Goal: Information Seeking & Learning: Check status

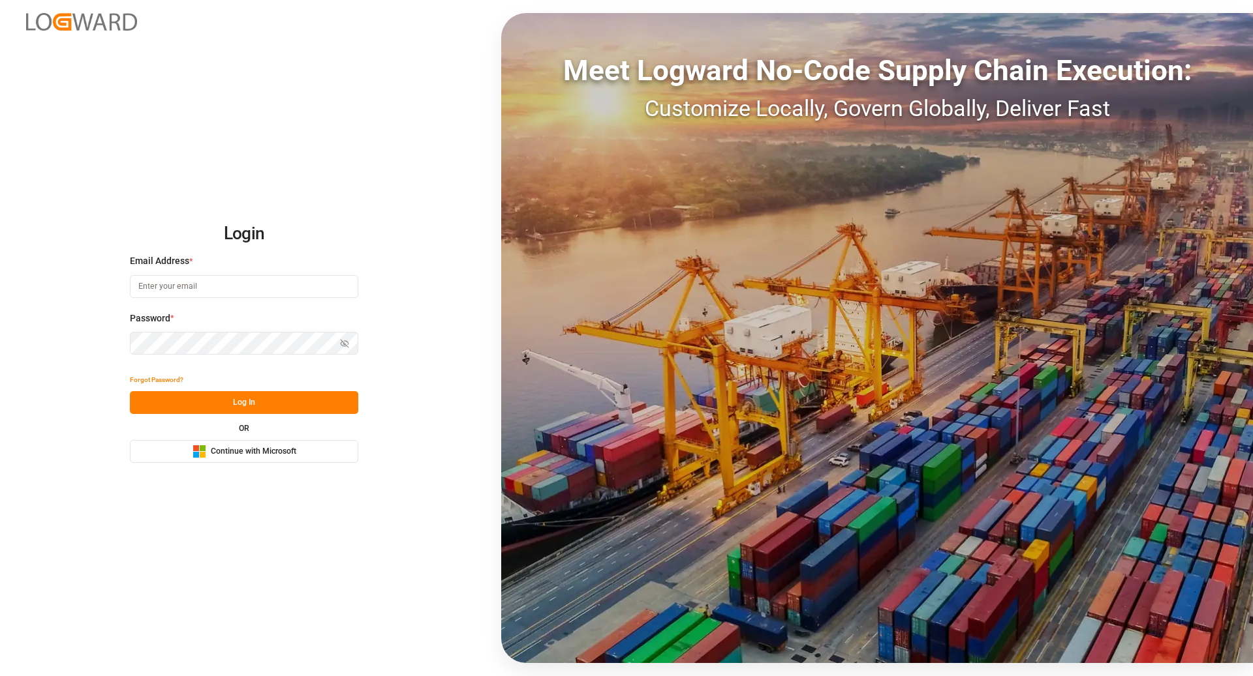
click at [256, 439] on div "OR Microsoft Logo Continue with Microsoft" at bounding box center [244, 444] width 228 height 38
click at [251, 446] on span "Continue with Microsoft" at bounding box center [253, 452] width 85 height 12
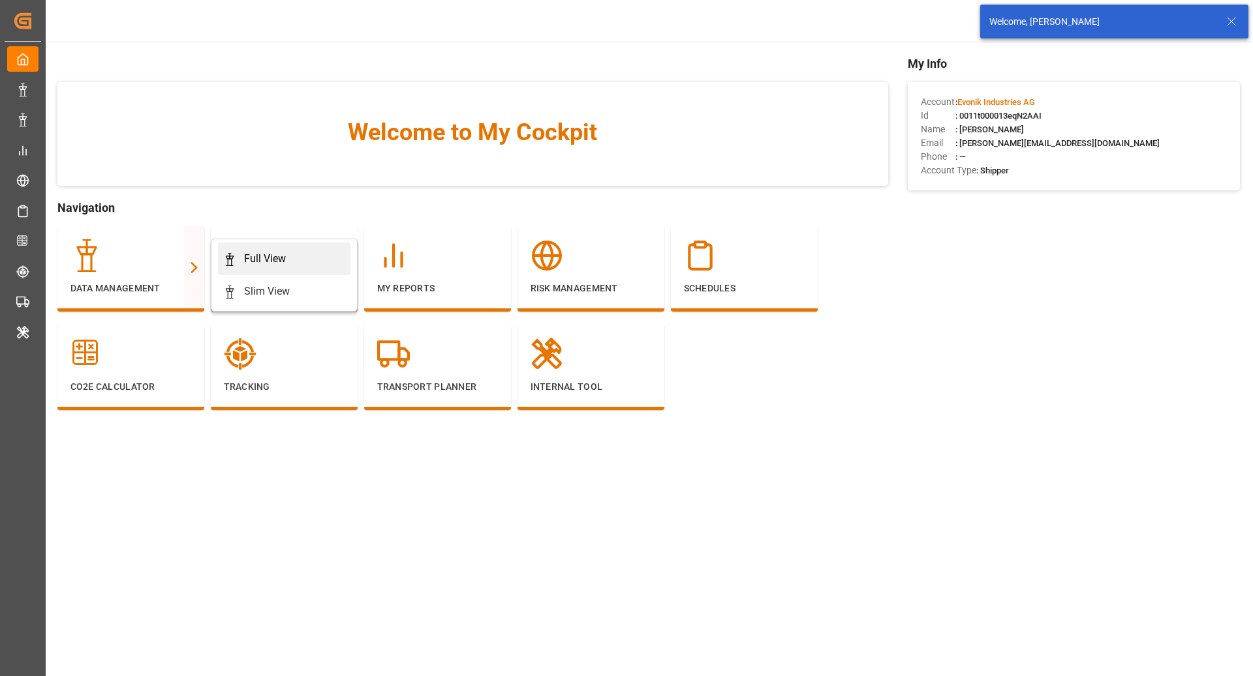
click at [283, 254] on div "Full View" at bounding box center [265, 259] width 42 height 16
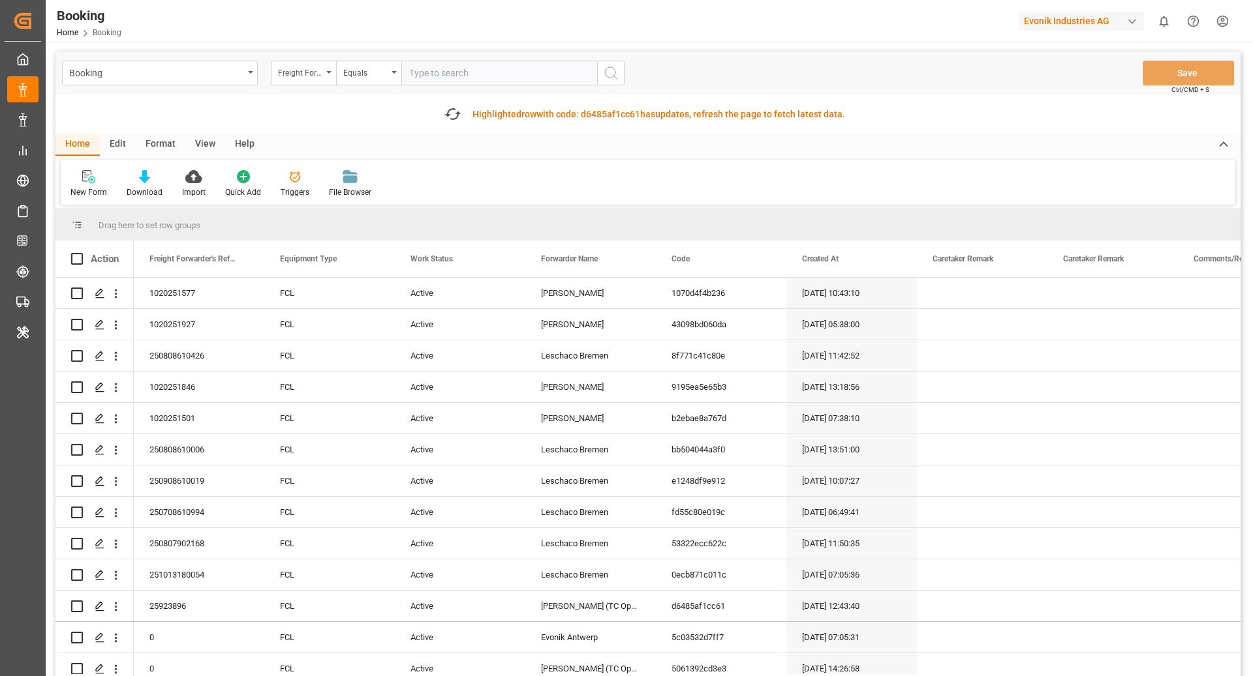
click at [162, 142] on div "Format" at bounding box center [161, 145] width 50 height 22
click at [78, 196] on div "Filter Rows" at bounding box center [89, 193] width 38 height 12
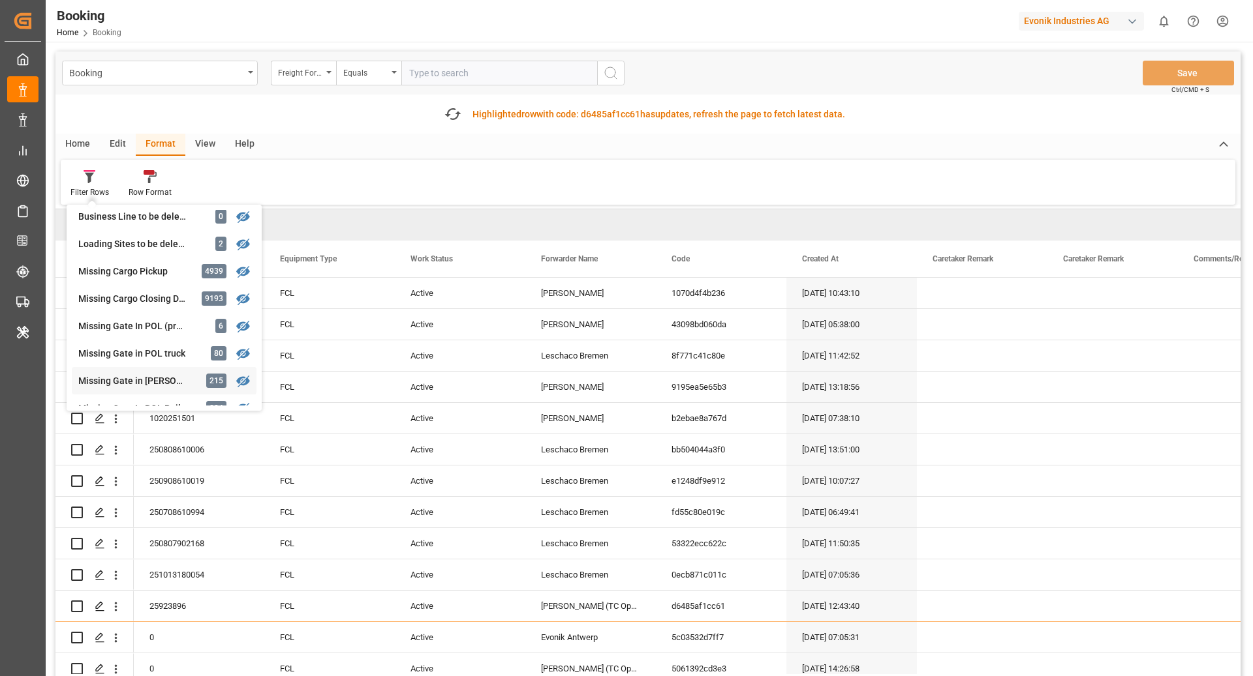
scroll to position [124, 0]
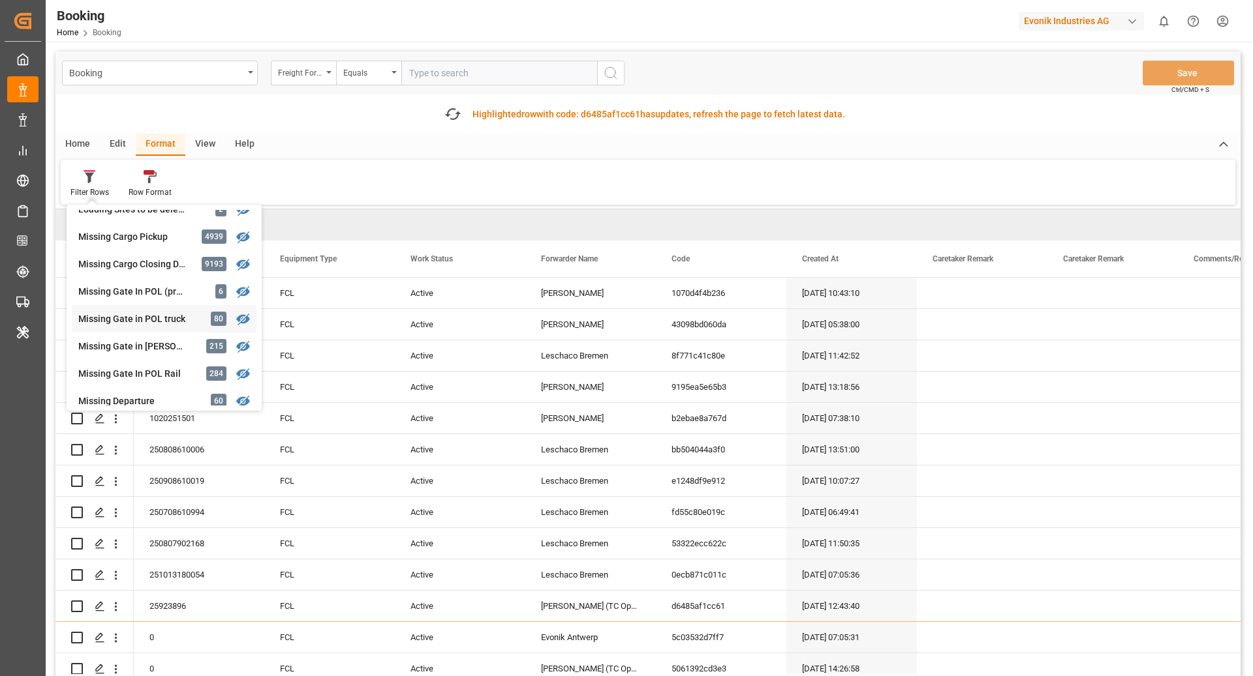
click at [159, 322] on div "Missing Gate in POL truck" at bounding box center [135, 319] width 114 height 14
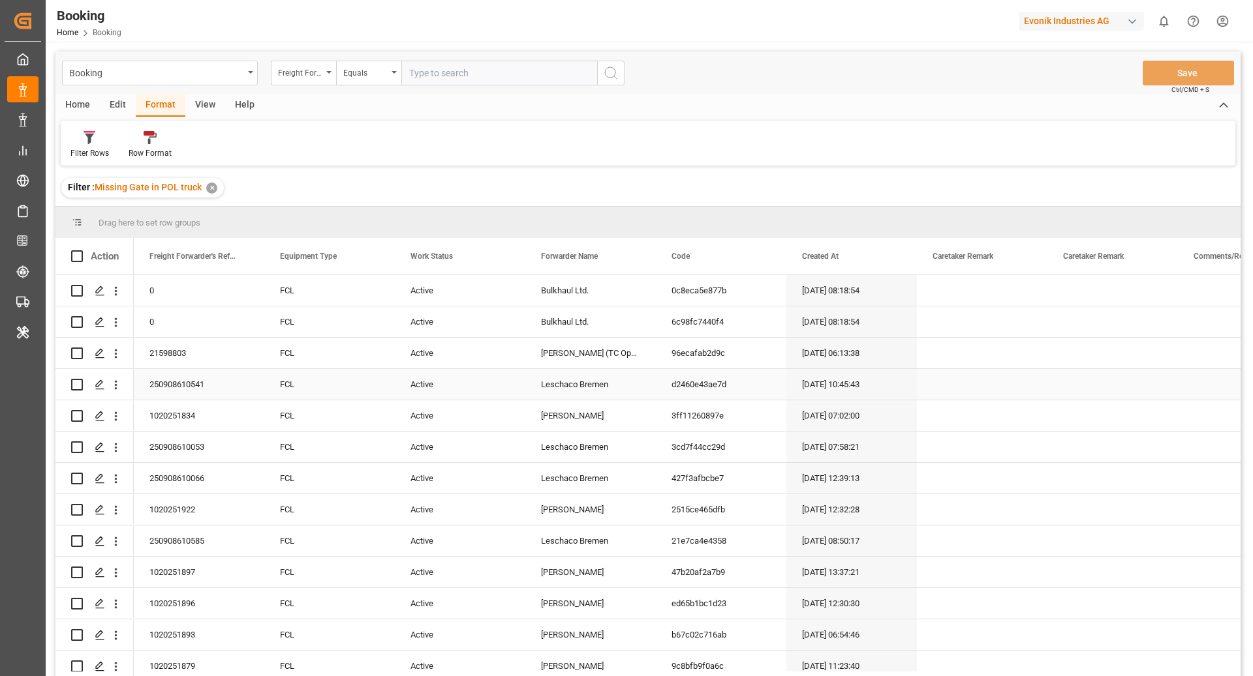
scroll to position [1, 0]
click at [96, 153] on div "Filter Rows" at bounding box center [89, 153] width 38 height 12
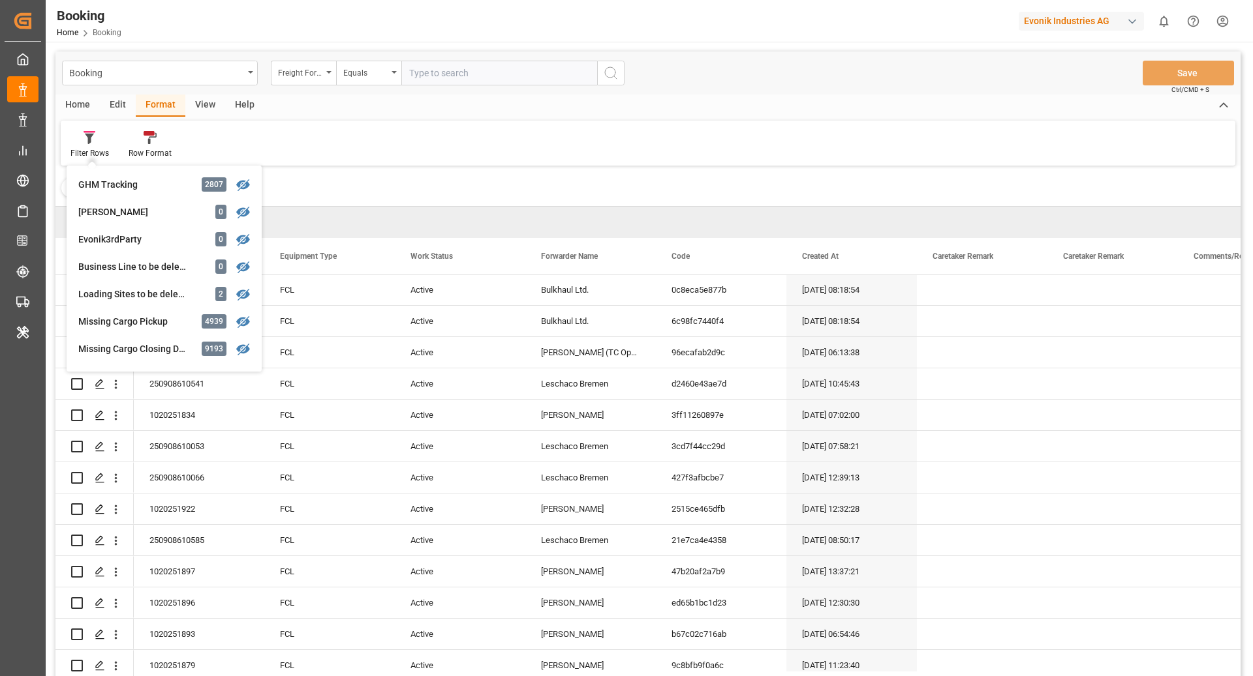
click at [455, 193] on div "Filter : Missing Gate in POL truck ✕" at bounding box center [647, 188] width 1185 height 37
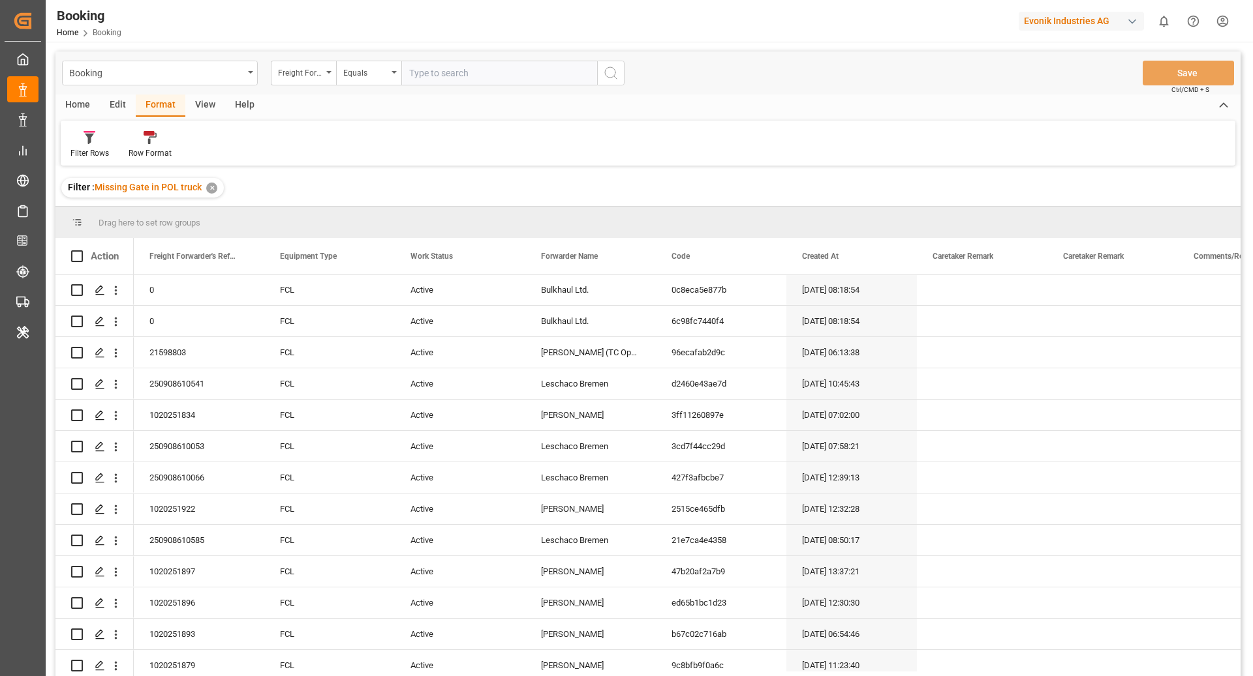
click at [205, 105] on div "View" at bounding box center [205, 106] width 40 height 22
click at [78, 151] on div "Default" at bounding box center [82, 153] width 25 height 12
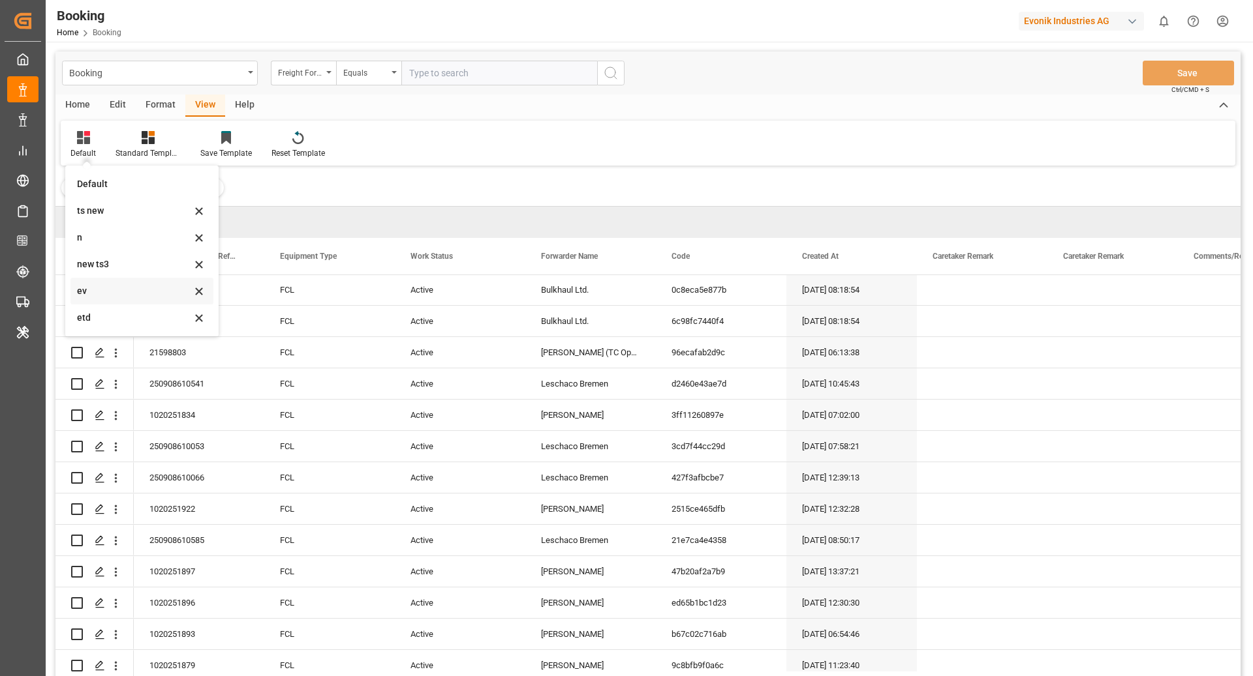
click at [117, 289] on div "ev" at bounding box center [134, 291] width 114 height 14
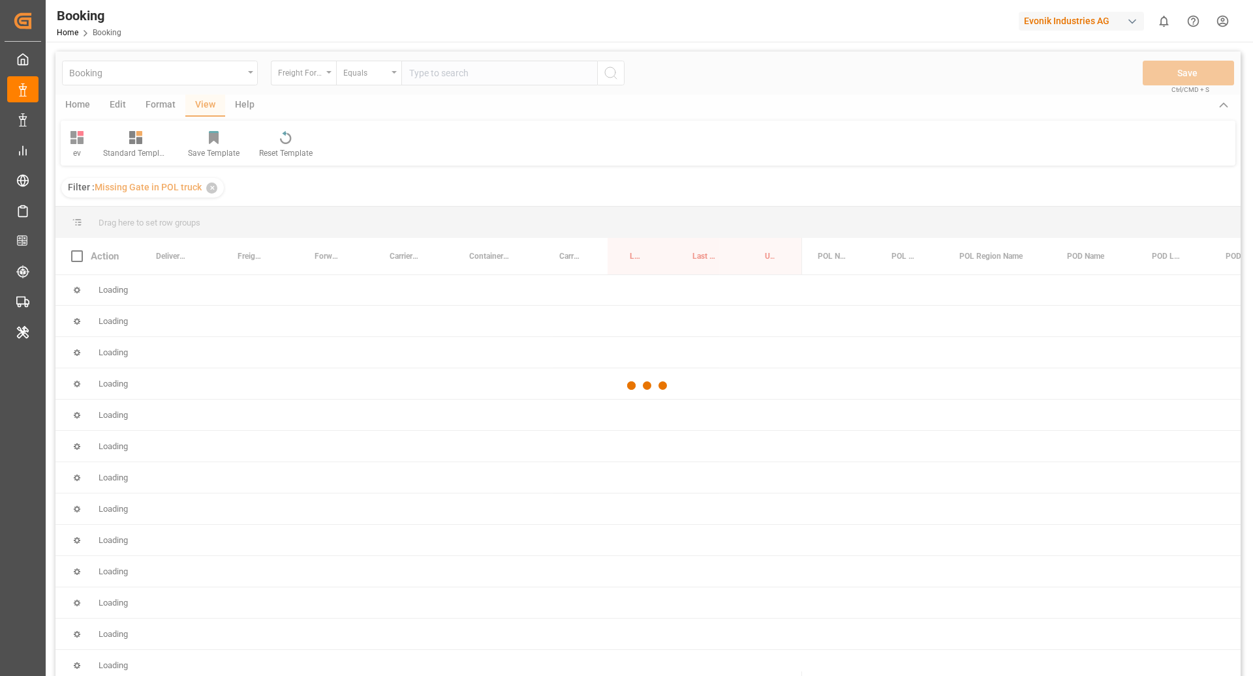
scroll to position [36, 0]
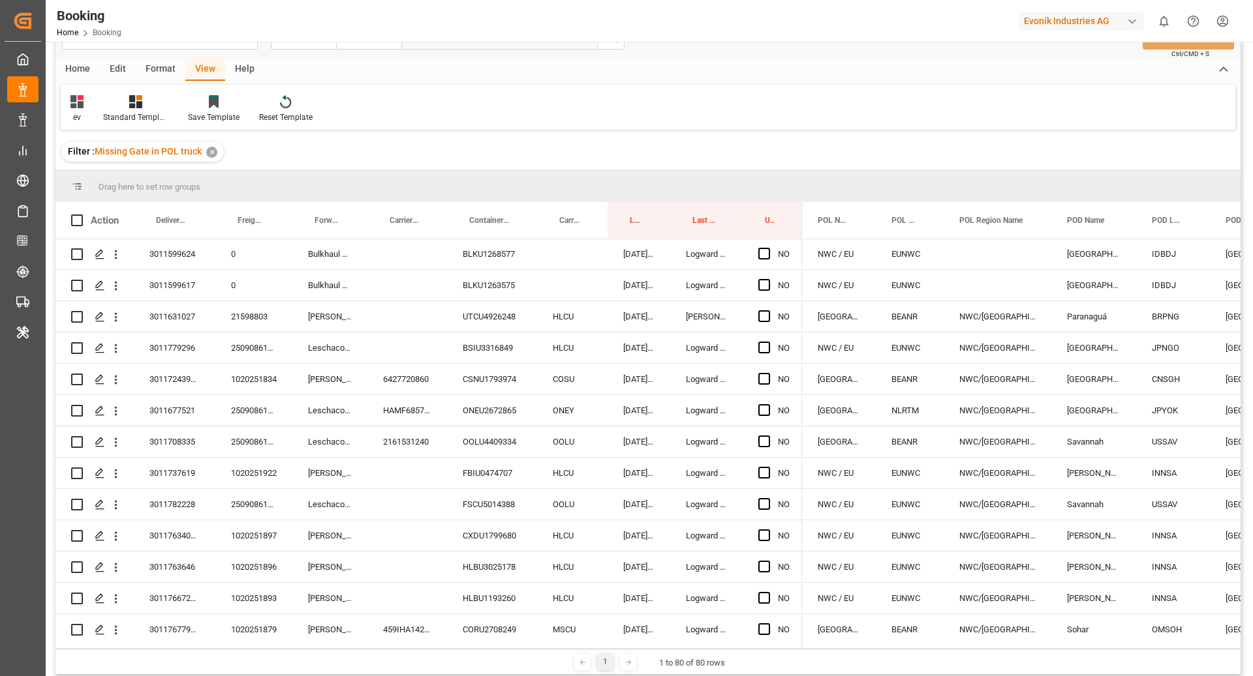
click at [155, 72] on div "Format" at bounding box center [161, 70] width 50 height 22
click at [98, 109] on div "Filter Rows" at bounding box center [90, 109] width 58 height 29
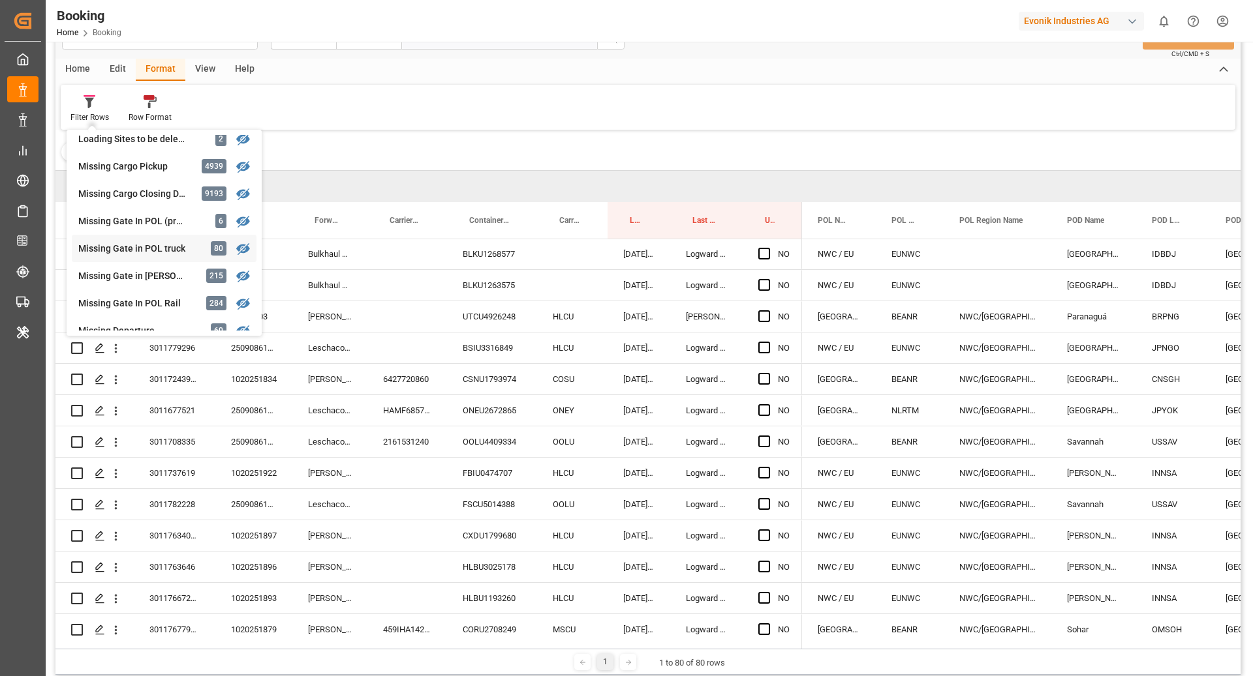
scroll to position [126, 0]
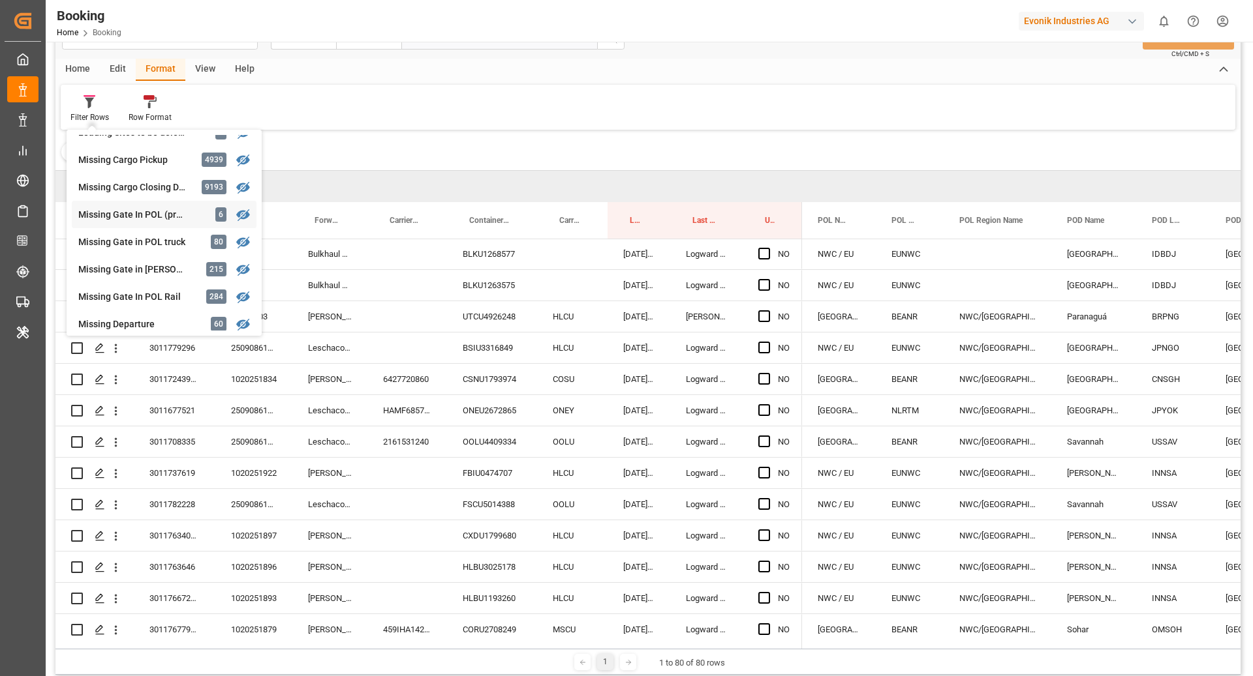
click at [190, 215] on div "Booking Freight Forwarder's Reference No. Equals Save Ctrl/CMD + S Home Edit Fo…" at bounding box center [647, 346] width 1185 height 660
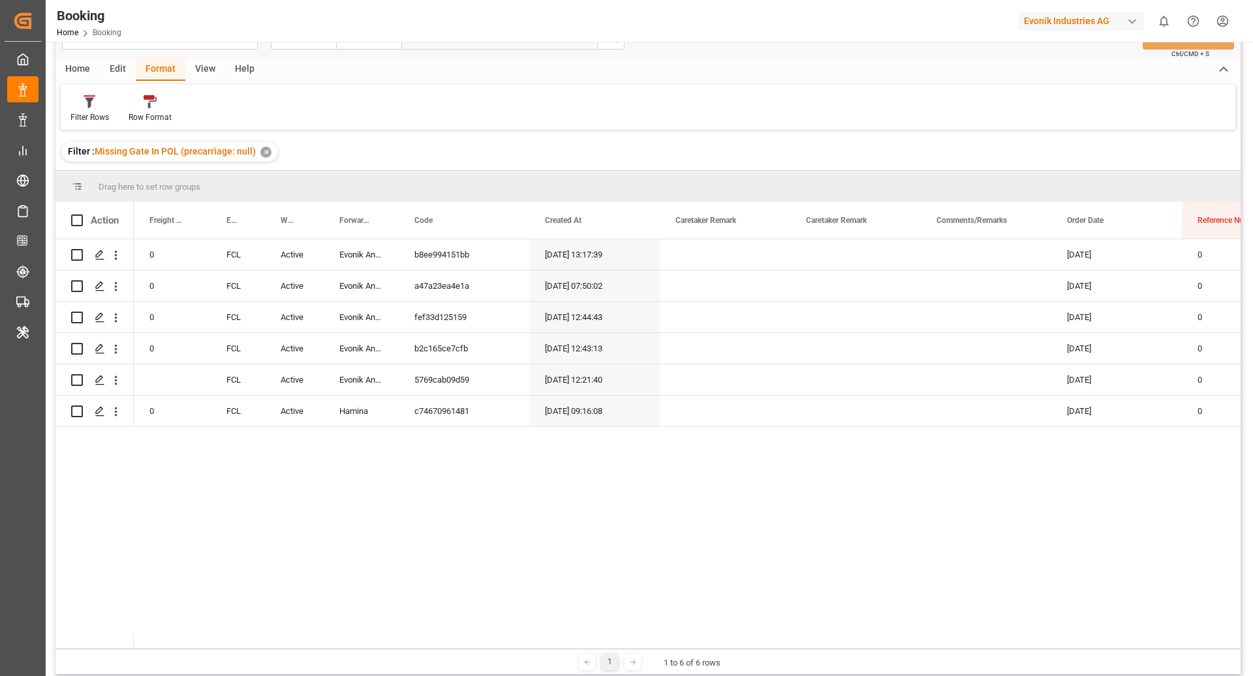
click at [193, 68] on div "View" at bounding box center [205, 70] width 40 height 22
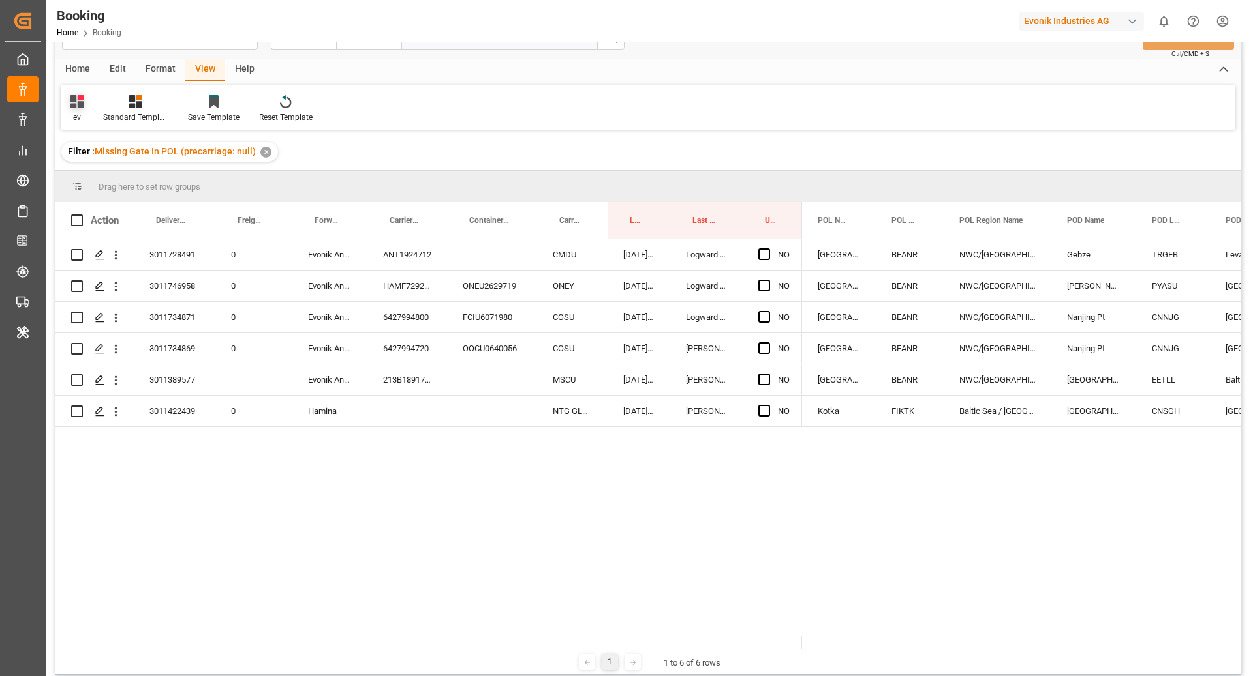
click at [85, 108] on div "ev" at bounding box center [77, 109] width 33 height 29
click at [109, 251] on div "ev" at bounding box center [133, 256] width 114 height 14
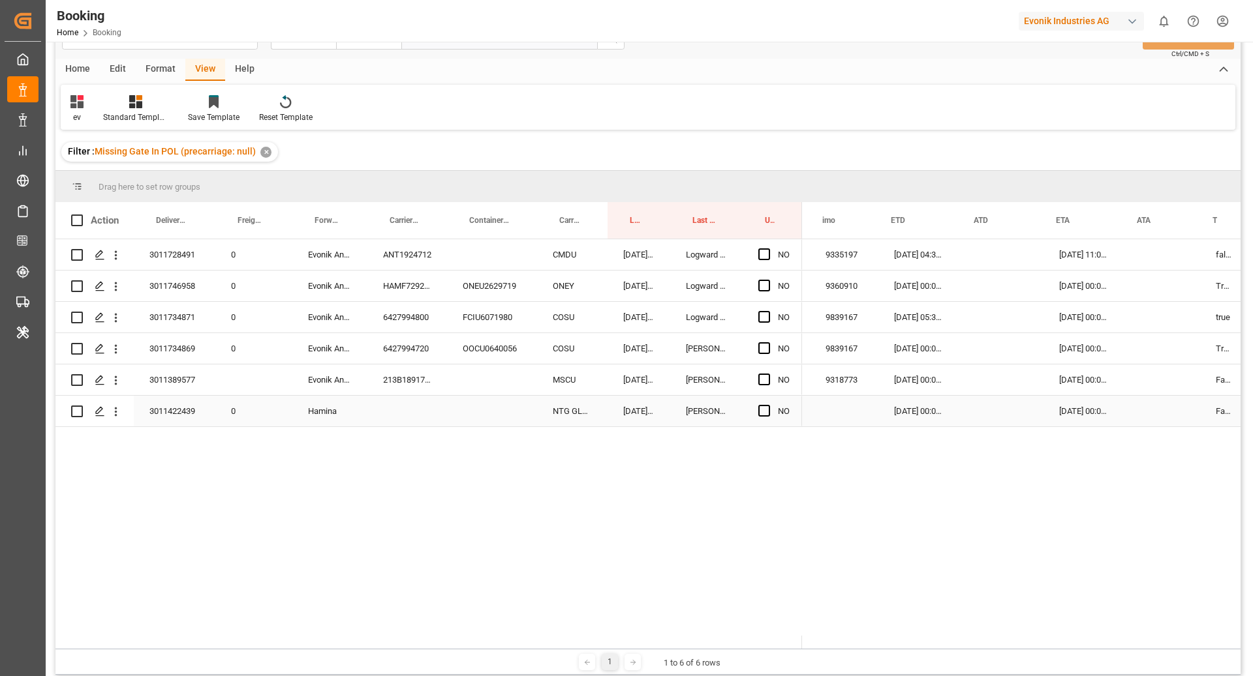
scroll to position [0, 681]
click at [768, 413] on span "Press SPACE to select this row." at bounding box center [764, 411] width 12 height 12
click at [768, 405] on input "Press SPACE to select this row." at bounding box center [768, 405] width 0 height 0
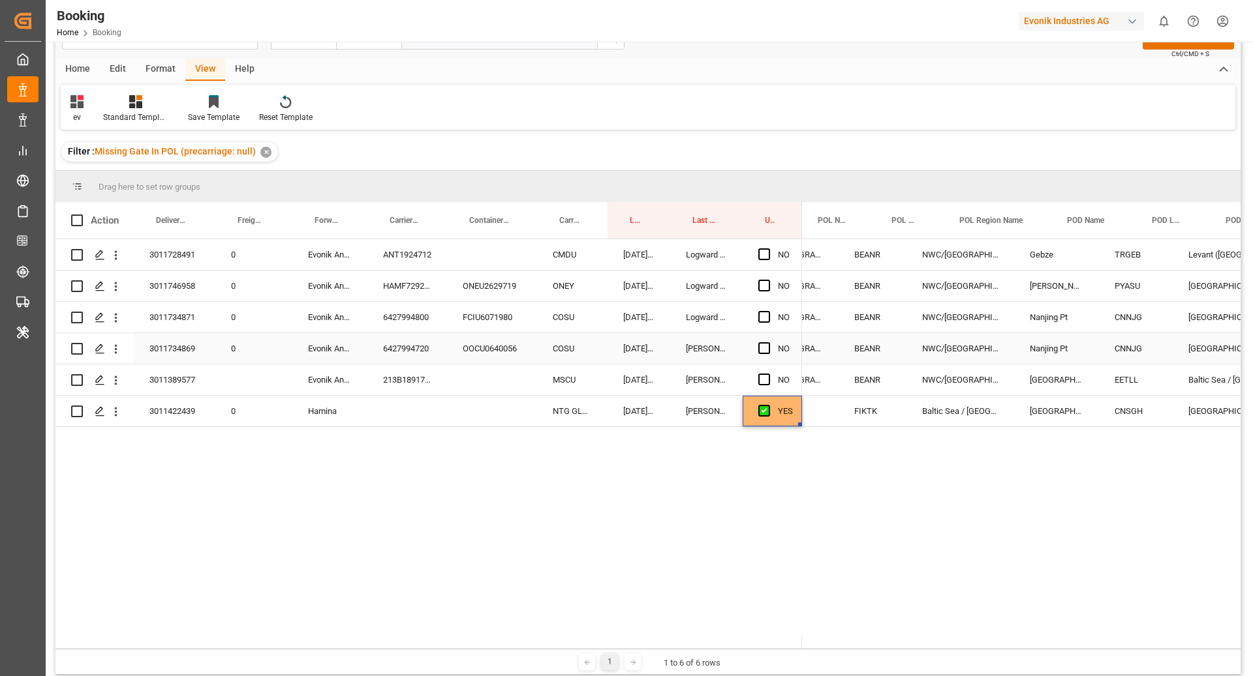
scroll to position [0, 0]
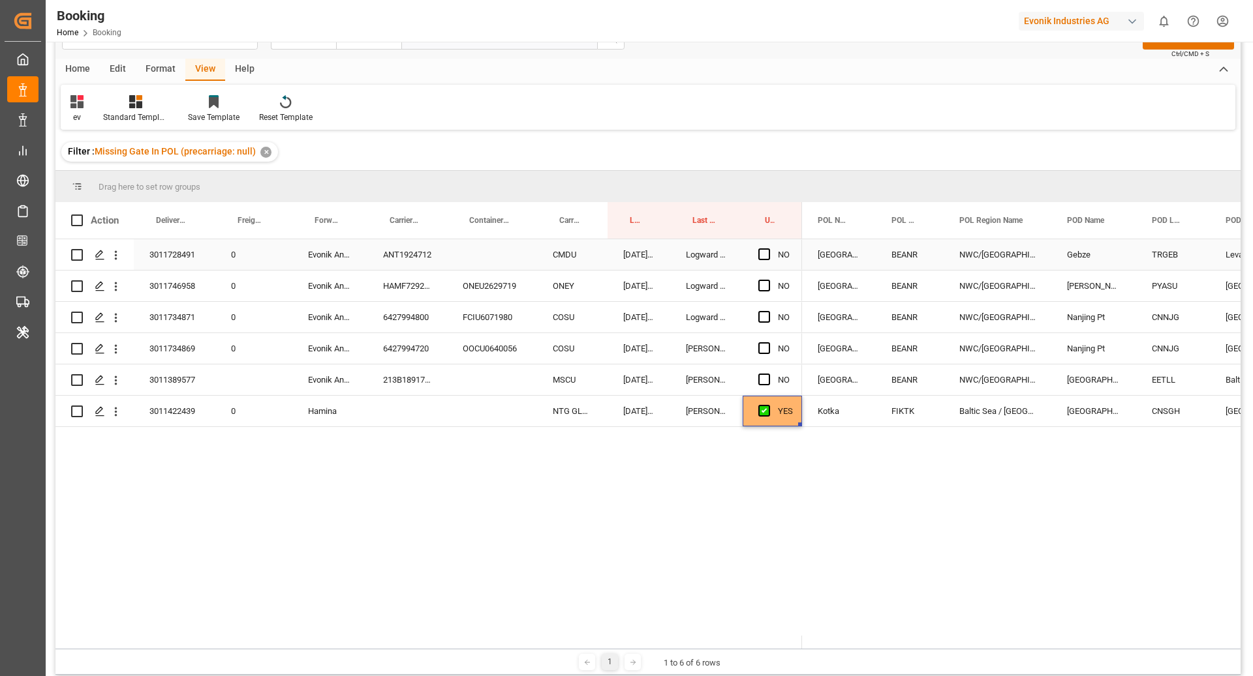
click at [417, 266] on div "ANT1924712" at bounding box center [407, 254] width 80 height 31
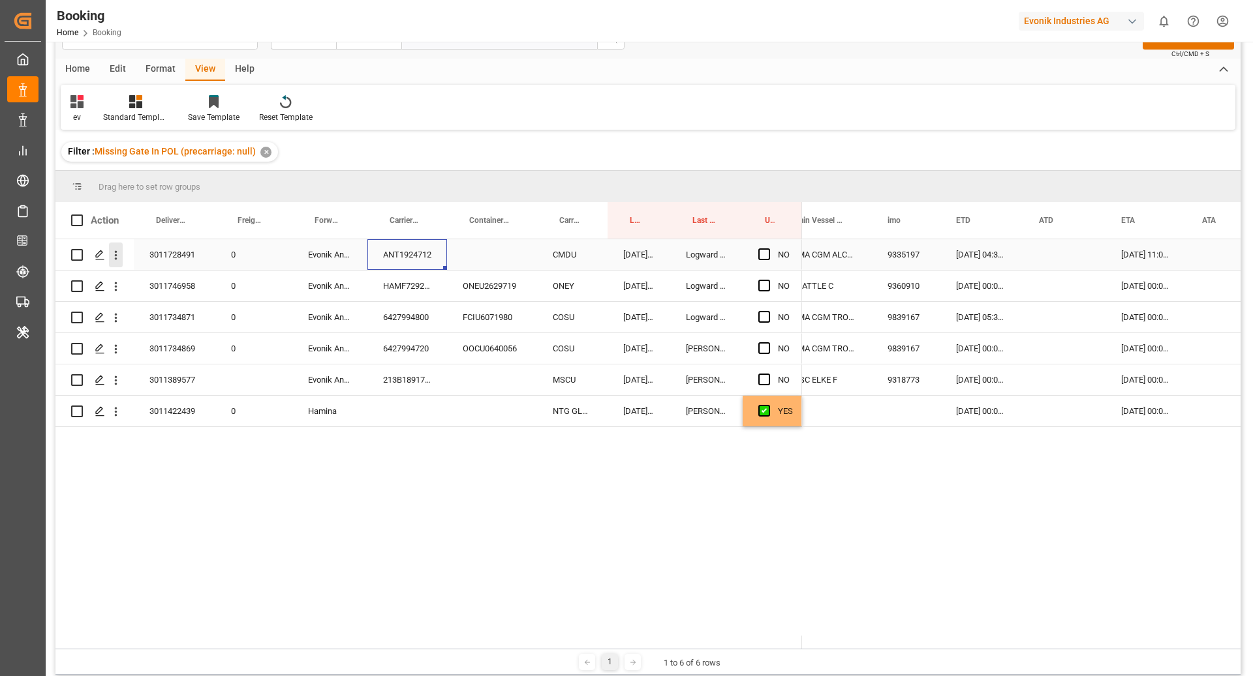
click at [113, 264] on button "open menu" at bounding box center [116, 255] width 14 height 25
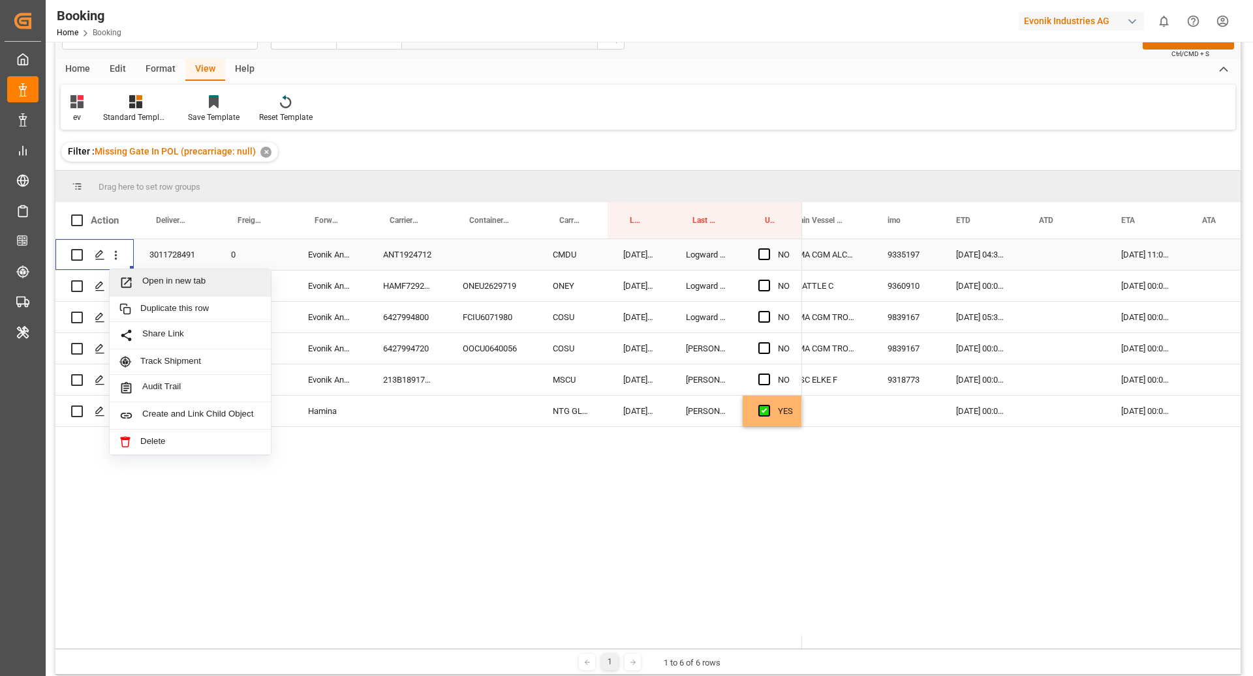
click at [189, 290] on div "Open in new tab" at bounding box center [190, 282] width 161 height 27
click at [416, 239] on div "ANT1924712" at bounding box center [407, 254] width 80 height 31
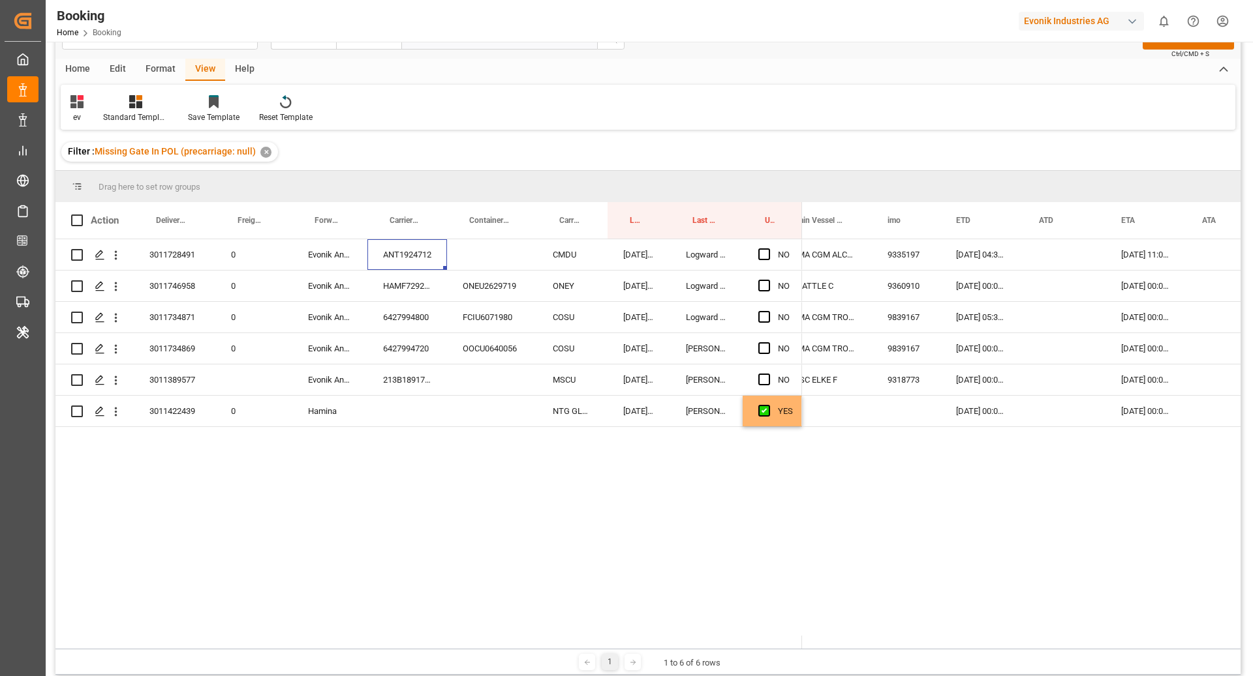
click at [609, 138] on div "Filter : Missing Gate In POL (precarriage: null) ✕" at bounding box center [647, 152] width 1185 height 37
click at [487, 246] on div "Press SPACE to select this row." at bounding box center [492, 254] width 90 height 31
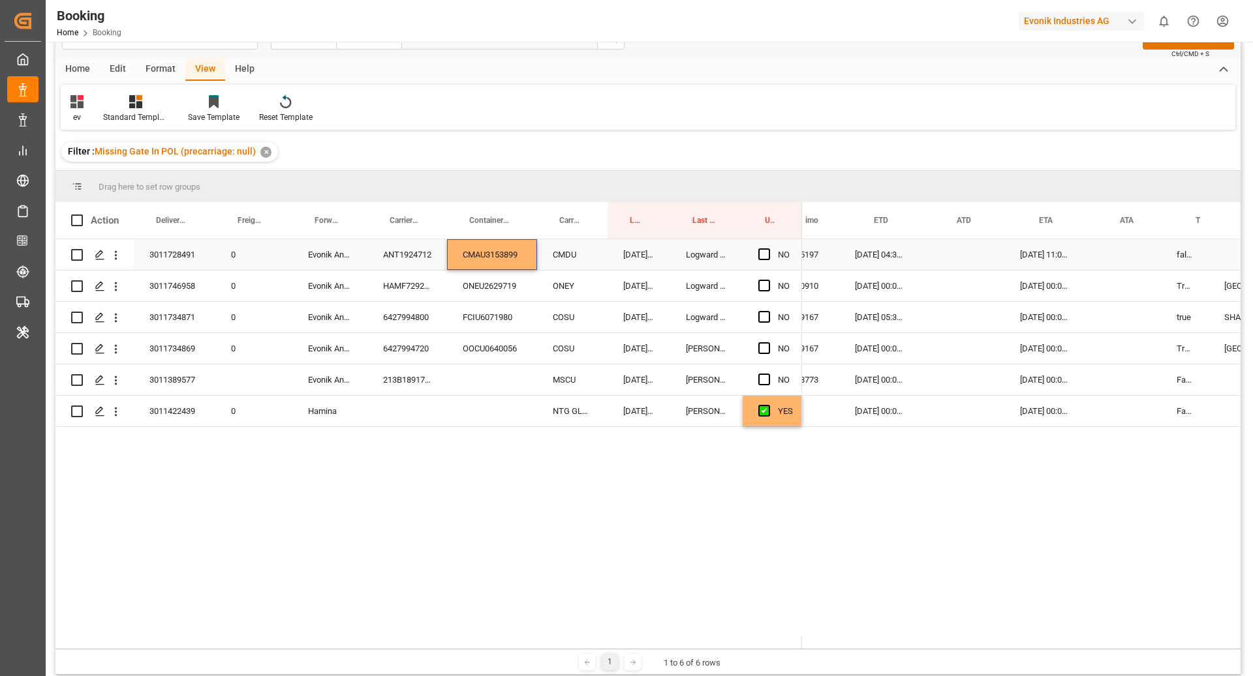
scroll to position [0, 665]
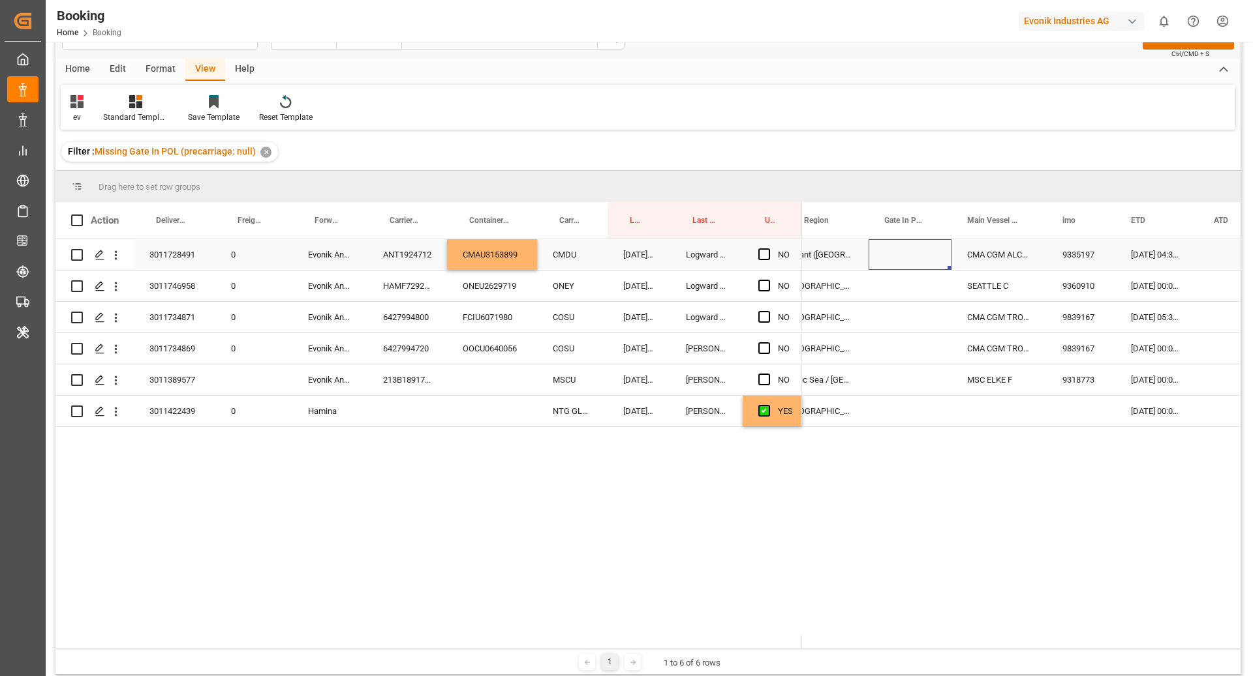
click at [885, 256] on div "Press SPACE to select this row." at bounding box center [909, 254] width 83 height 31
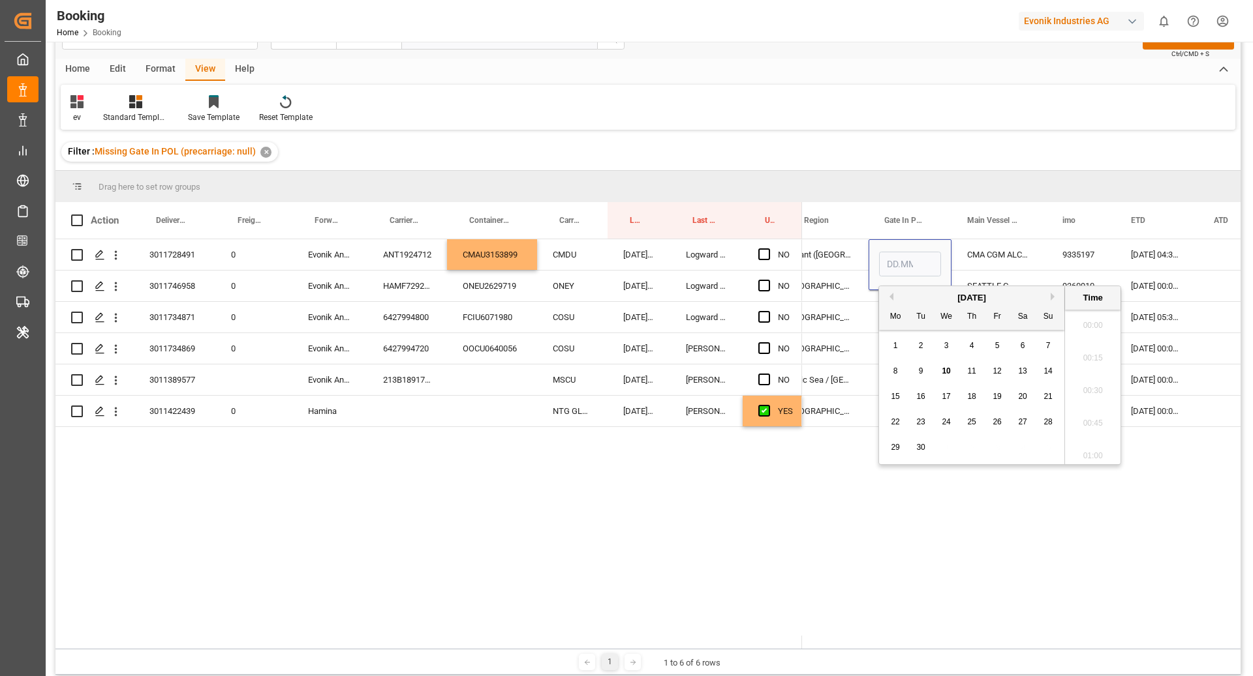
scroll to position [1635, 0]
click at [919, 345] on span "2" at bounding box center [921, 345] width 5 height 9
type input "02.09.2025 00:00"
click at [975, 266] on div "CMA CGM ALCAZAR" at bounding box center [998, 254] width 95 height 31
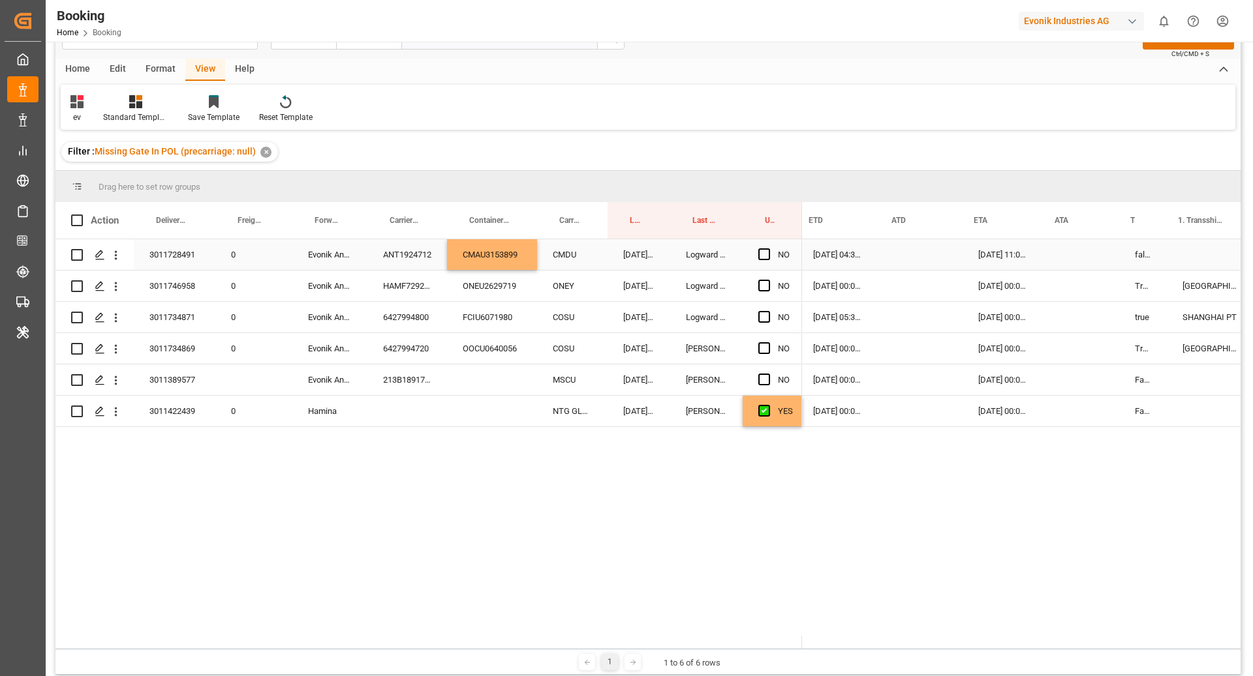
scroll to position [0, 761]
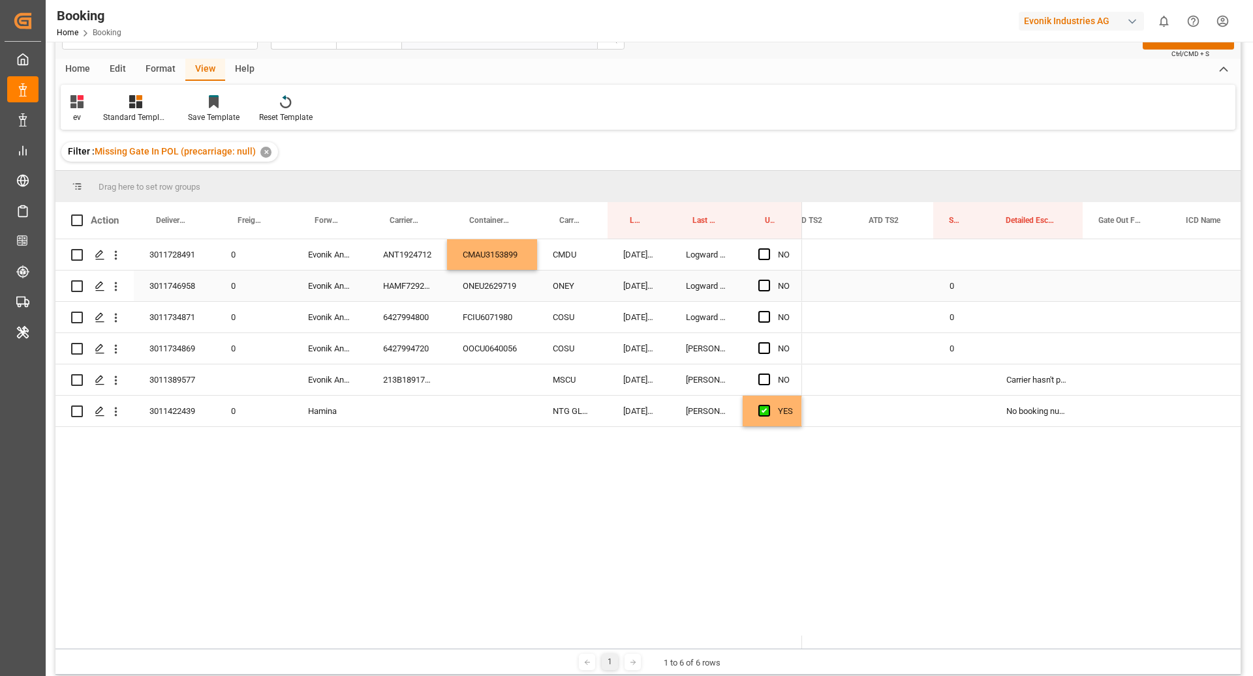
click at [953, 279] on div "0" at bounding box center [962, 286] width 57 height 31
drag, startPoint x: 988, startPoint y: 299, endPoint x: 980, endPoint y: 261, distance: 39.4
click at [980, 261] on div "CMA CGM ALCAZAR 0 0 0 Carrier hasn't provided tracking data to Logward, No cont…" at bounding box center [386, 333] width 3082 height 188
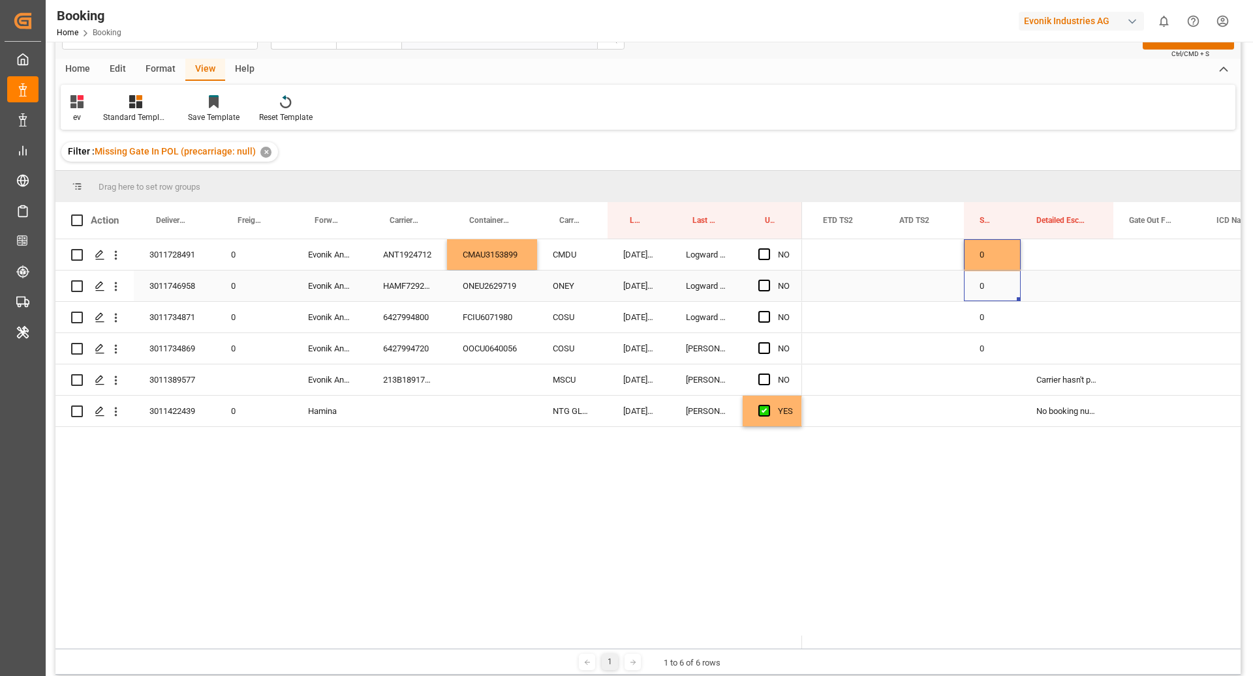
click at [433, 284] on div "HAMF72922300" at bounding box center [407, 286] width 80 height 31
click at [498, 282] on div "ONEU2629719" at bounding box center [492, 286] width 90 height 31
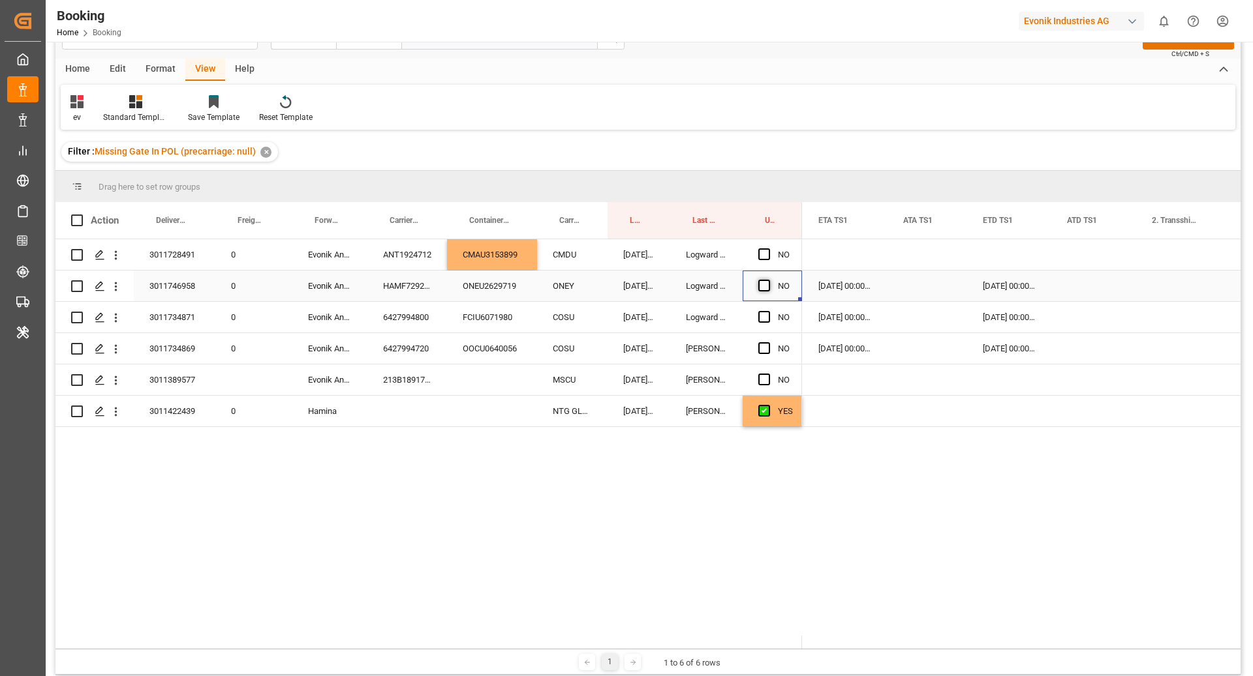
click at [760, 288] on span "Press SPACE to select this row." at bounding box center [764, 286] width 12 height 12
click at [768, 280] on input "Press SPACE to select this row." at bounding box center [768, 280] width 0 height 0
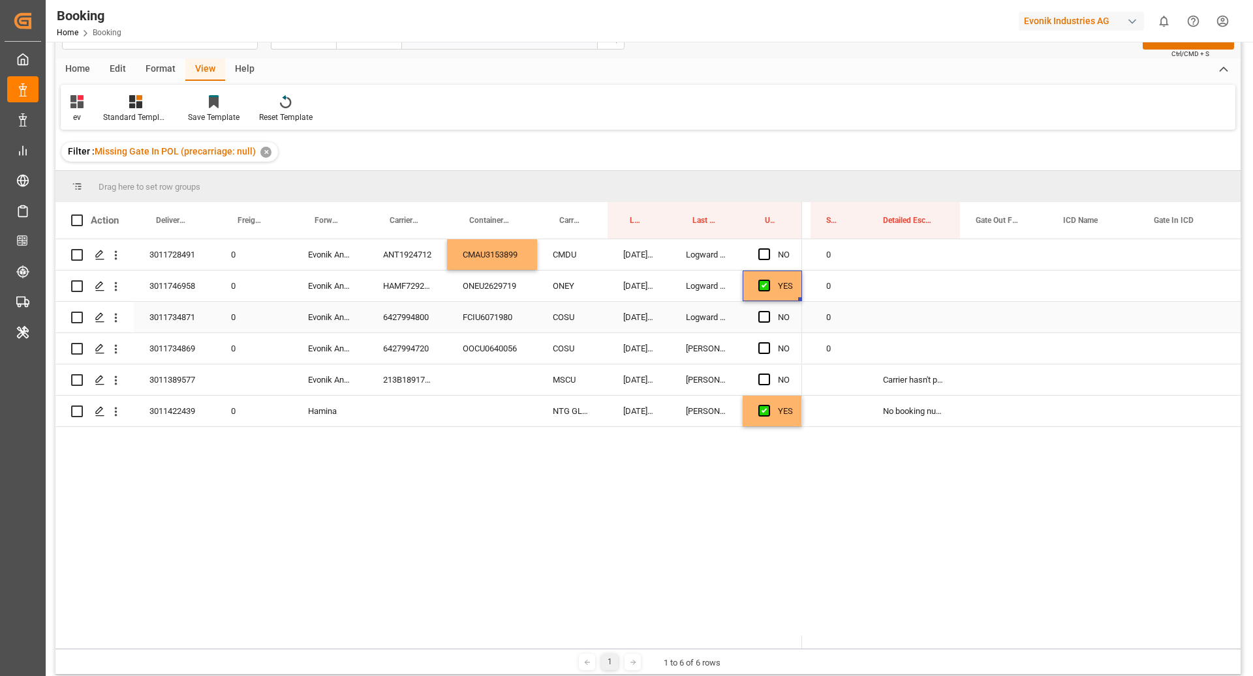
click at [425, 308] on div "6427994800" at bounding box center [407, 317] width 80 height 31
click at [505, 315] on div "FCIU6071980" at bounding box center [492, 317] width 90 height 31
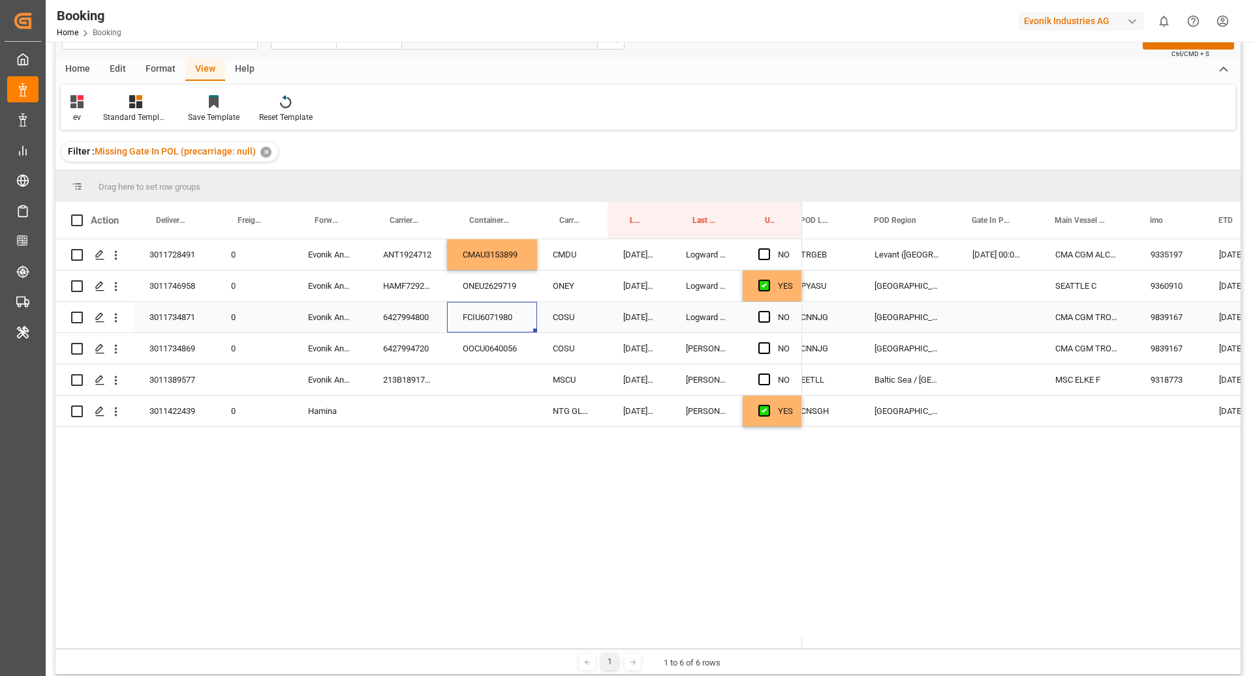
click at [967, 321] on div "Press SPACE to select this row." at bounding box center [997, 317] width 83 height 31
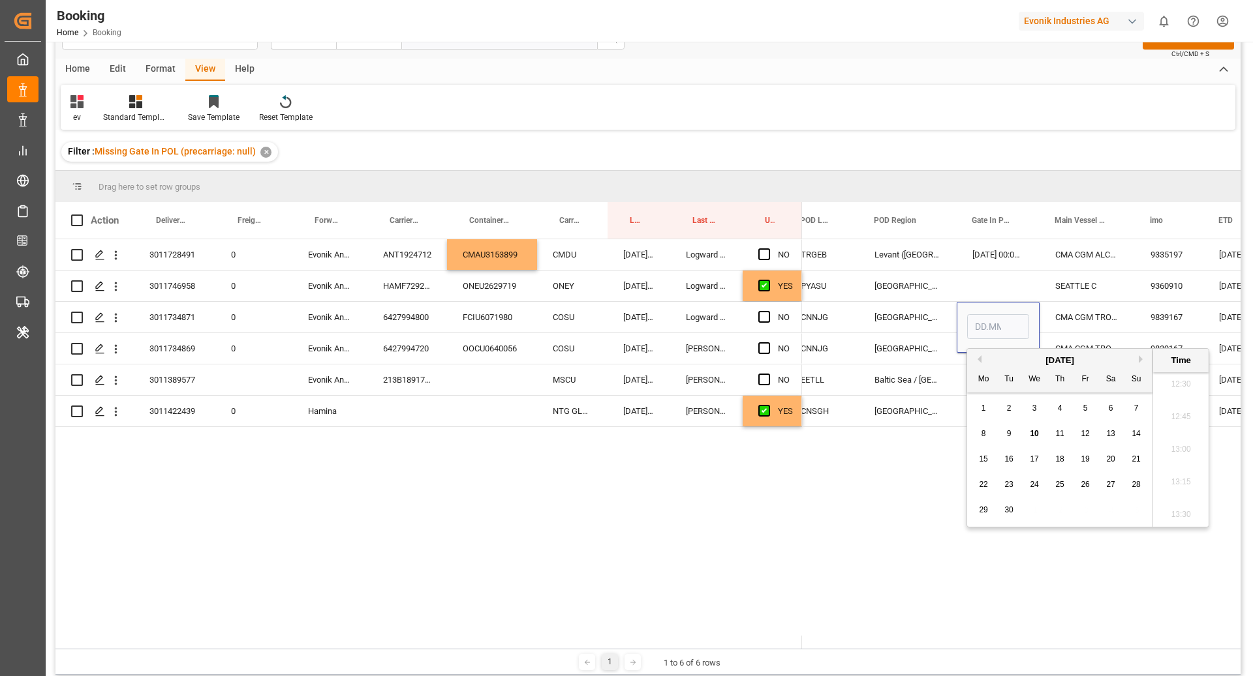
drag, startPoint x: 1037, startPoint y: 437, endPoint x: 1010, endPoint y: 395, distance: 50.5
click at [1037, 436] on span "10" at bounding box center [1033, 433] width 8 height 9
type input "[DATE] 00:00"
click at [1069, 321] on div "CMA CGM TROCADERO" at bounding box center [1086, 317] width 95 height 31
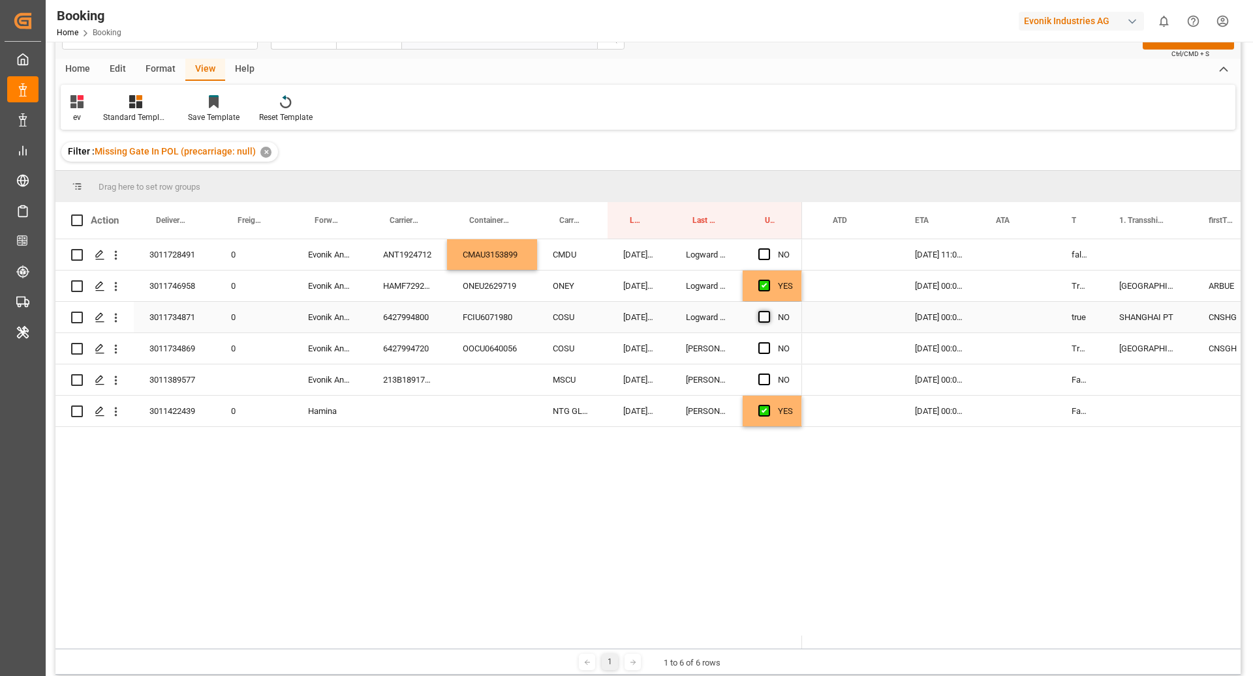
click at [758, 318] on span "Press SPACE to select this row." at bounding box center [764, 317] width 12 height 12
click at [768, 311] on input "Press SPACE to select this row." at bounding box center [768, 311] width 0 height 0
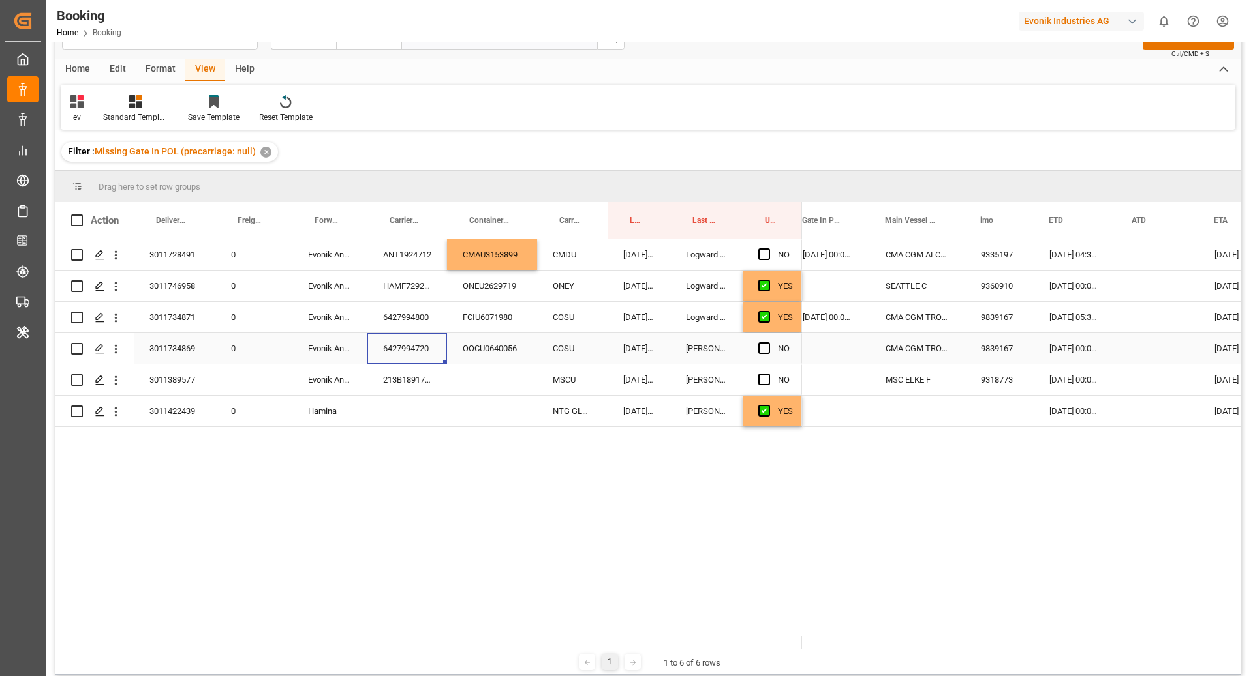
click at [403, 363] on div "6427994720" at bounding box center [407, 348] width 80 height 31
click at [486, 342] on div "OOCU0640056" at bounding box center [492, 348] width 90 height 31
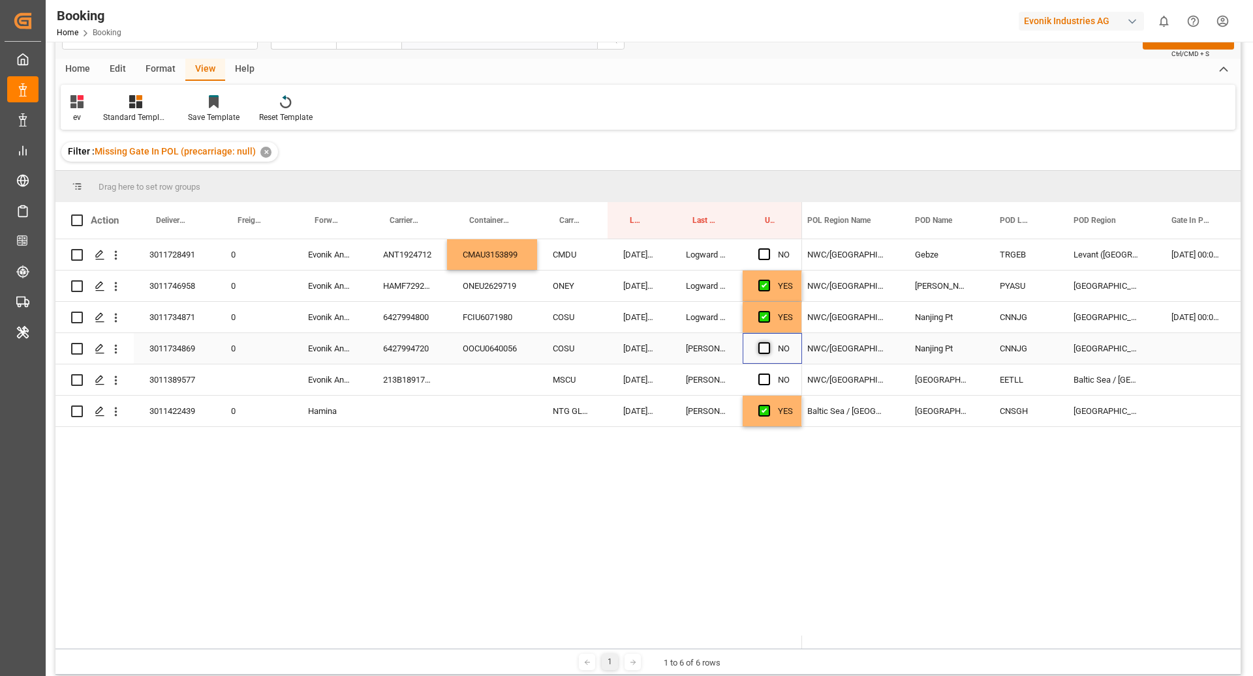
click at [764, 348] on span "Press SPACE to select this row." at bounding box center [764, 348] width 12 height 12
click at [768, 342] on input "Press SPACE to select this row." at bounding box center [768, 342] width 0 height 0
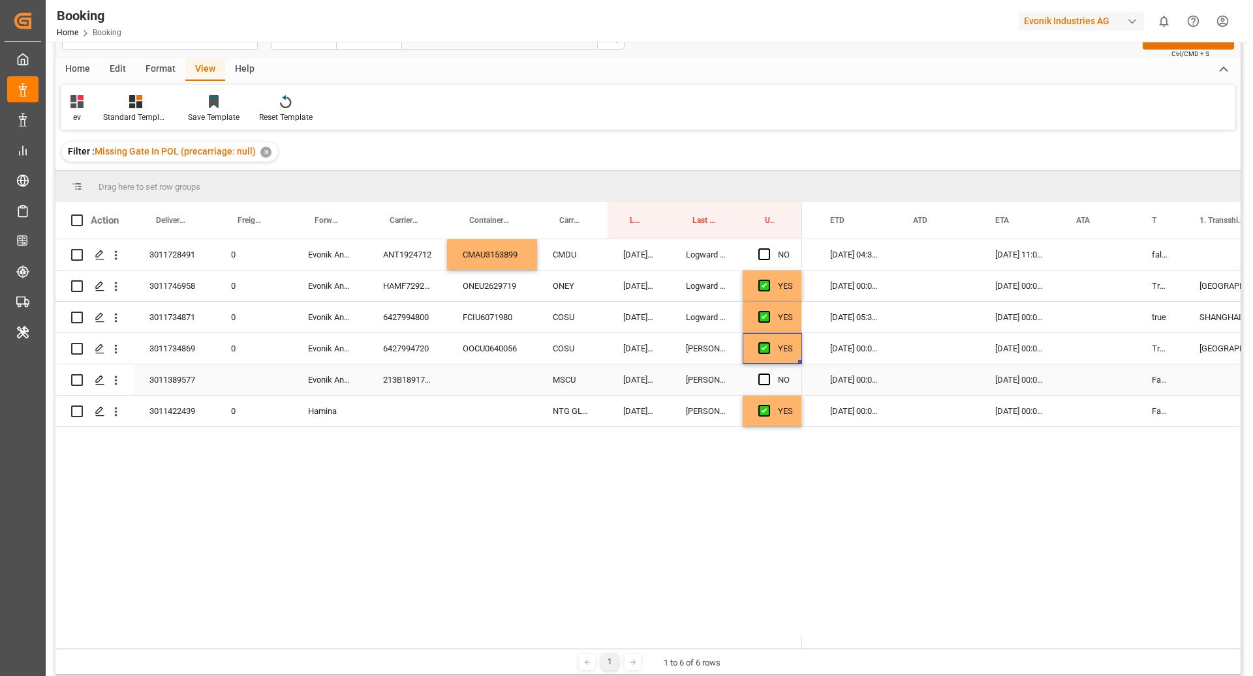
click at [399, 384] on div "213B1891712" at bounding box center [407, 380] width 80 height 31
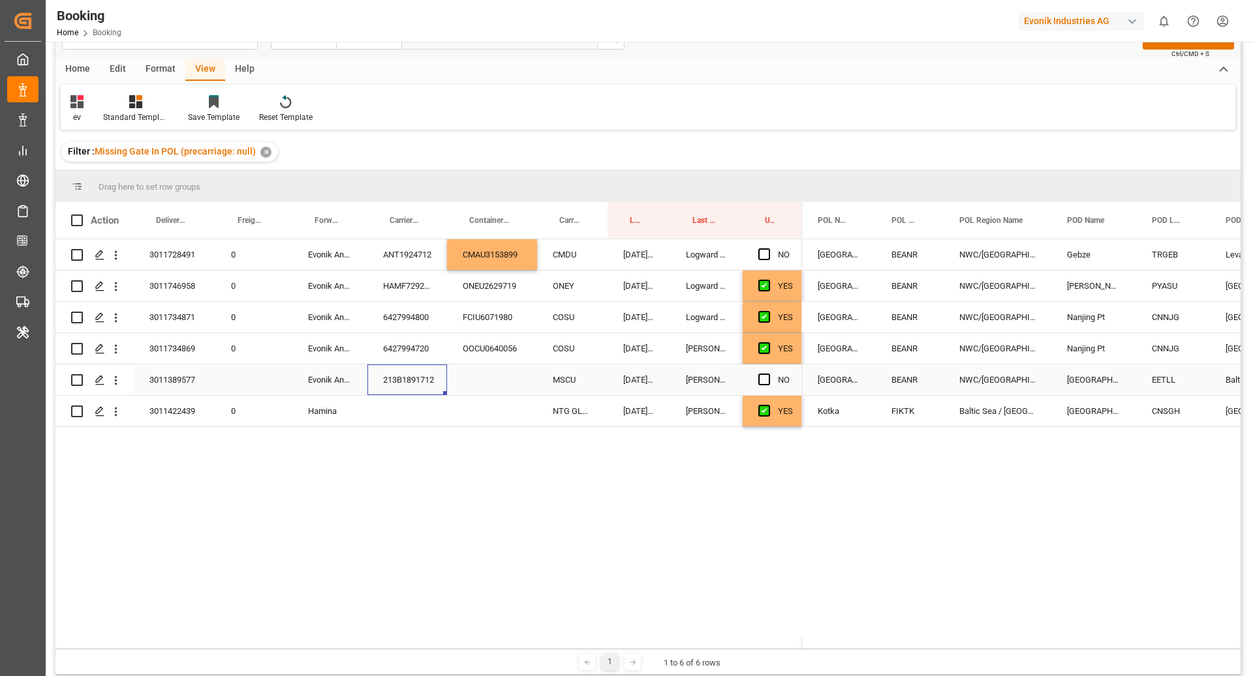
scroll to position [0, 0]
click at [760, 374] on span "Press SPACE to select this row." at bounding box center [764, 380] width 12 height 12
click at [768, 374] on input "Press SPACE to select this row." at bounding box center [768, 374] width 0 height 0
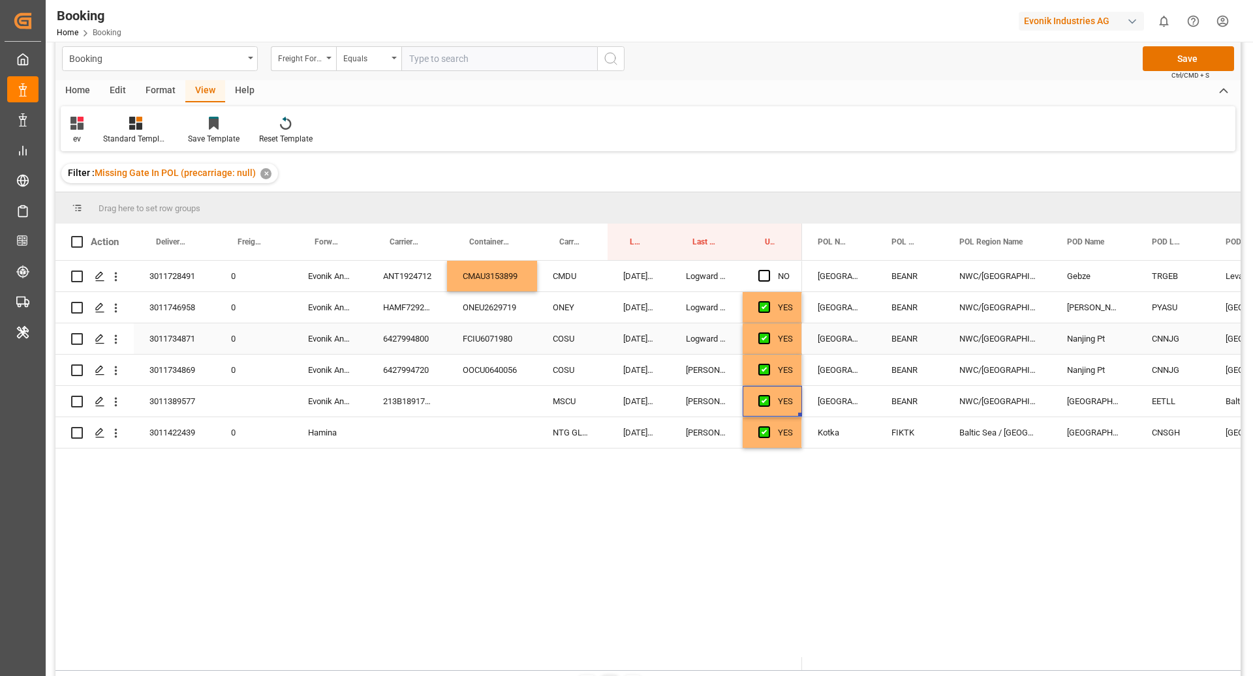
scroll to position [10, 0]
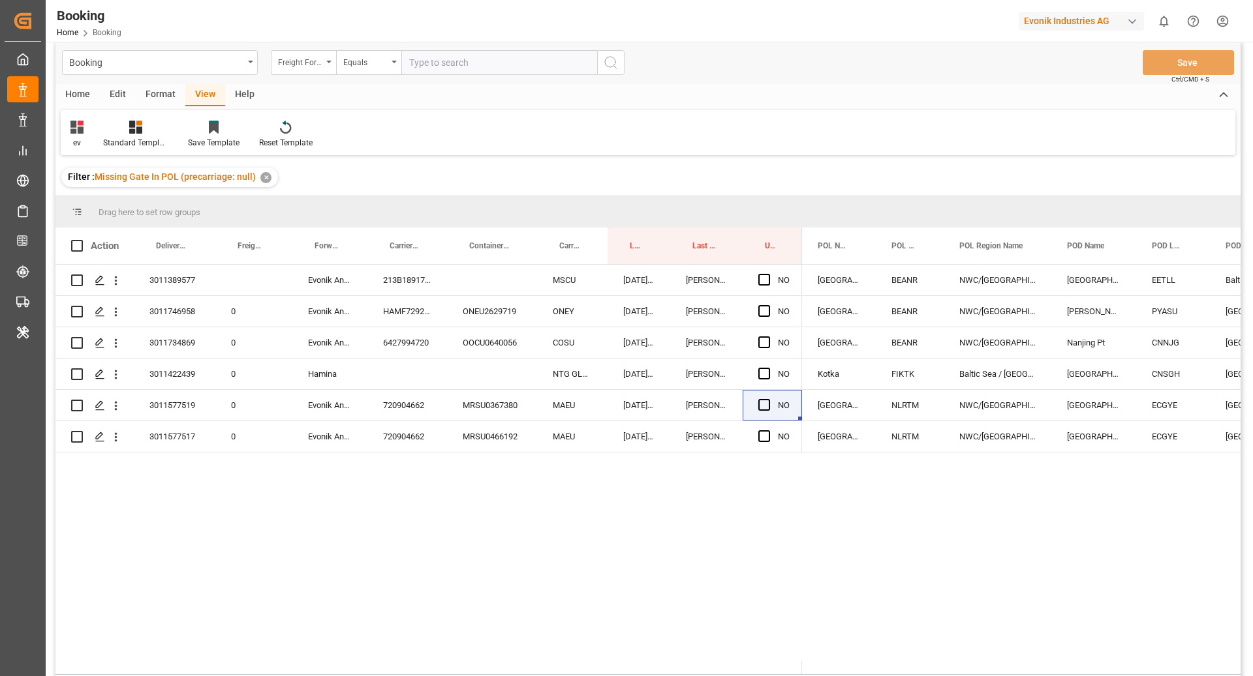
click at [151, 90] on div "Format" at bounding box center [161, 95] width 50 height 22
click at [61, 136] on div "Filter Rows" at bounding box center [90, 134] width 58 height 29
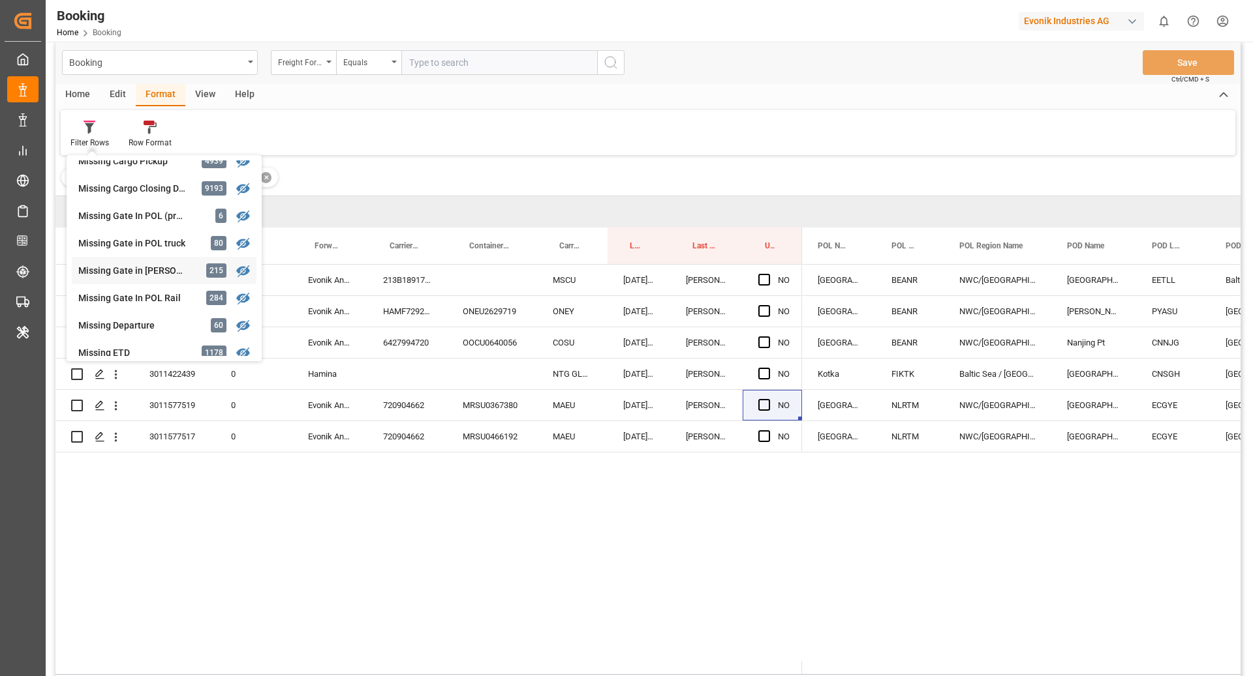
scroll to position [151, 0]
click at [166, 235] on div "Booking Freight Forwarder's Reference No. Equals Save Ctrl/CMD + S Home Edit Fo…" at bounding box center [647, 371] width 1185 height 660
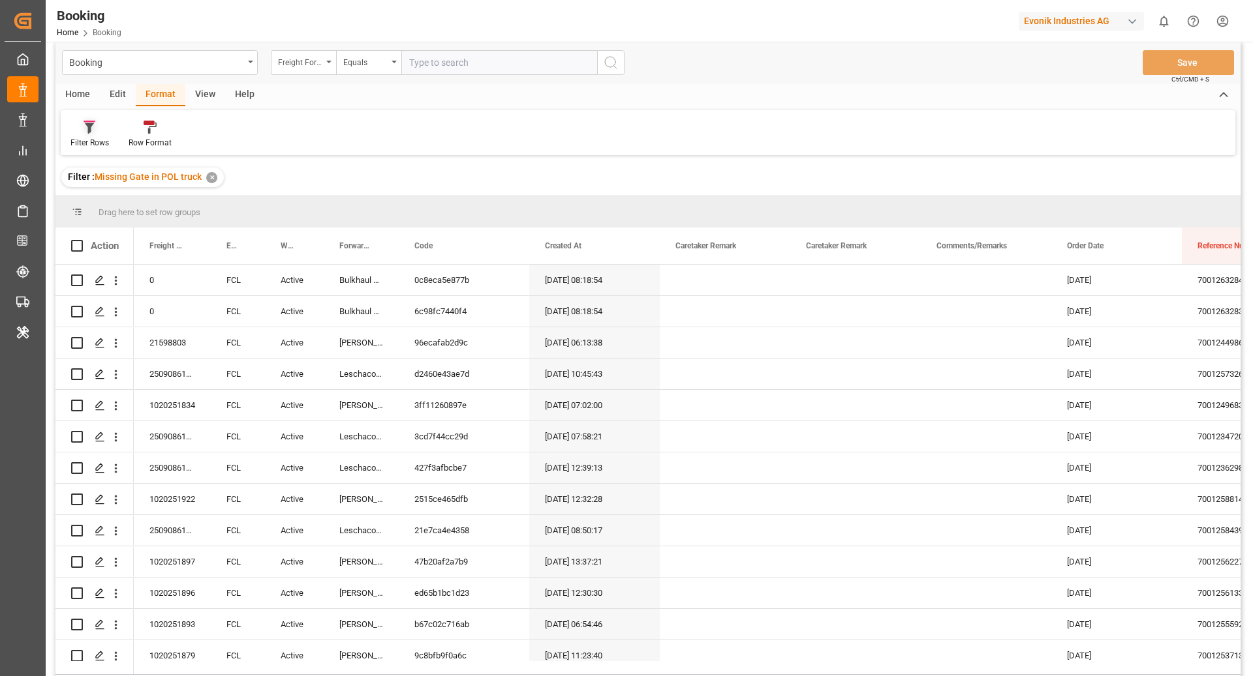
click at [88, 135] on div "Filter Rows" at bounding box center [90, 134] width 58 height 29
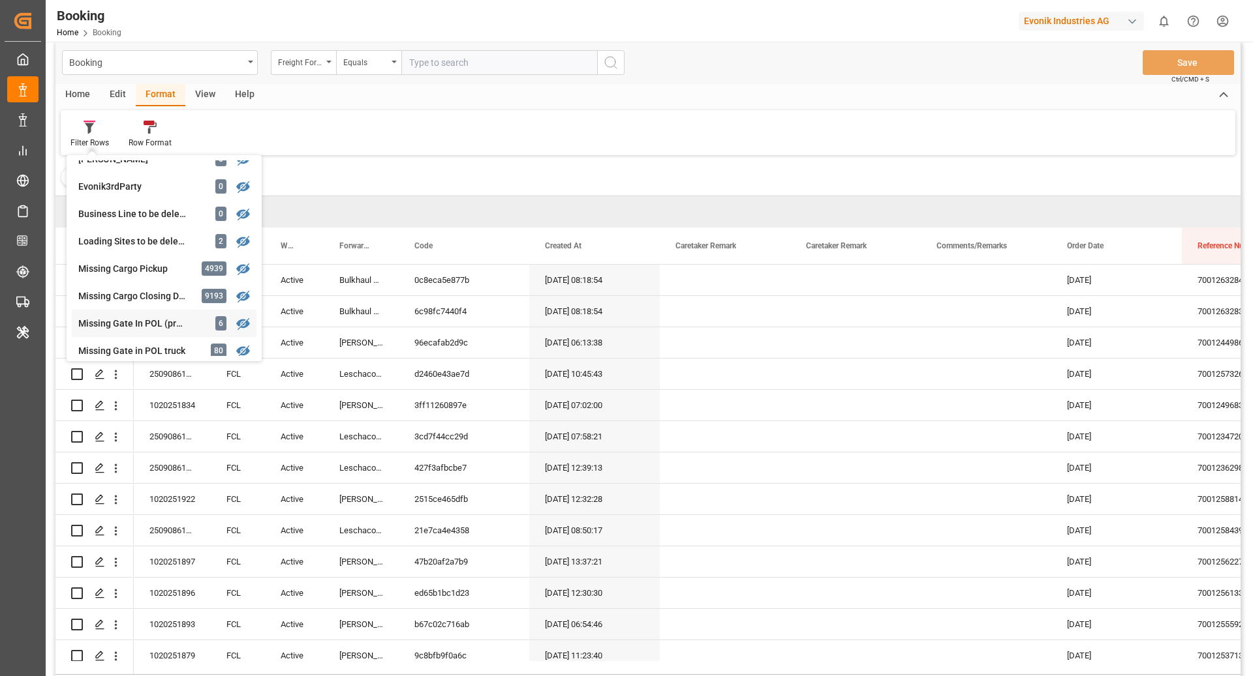
scroll to position [47, 0]
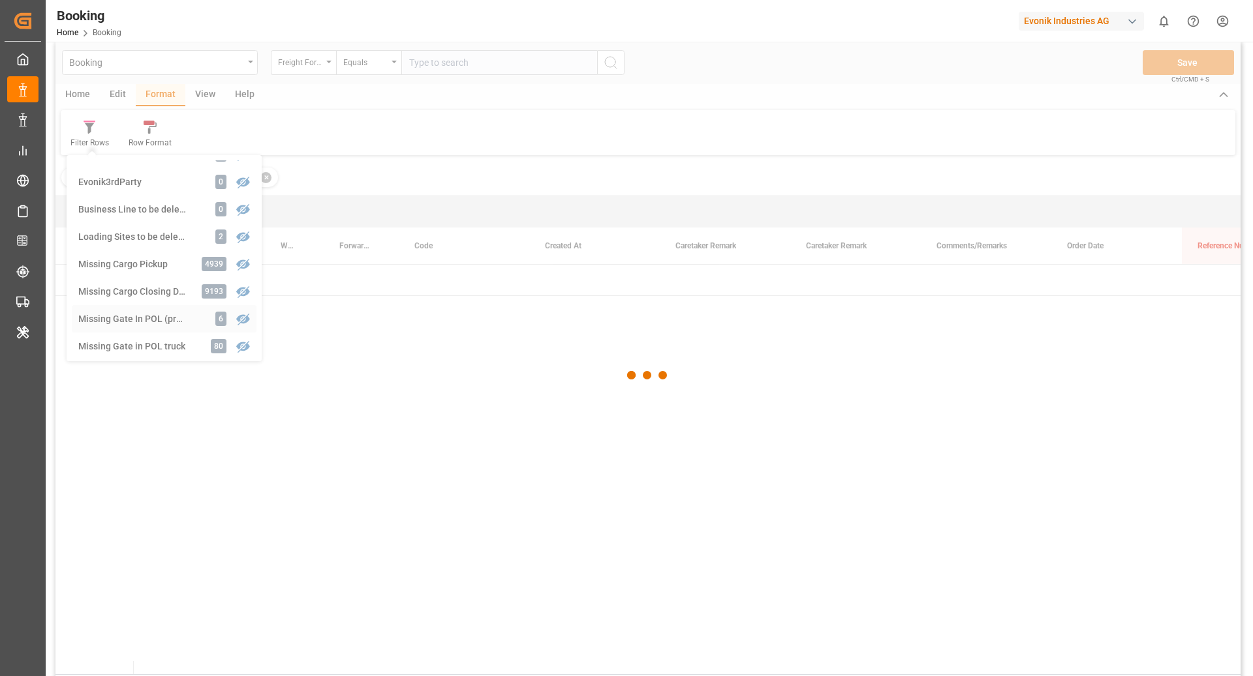
click at [157, 314] on div "Booking Freight Forwarder's Reference No. Equals Save Ctrl/CMD + S Home Edit Fo…" at bounding box center [647, 371] width 1185 height 660
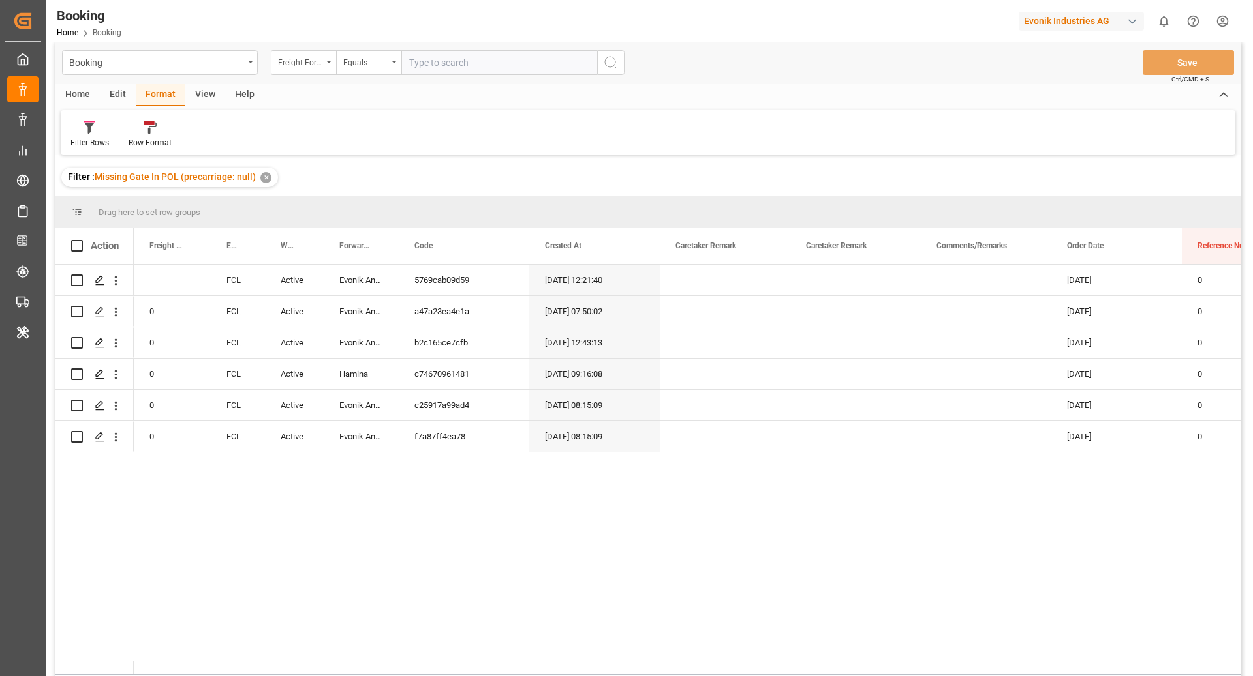
click at [192, 93] on div "View" at bounding box center [205, 95] width 40 height 22
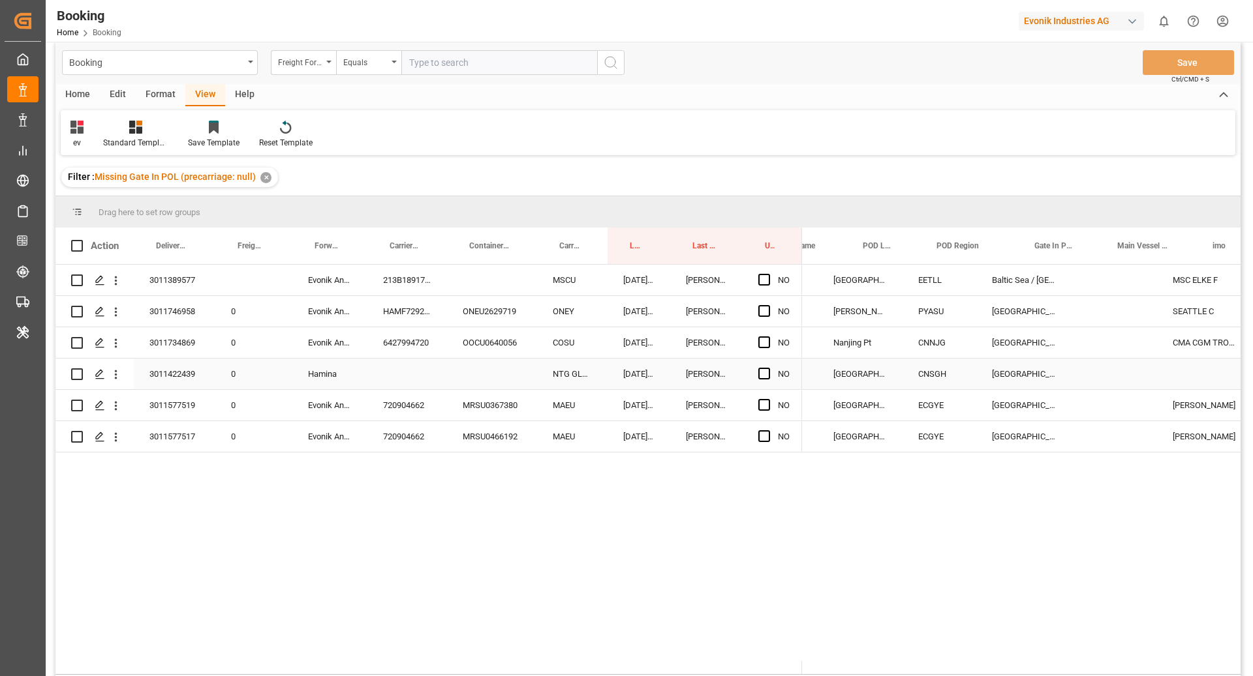
scroll to position [0, 305]
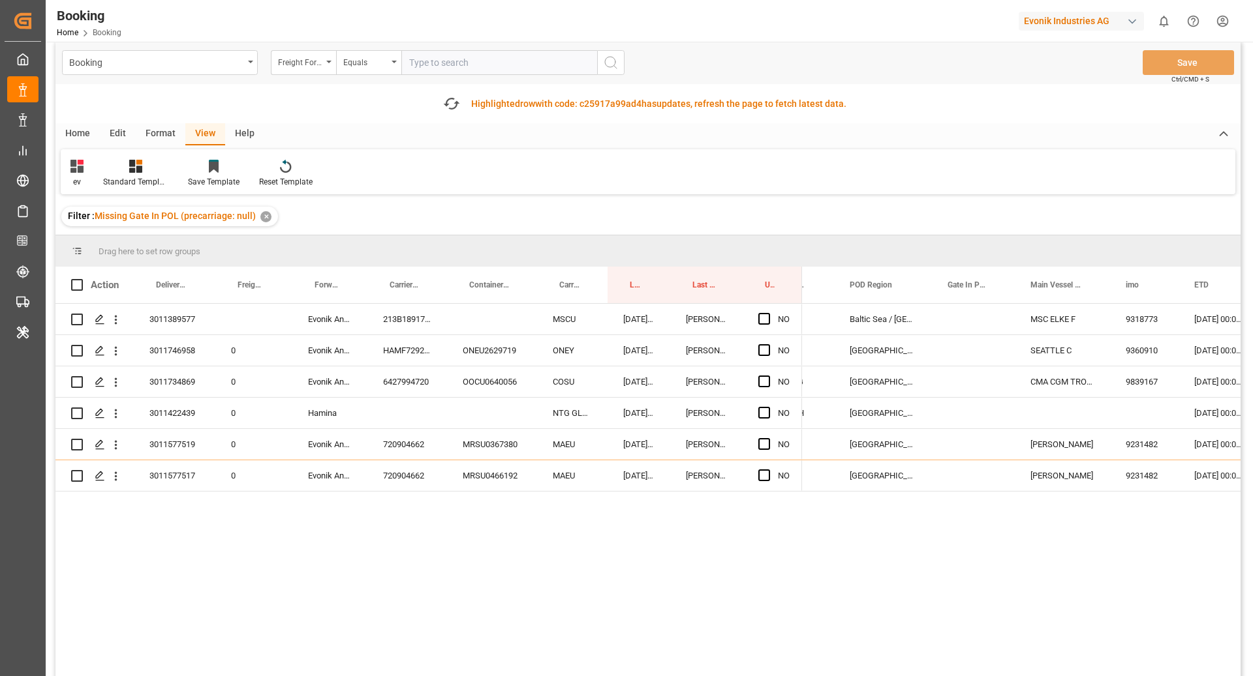
click at [150, 137] on div "Format" at bounding box center [161, 134] width 50 height 22
click at [80, 181] on div "Filter Rows" at bounding box center [89, 182] width 38 height 12
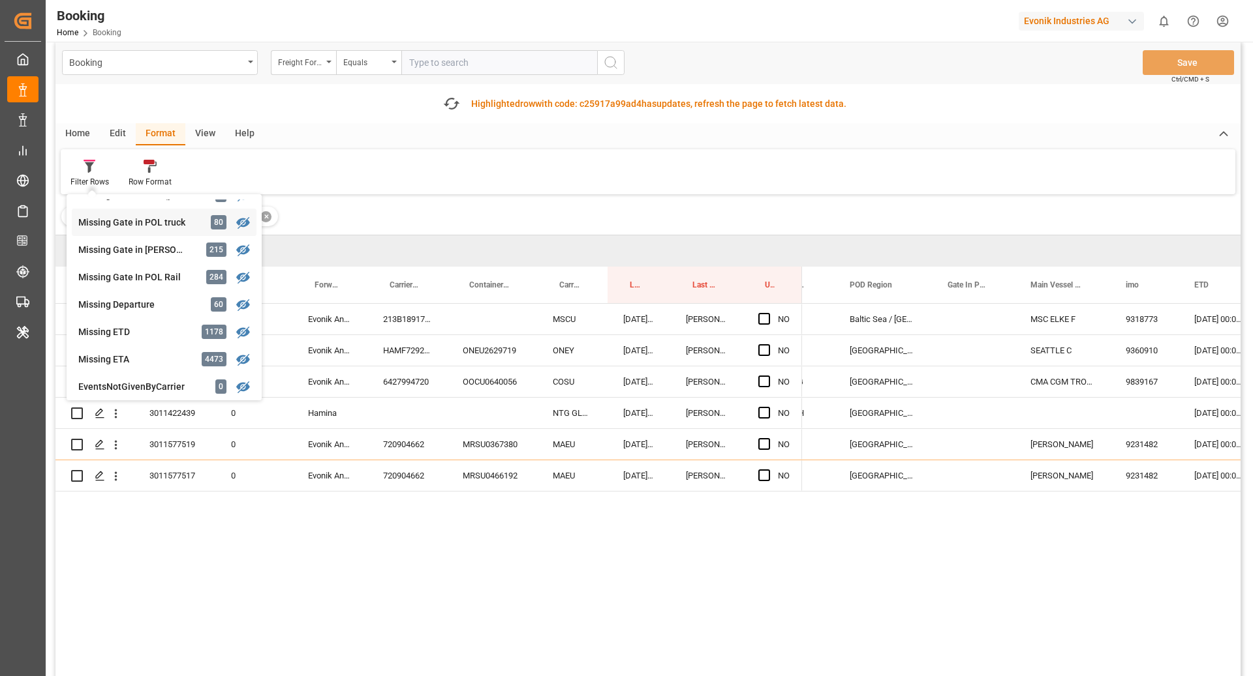
click at [151, 226] on div "Booking Freight Forwarder's Reference No. Equals Save Ctrl/CMD + S Fetch latest…" at bounding box center [647, 390] width 1185 height 699
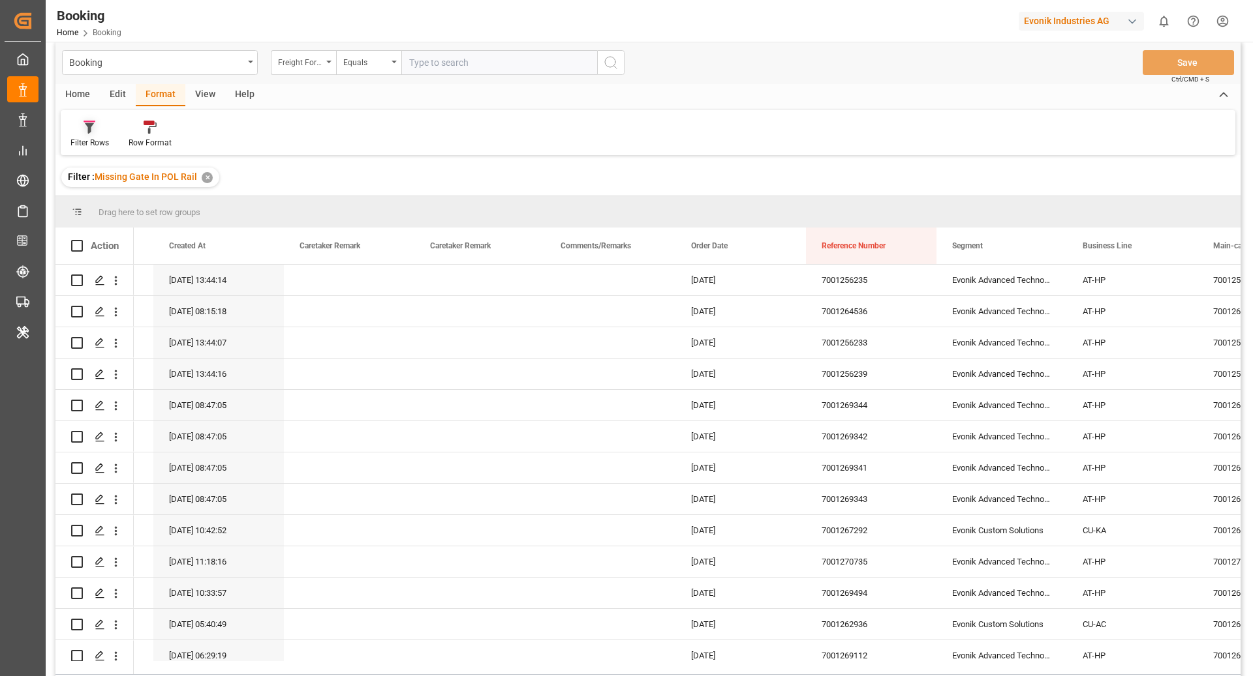
click at [83, 138] on div "Filter Rows" at bounding box center [89, 143] width 38 height 12
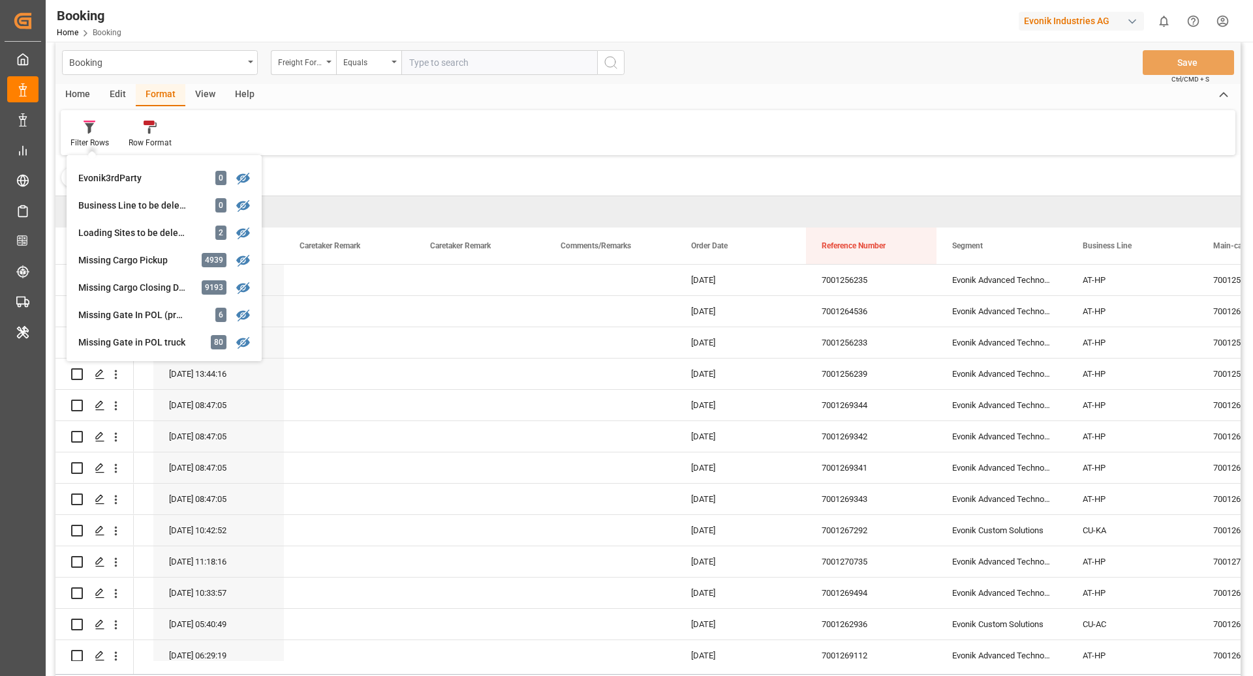
click at [198, 85] on div "View" at bounding box center [205, 95] width 40 height 22
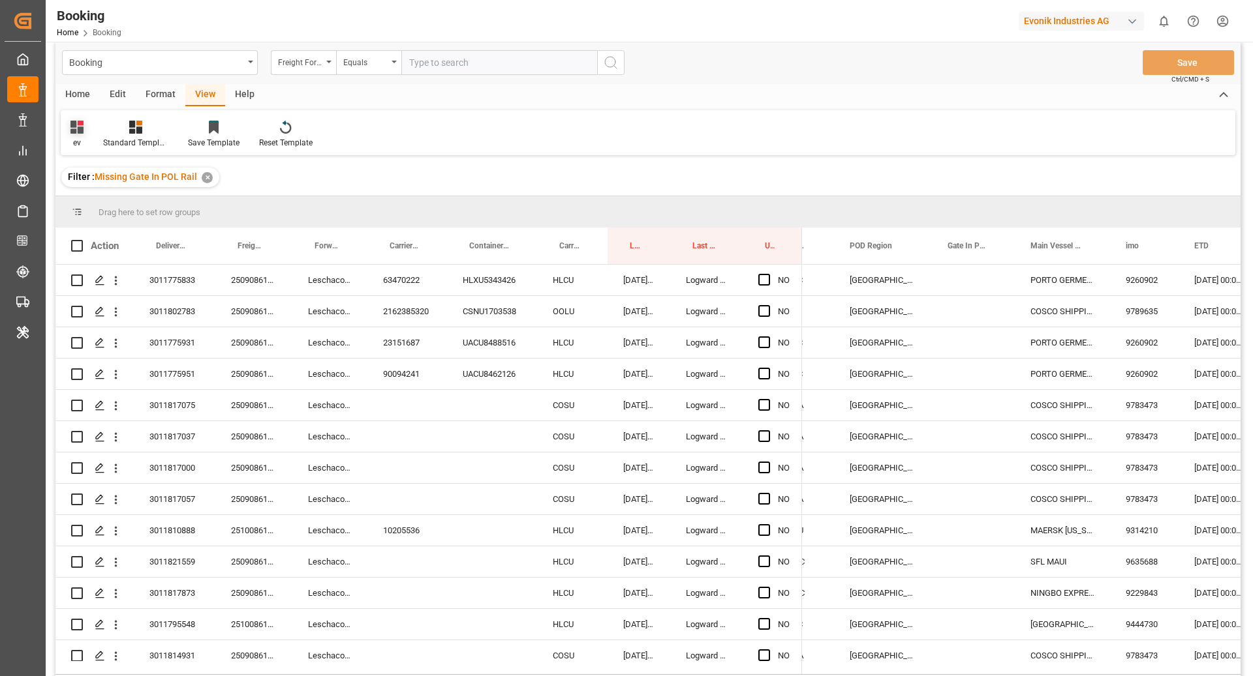
click at [91, 136] on div "ev" at bounding box center [77, 134] width 33 height 29
click at [410, 185] on div "Filter : Missing Gate In POL Rail ✕" at bounding box center [647, 177] width 1185 height 37
drag, startPoint x: 563, startPoint y: 220, endPoint x: 560, endPoint y: 211, distance: 10.1
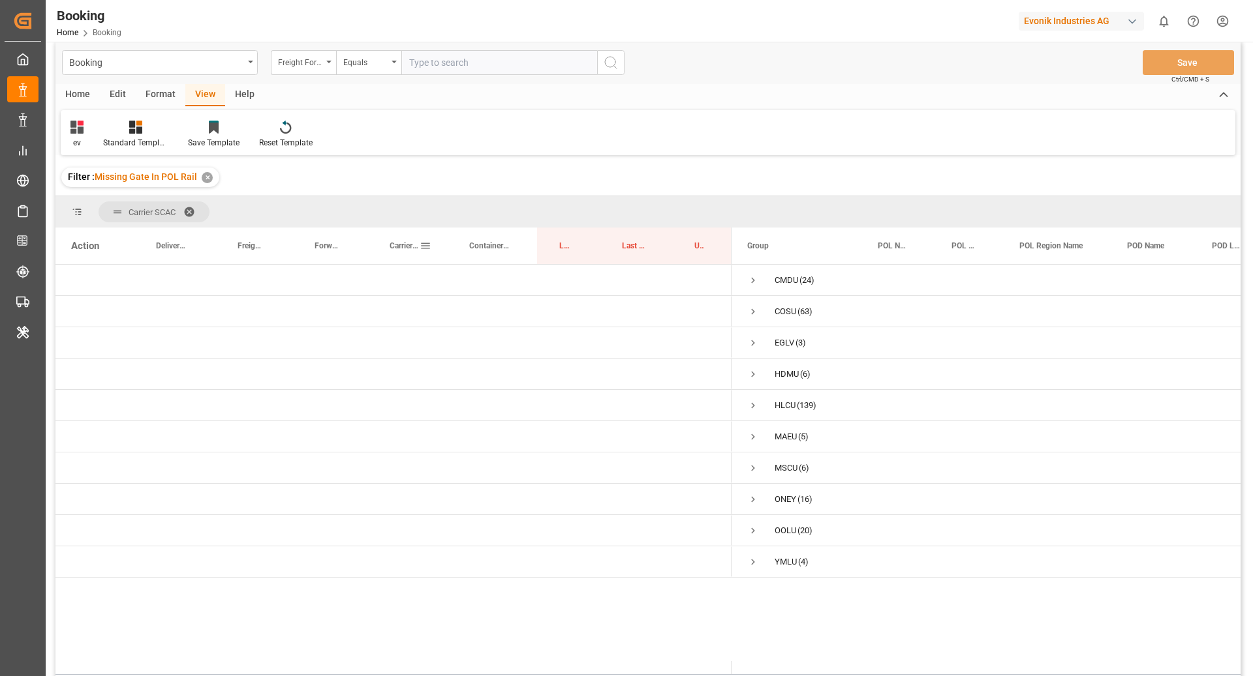
click at [390, 249] on span "Carrier Booking No." at bounding box center [404, 245] width 30 height 9
click at [757, 284] on span "Press SPACE to select this row." at bounding box center [753, 281] width 12 height 12
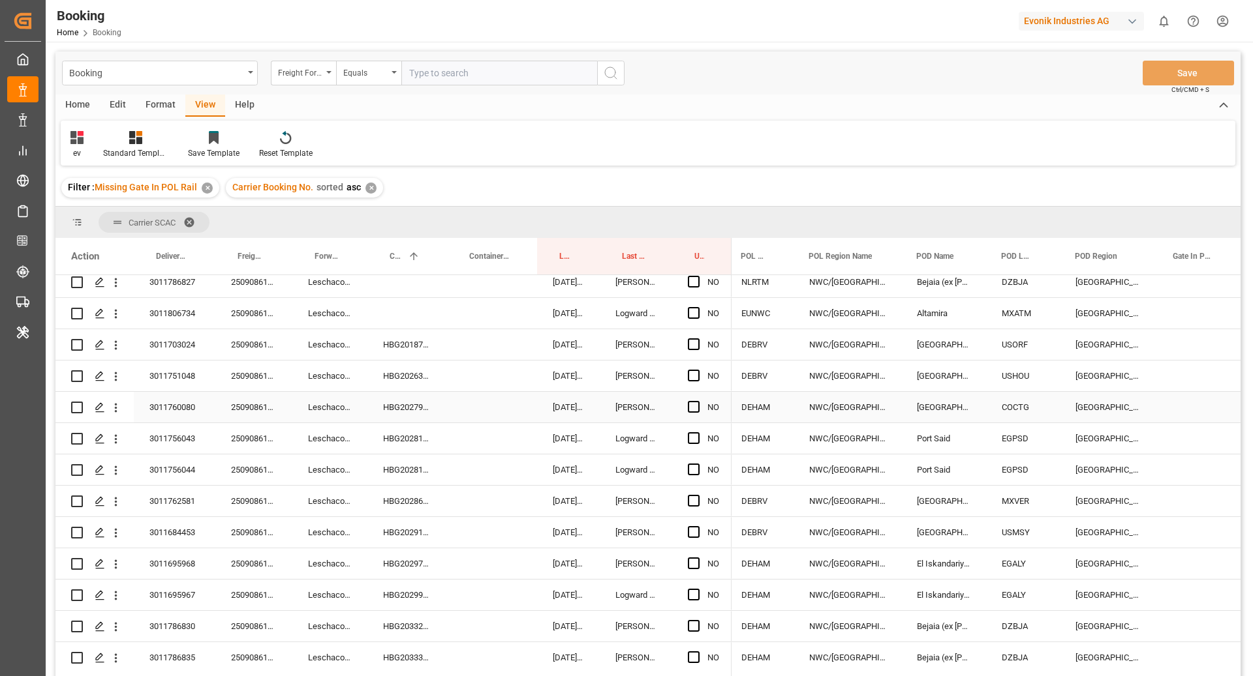
scroll to position [81, 0]
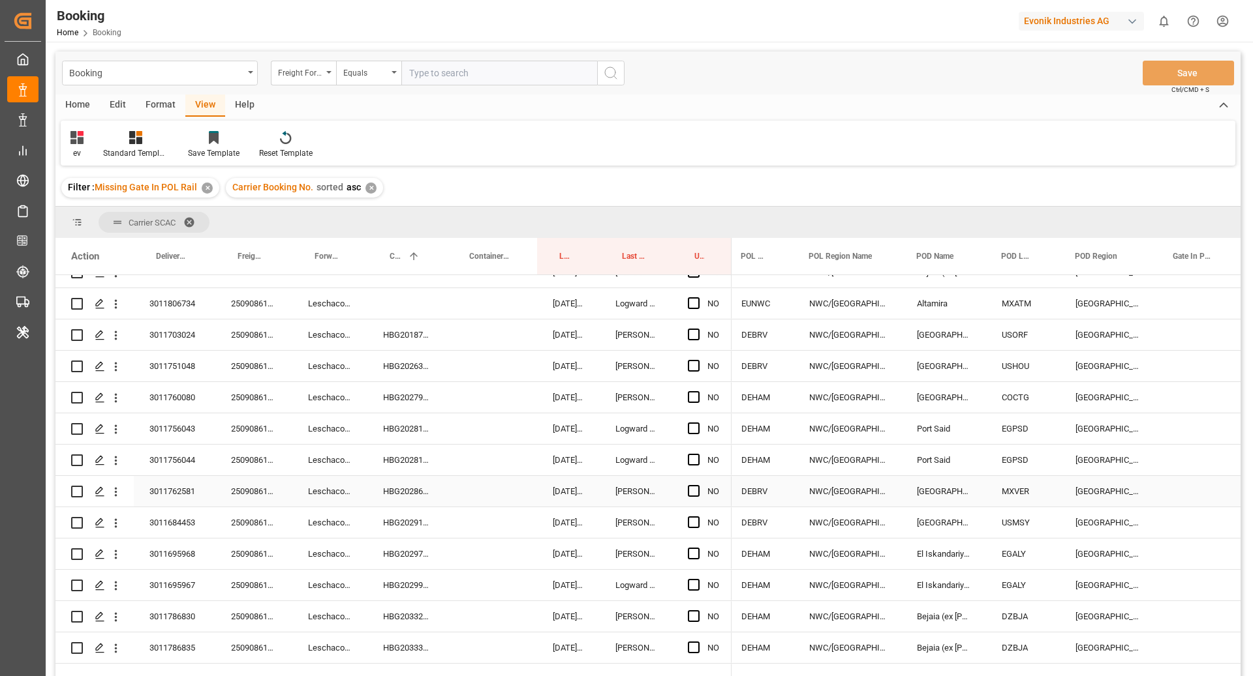
click at [815, 480] on div "NWC/UK North West Continent / UK" at bounding box center [847, 491] width 108 height 31
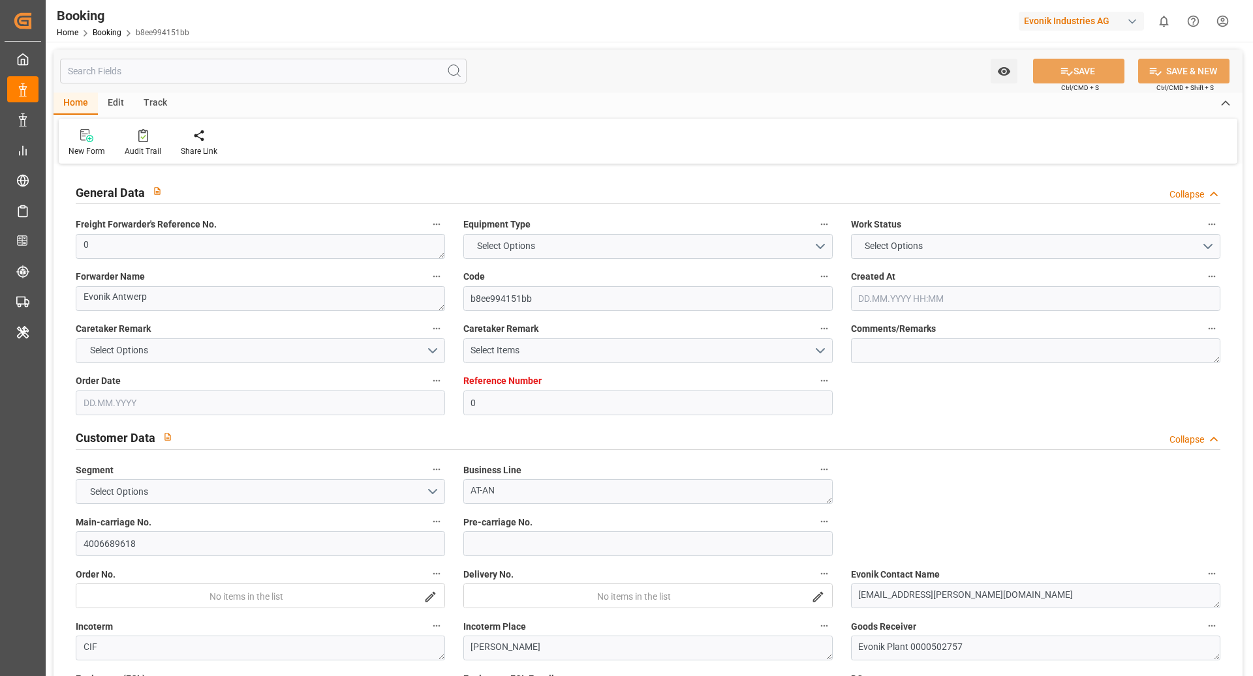
type input "0"
type input "9335197"
type input "CMACGM"
type input "CMA CGM Group"
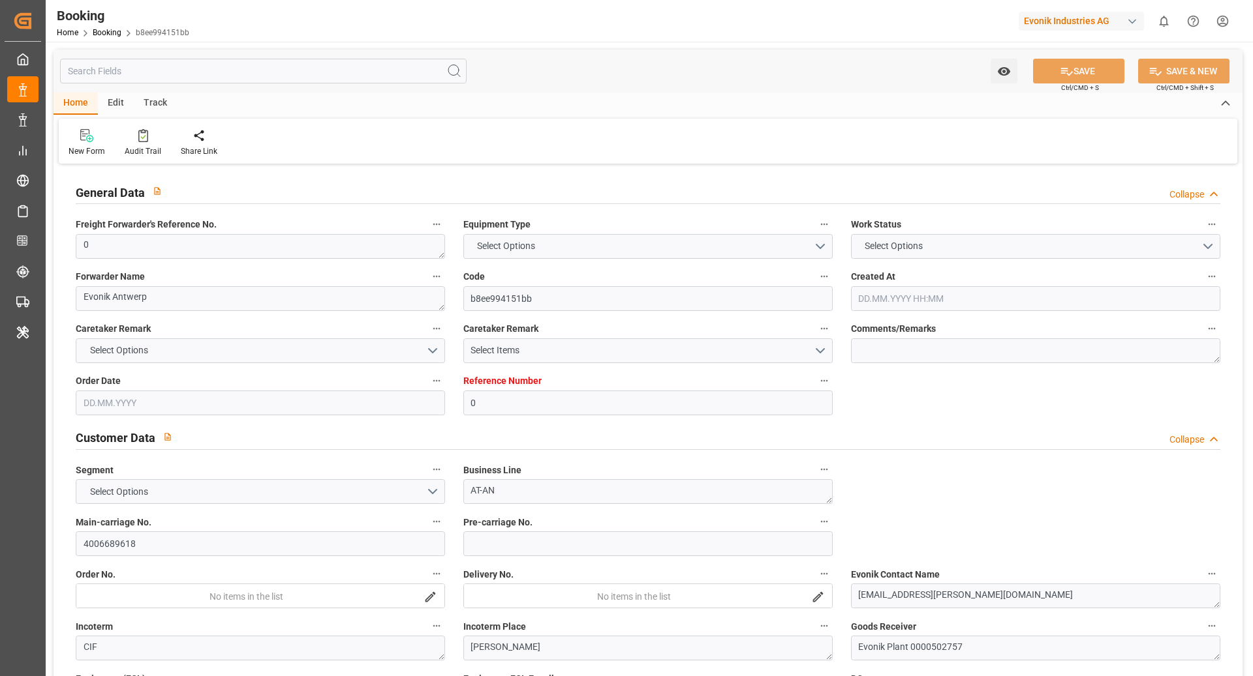
type input "BEANR"
type input "TRGEB"
type input "BEANR"
type input "TRGEB"
type input "9335197"
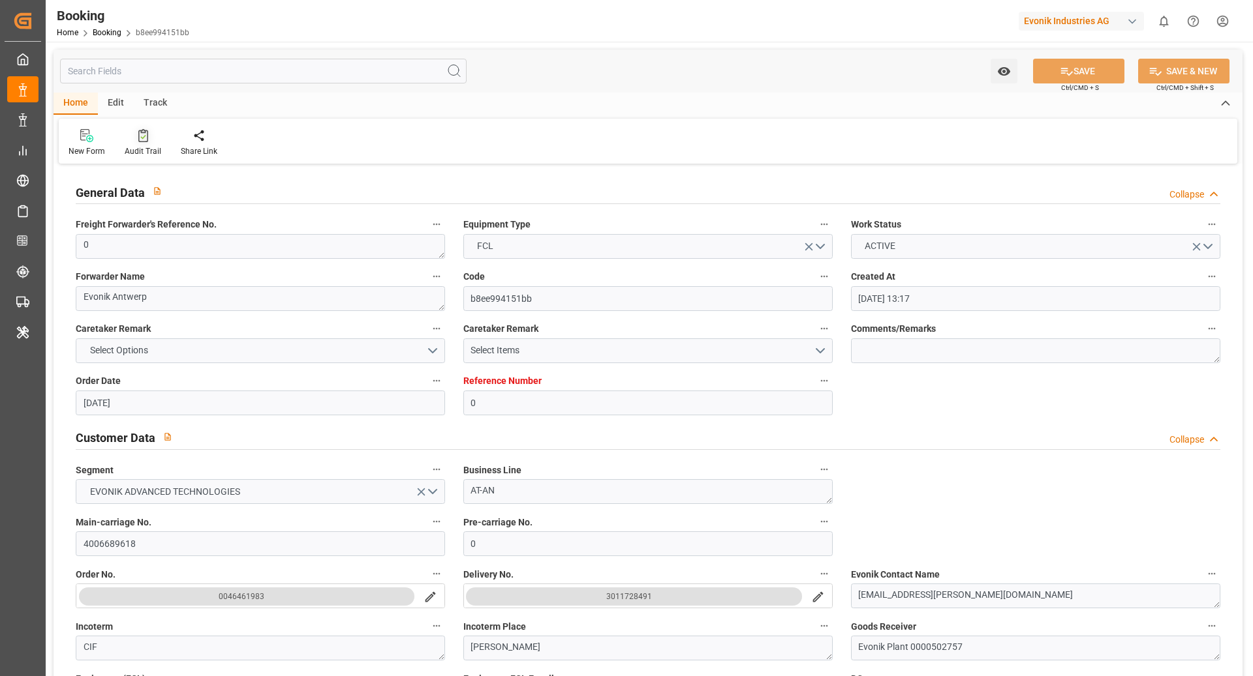
type input "05.08.2025 13:17"
type input "[DATE]"
type input "13.10.2025"
type input "01.09.2025"
type input "11.09.2025 04:30"
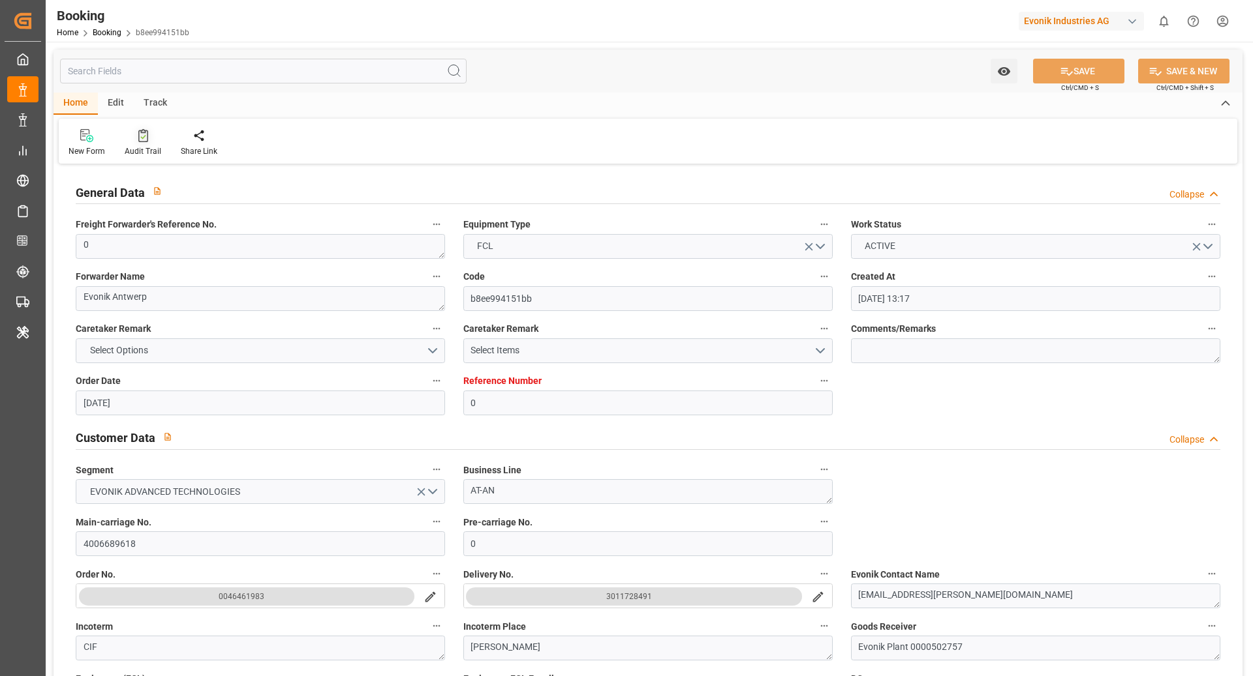
type input "10.09.2025 00:00"
type input "02.10.2025 11:00"
type input "02.10.2025 00:00"
type input "09.09.2025 15:25"
type input "09.09.2025"
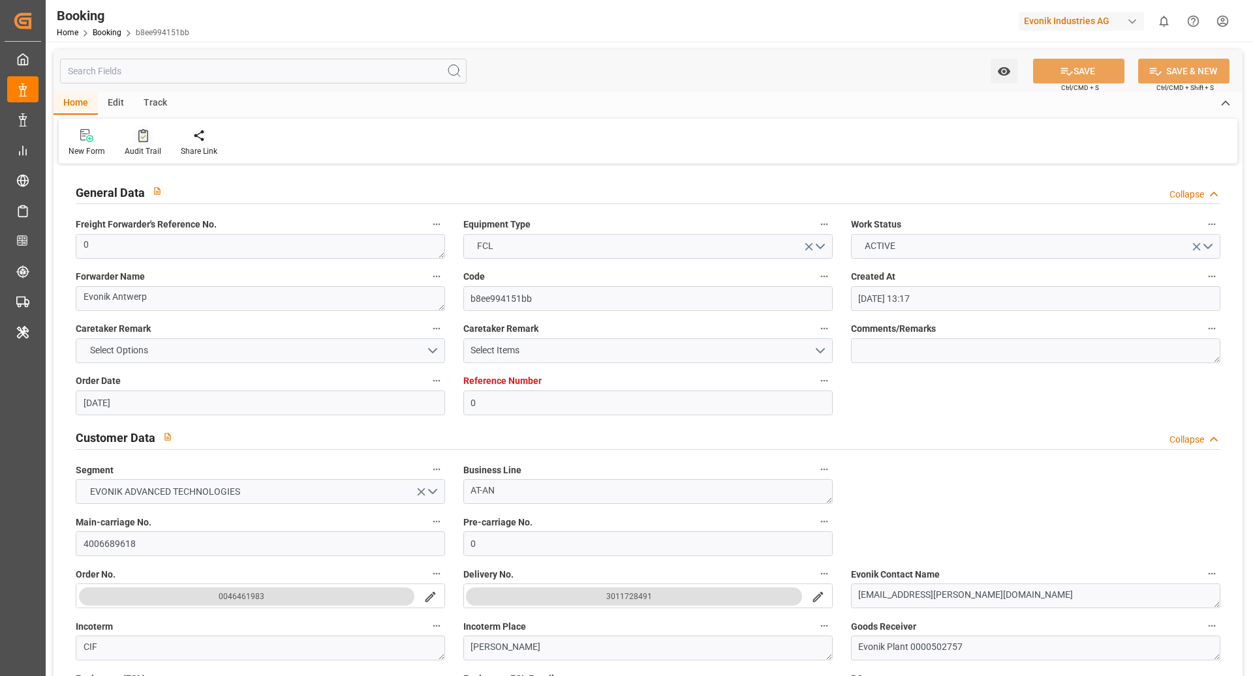
type input "11.09.2025 04:30"
type input "02.10.2025 11:00"
click at [140, 144] on div "Audit Trail" at bounding box center [143, 143] width 56 height 29
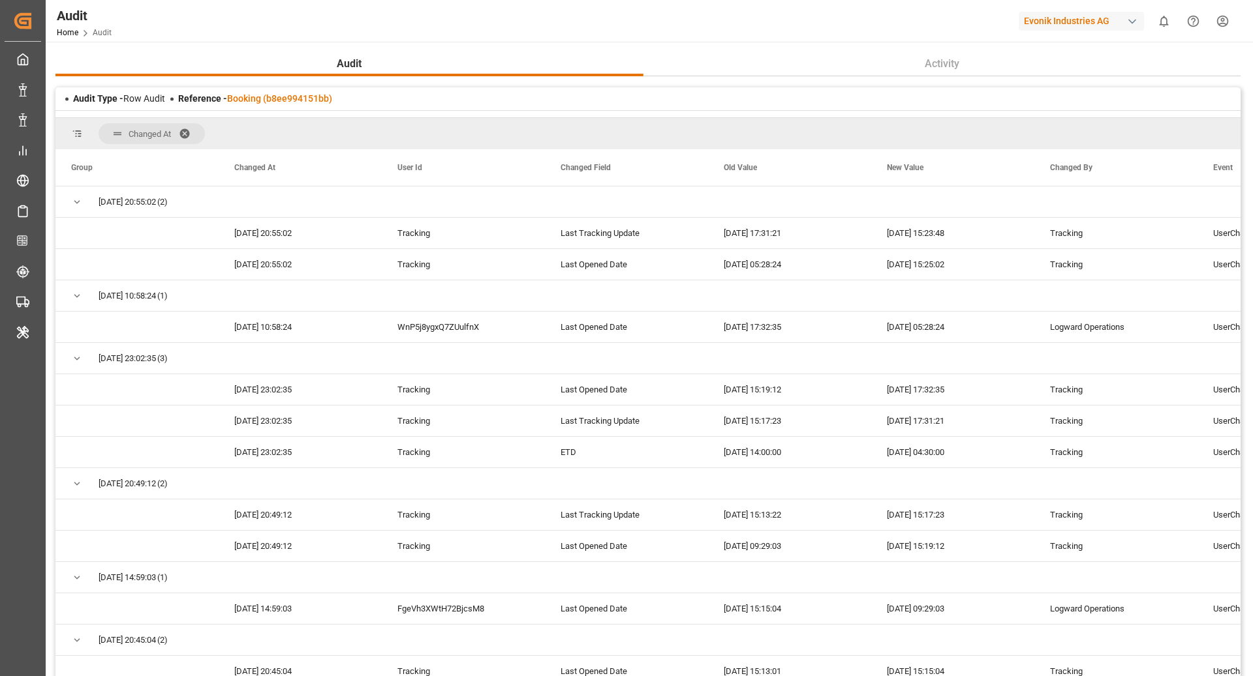
click at [234, 104] on div "Reference - Booking (b8ee994151bb)" at bounding box center [255, 99] width 154 height 14
click at [301, 94] on link "Booking (b8ee994151bb)" at bounding box center [279, 98] width 105 height 10
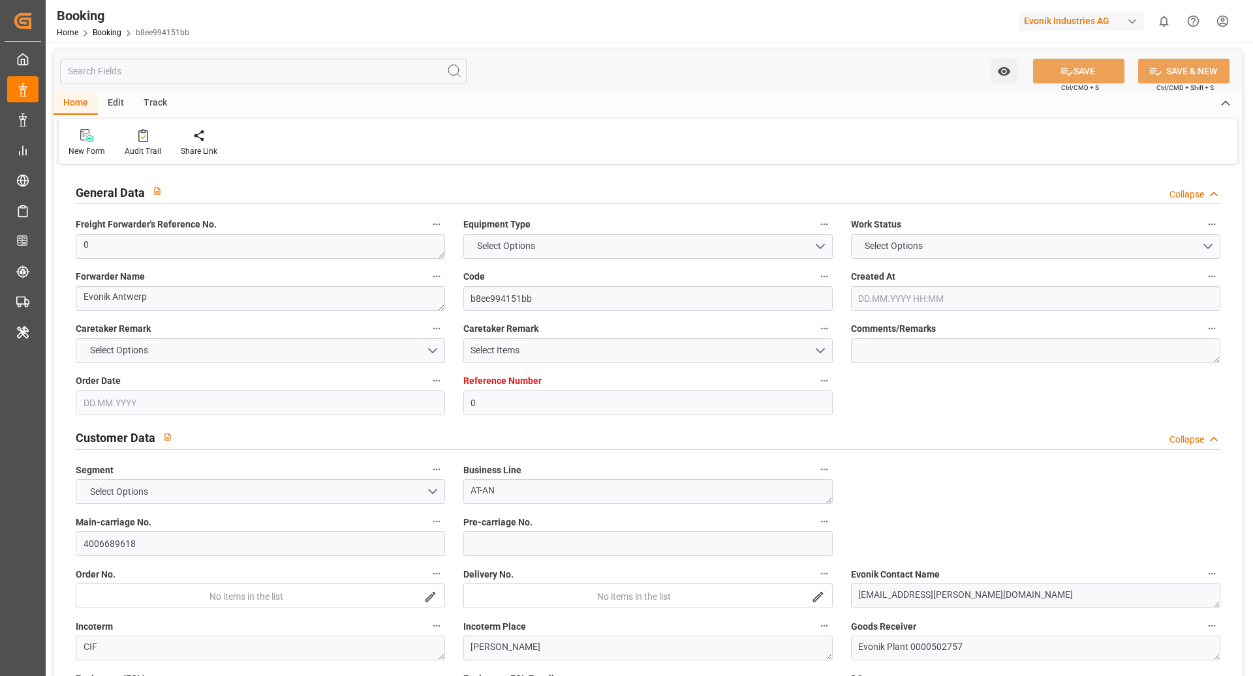
type input "0"
type input "9335197"
type input "CMACGM"
type input "CMA CGM Group"
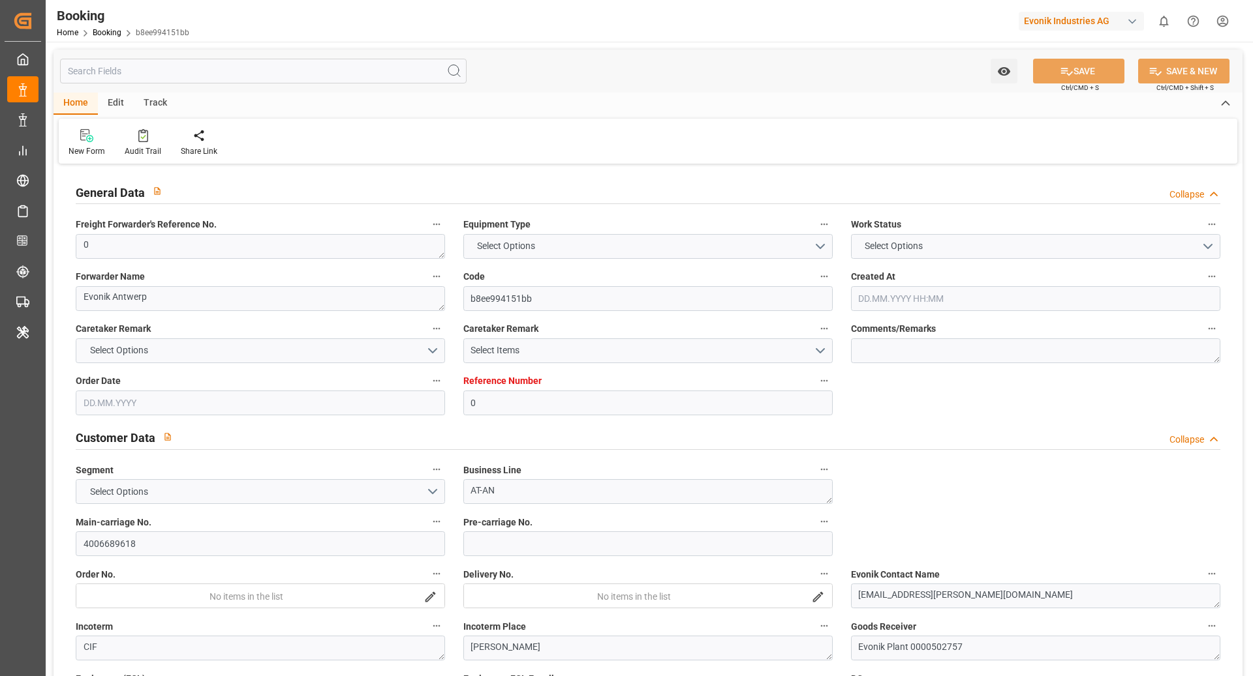
type input "BEANR"
type input "TRGEB"
type input "BEANR"
type input "TRGEB"
type input "9335197"
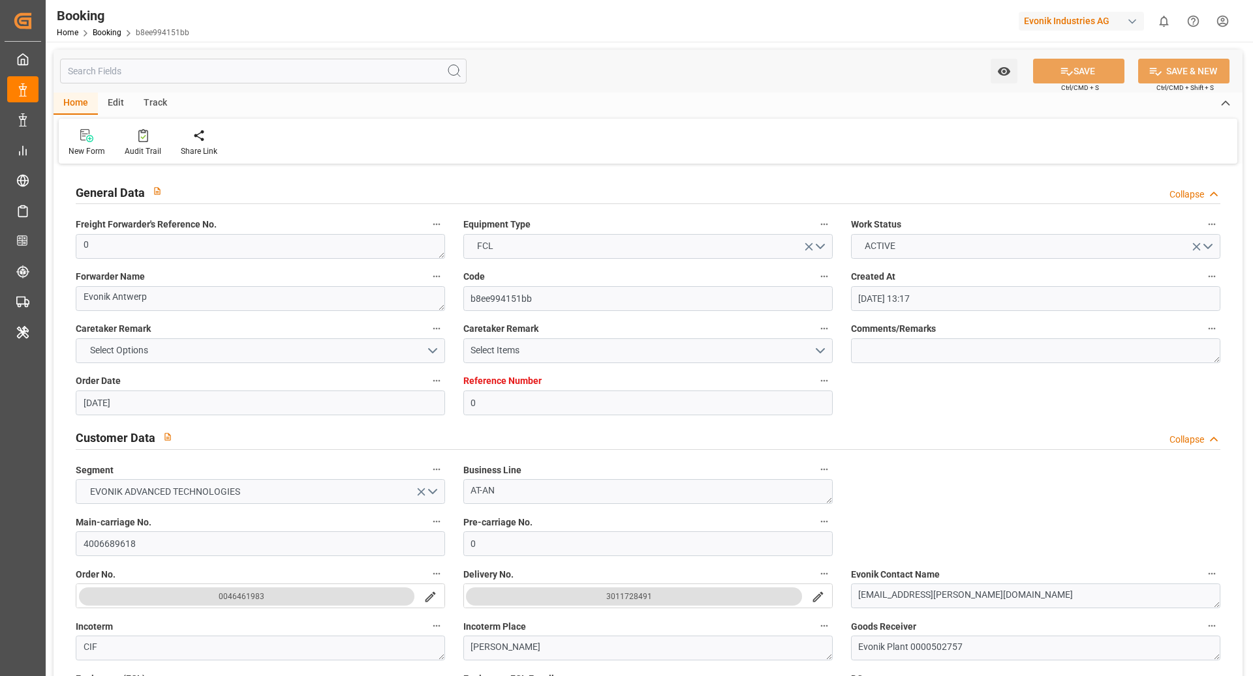
type input "05.08.2025 13:17"
type input "[DATE]"
type input "13.10.2025"
type input "01.09.2025"
type input "11.09.2025 04:30"
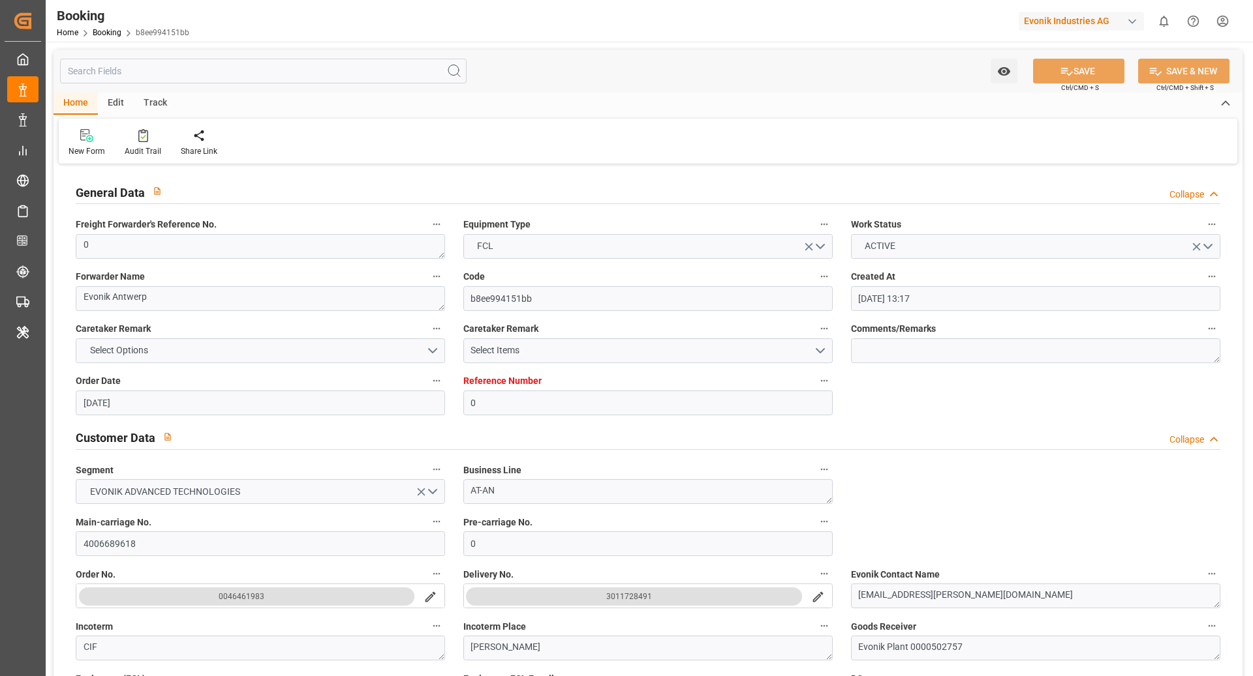
type input "10.09.2025 00:00"
type input "02.10.2025 11:00"
type input "02.10.2025 00:00"
type input "09.09.2025 15:25"
type input "09.09.2025"
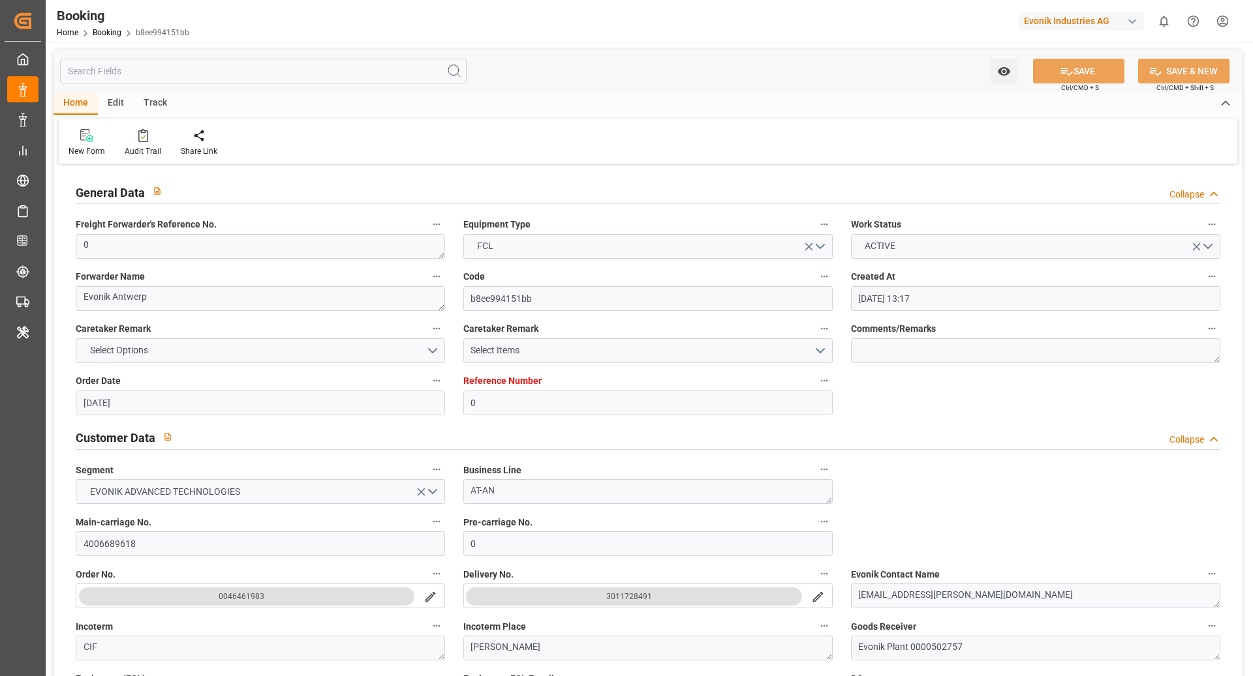
type input "11.09.2025 04:30"
type input "02.10.2025 11:00"
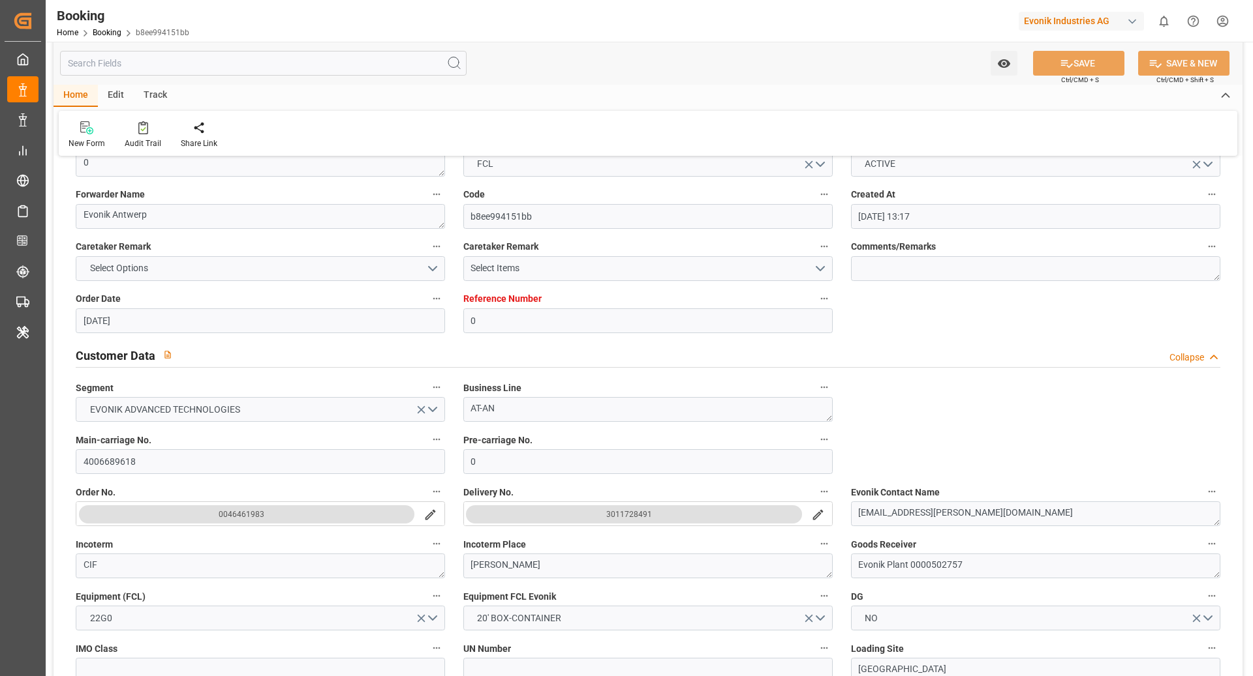
scroll to position [205, 0]
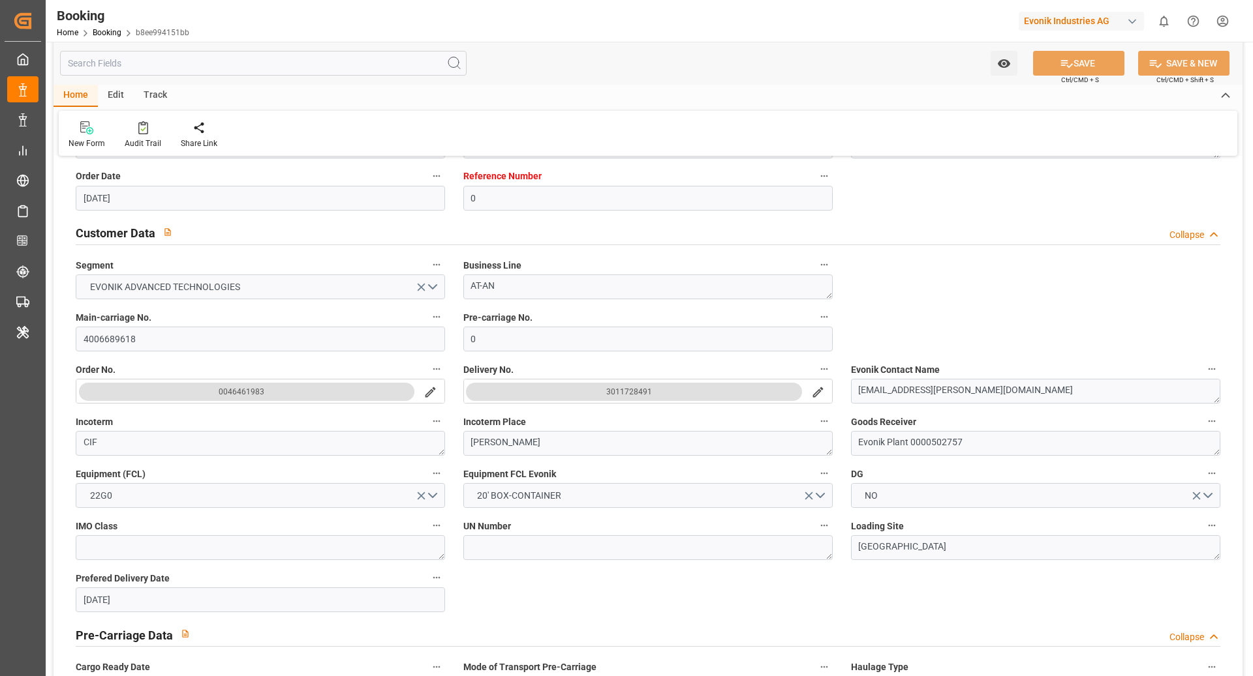
click at [642, 391] on div "3011728491" at bounding box center [629, 392] width 46 height 13
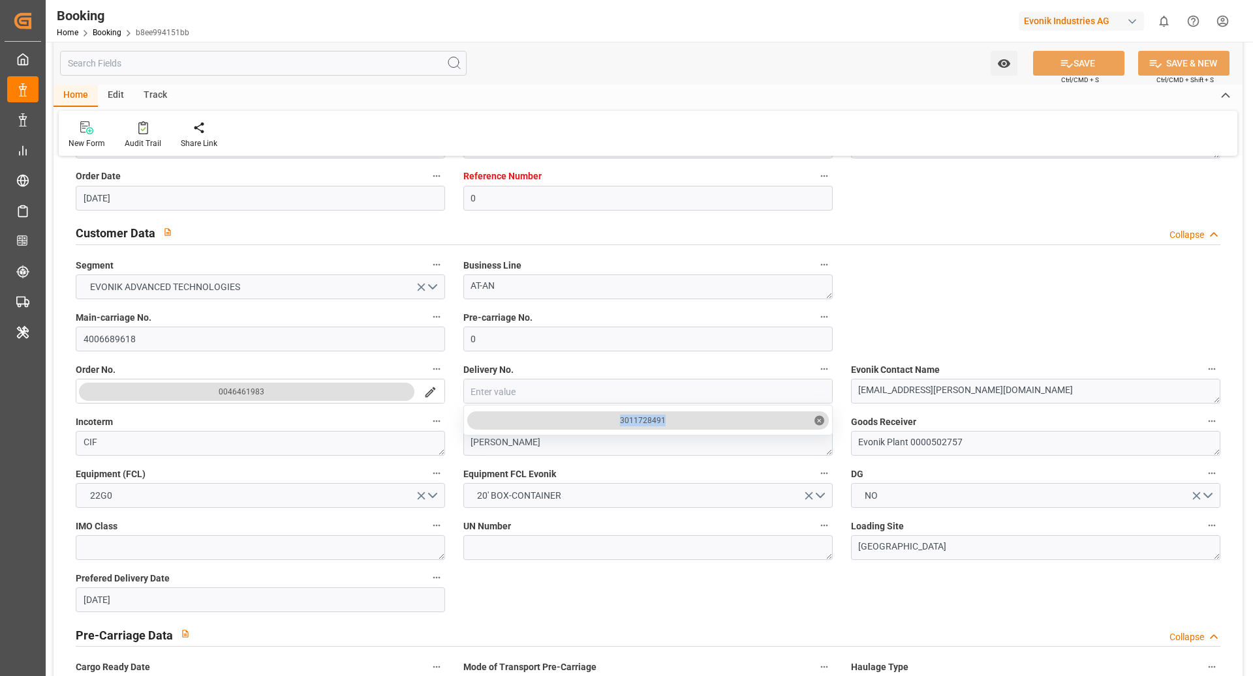
drag, startPoint x: 619, startPoint y: 416, endPoint x: 720, endPoint y: 431, distance: 101.5
click at [720, 431] on div "3011728491 ✕" at bounding box center [647, 420] width 369 height 31
copy div "3011728491"
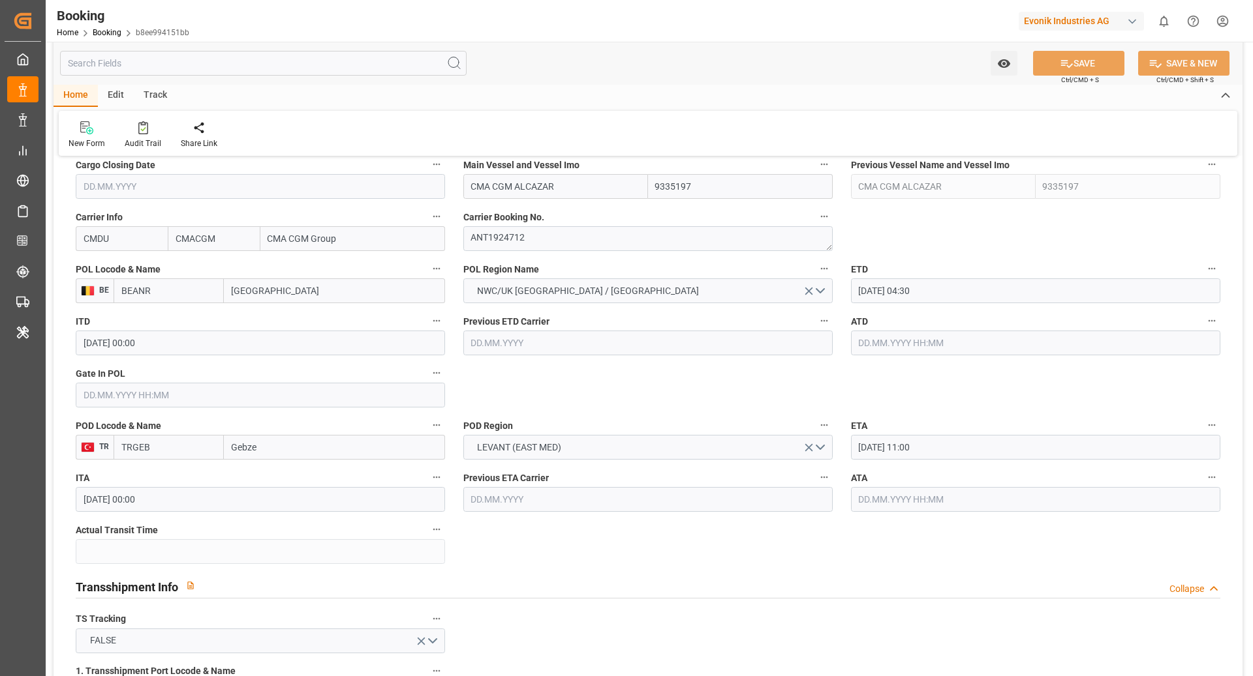
scroll to position [957, 0]
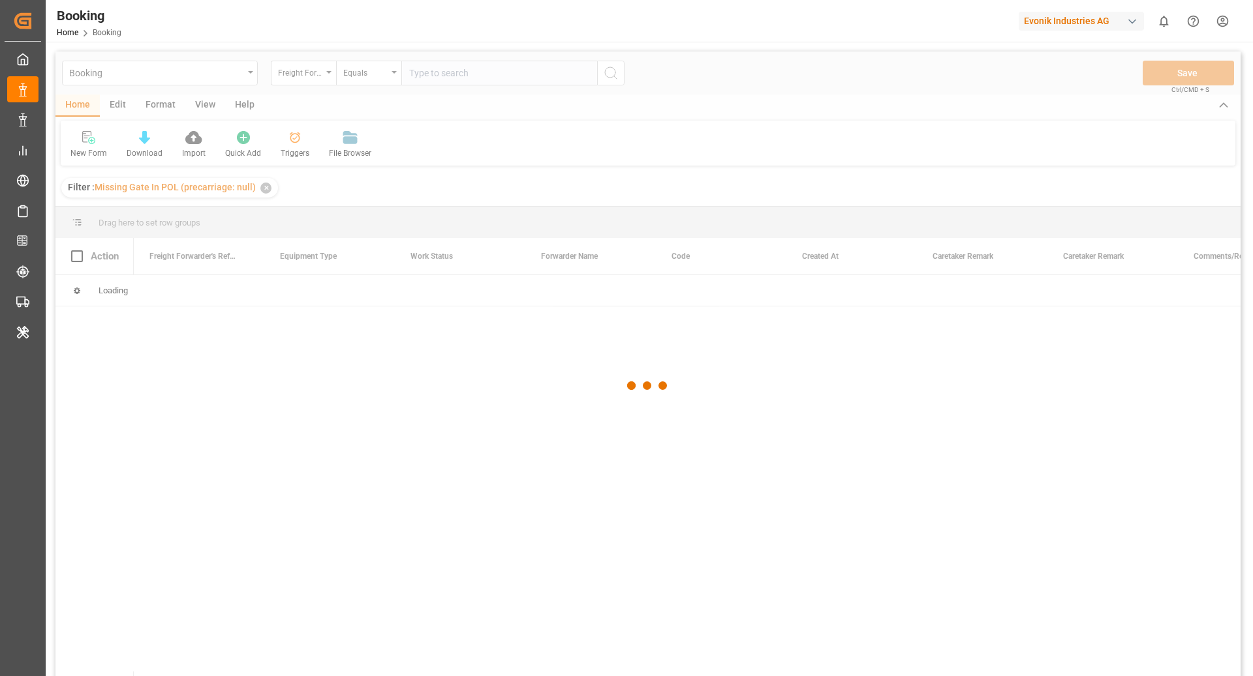
click at [299, 68] on div at bounding box center [647, 386] width 1185 height 669
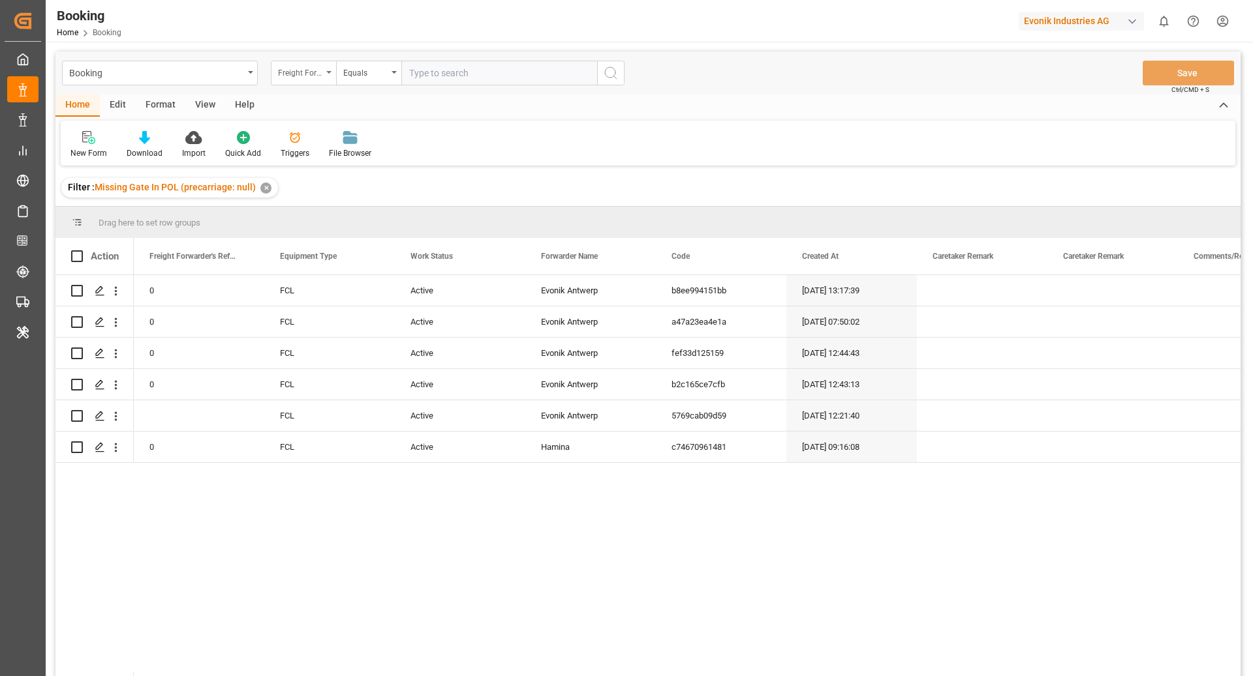
click at [309, 78] on div "Freight Forwarder's Reference No." at bounding box center [300, 71] width 44 height 15
type input "book"
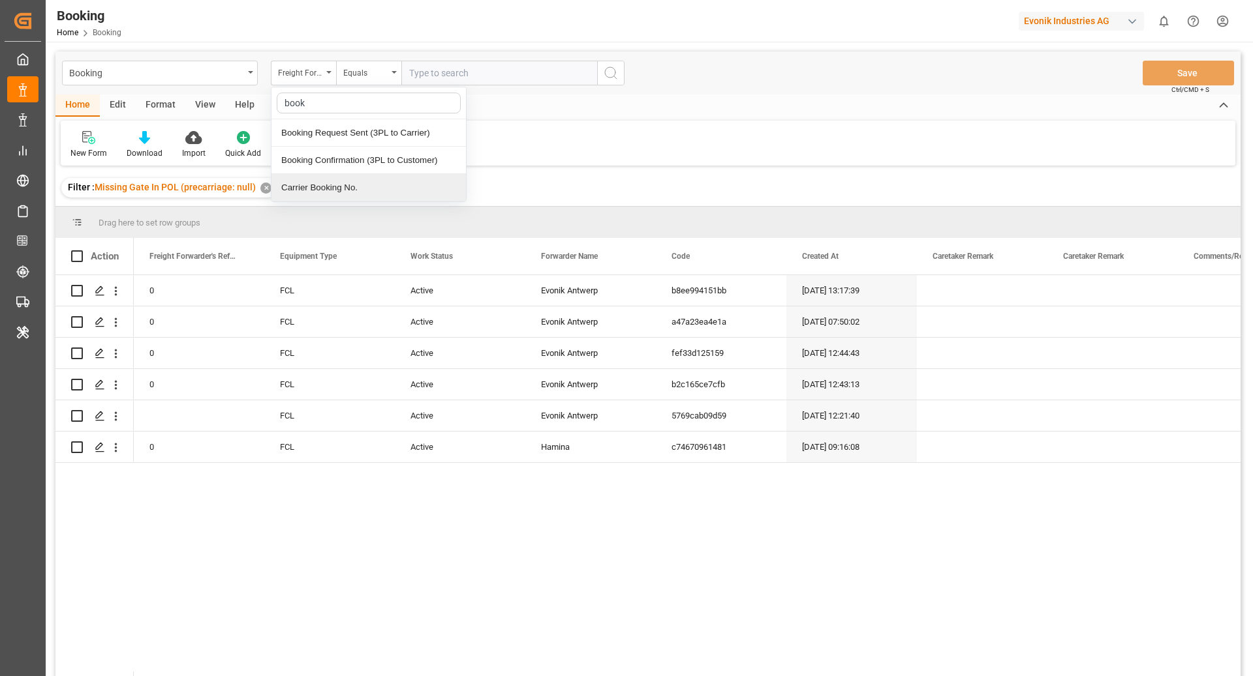
click at [364, 183] on div "Carrier Booking No." at bounding box center [368, 187] width 194 height 27
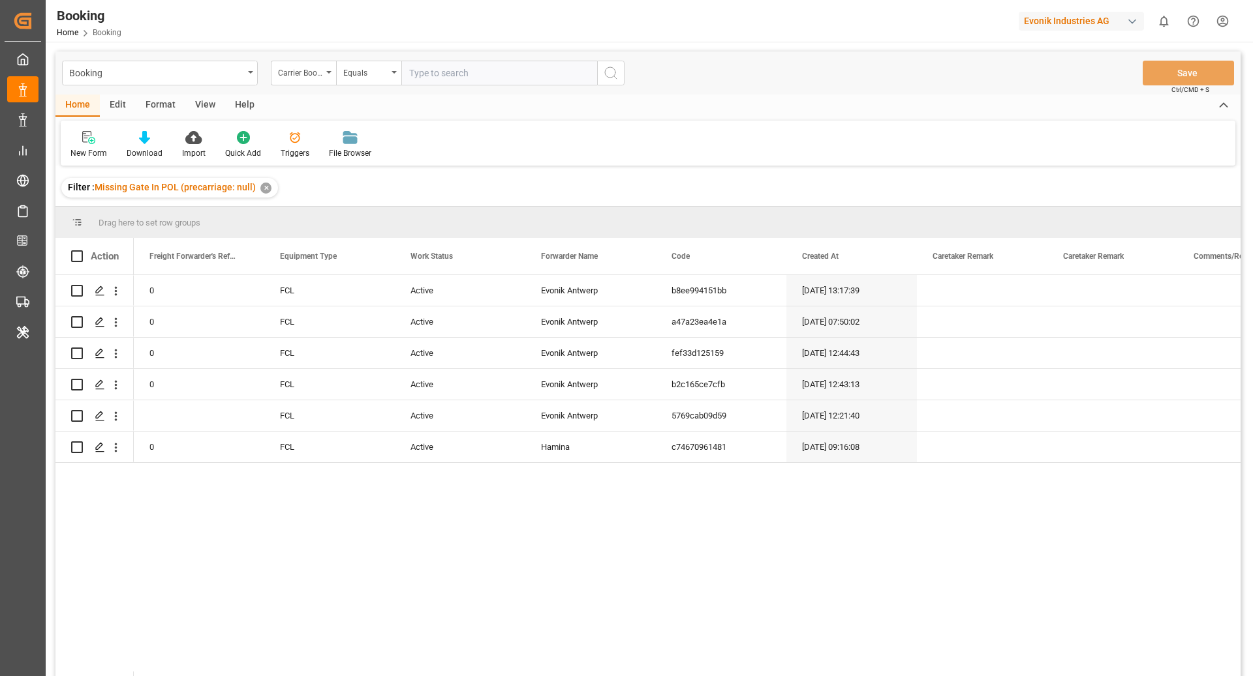
drag, startPoint x: 470, startPoint y: 71, endPoint x: 489, endPoint y: 91, distance: 27.3
click at [470, 70] on input "text" at bounding box center [499, 73] width 196 height 25
paste input "ANT1924712"
type input "ANT1924712"
click at [608, 77] on circle "search button" at bounding box center [610, 72] width 10 height 10
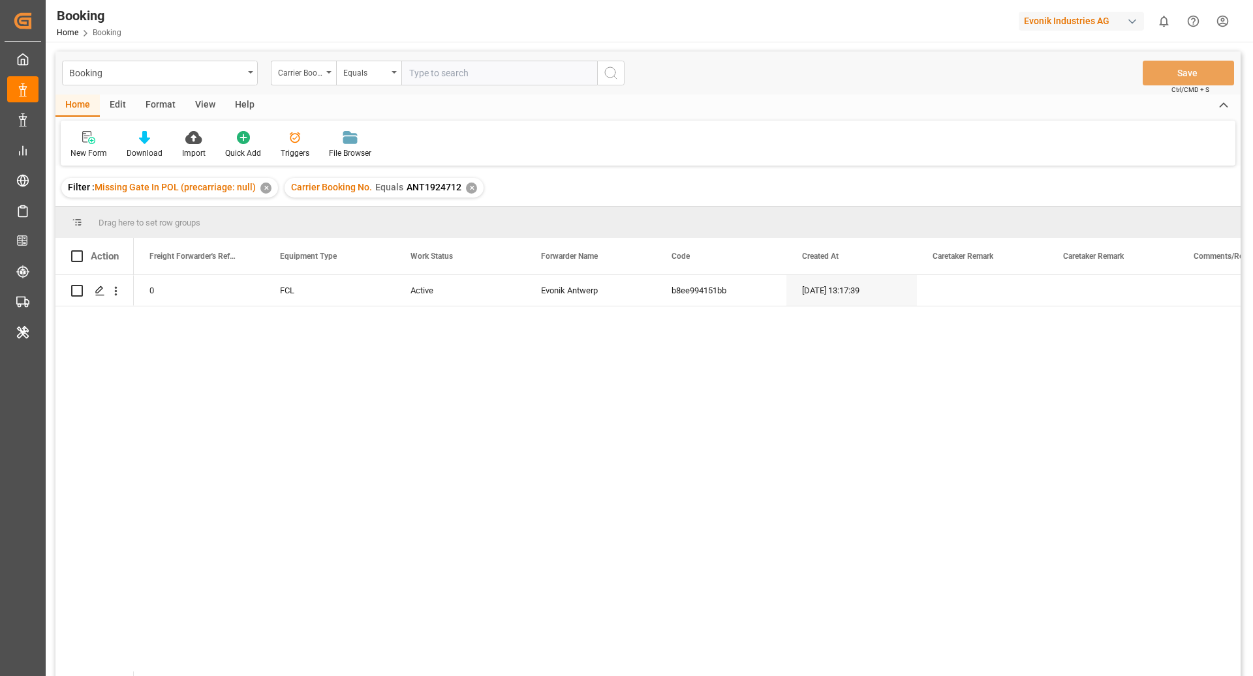
click at [264, 190] on div "✕" at bounding box center [265, 188] width 11 height 11
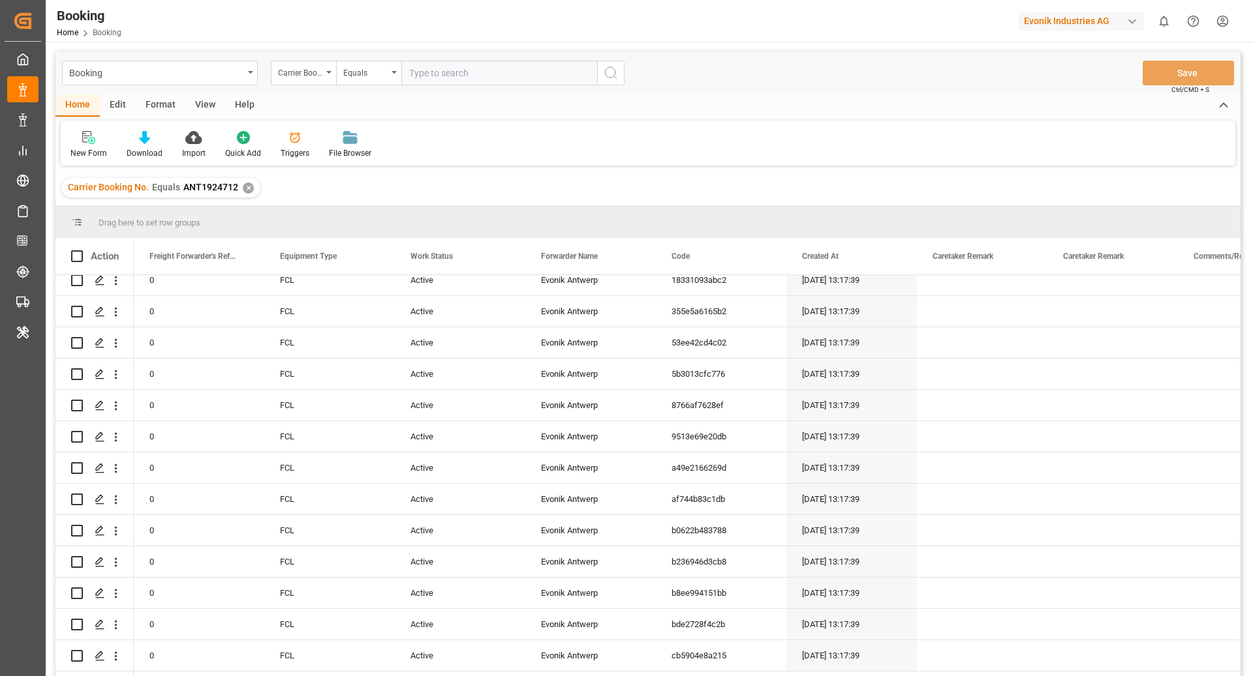
click at [210, 107] on div "View" at bounding box center [205, 106] width 40 height 22
click at [86, 145] on div "Default" at bounding box center [83, 144] width 45 height 29
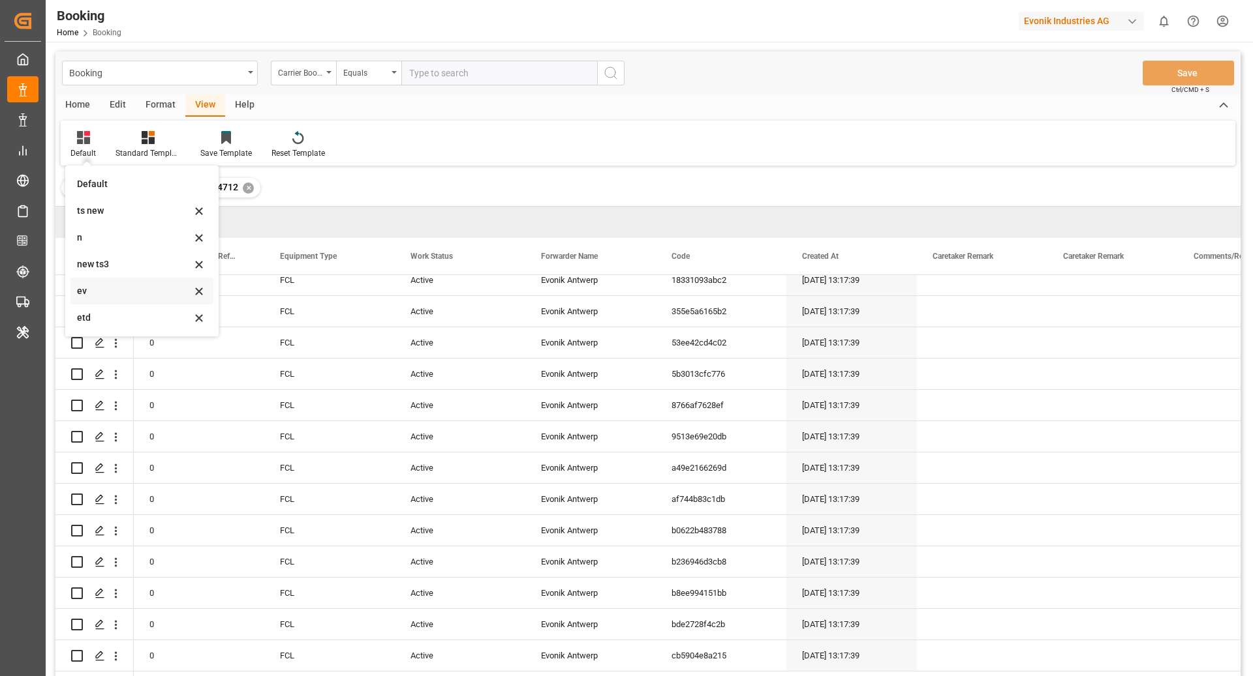
click at [98, 296] on div "ev" at bounding box center [134, 291] width 114 height 14
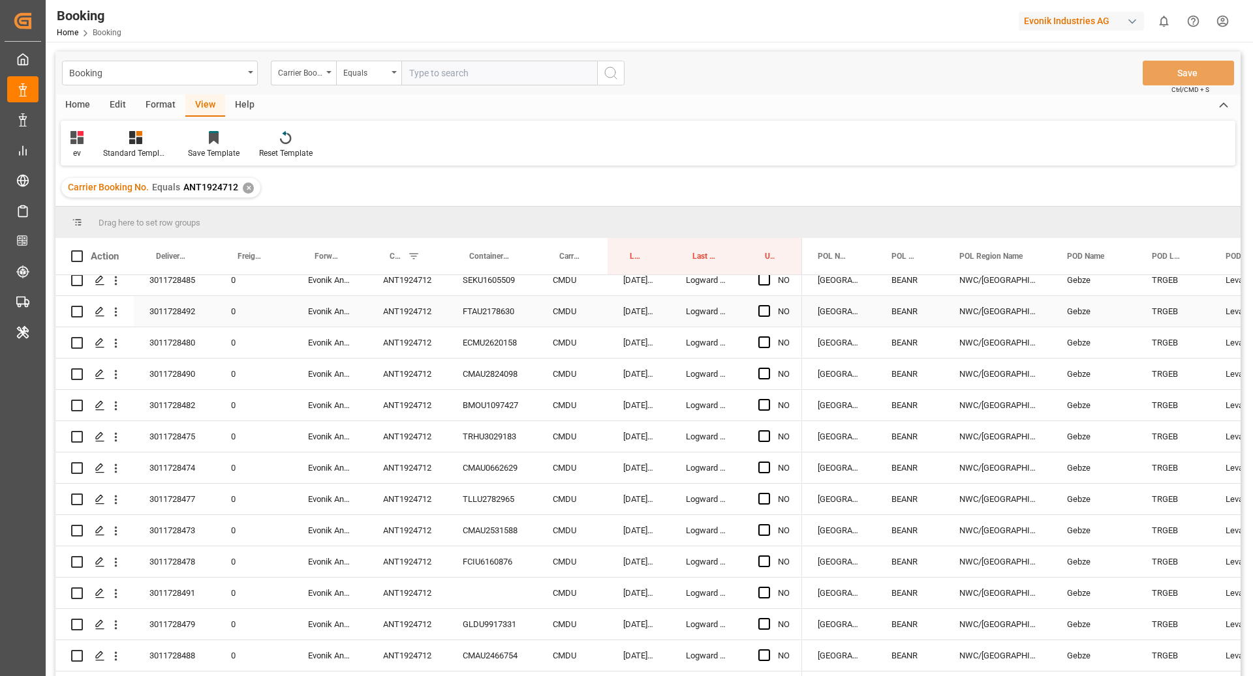
click at [507, 296] on div "FTAU2178630" at bounding box center [492, 311] width 90 height 31
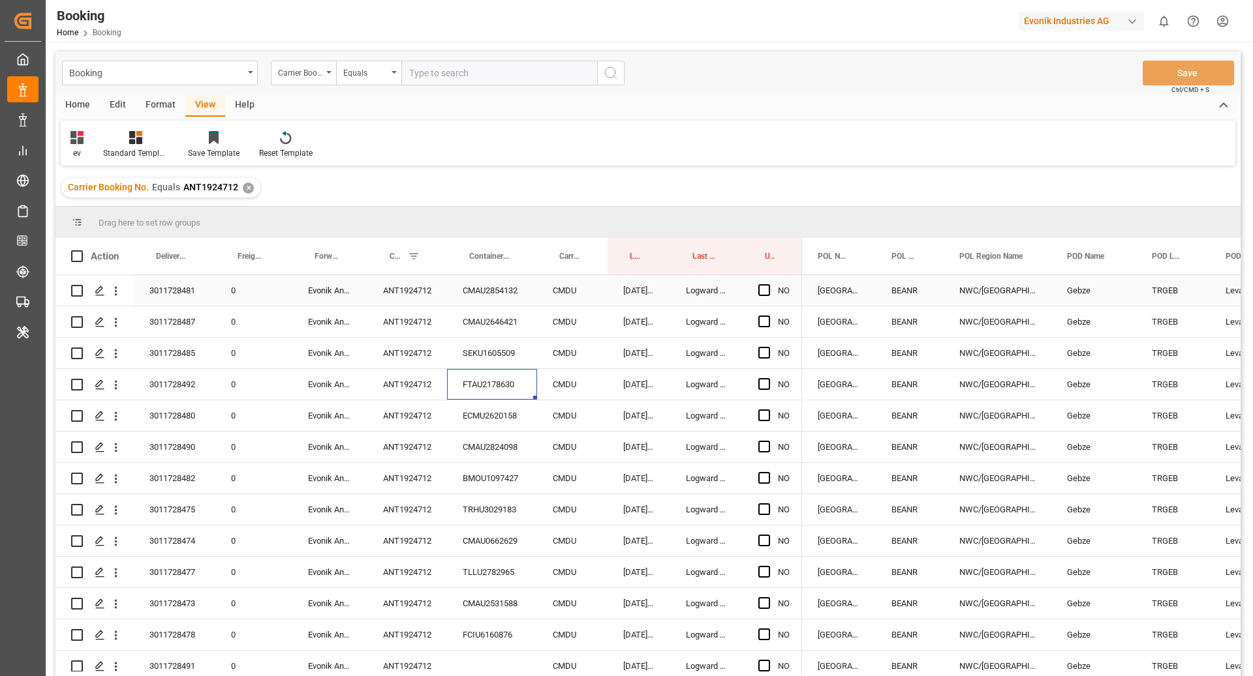
click at [487, 293] on div "CMAU2854132" at bounding box center [492, 290] width 90 height 31
click at [509, 319] on div "CMAU2646421" at bounding box center [492, 322] width 90 height 31
click at [497, 363] on div "SEKU1605509" at bounding box center [492, 353] width 90 height 31
click at [494, 385] on div "FTAU2178630" at bounding box center [492, 384] width 90 height 31
click at [506, 414] on div "ECMU2620158" at bounding box center [492, 416] width 90 height 31
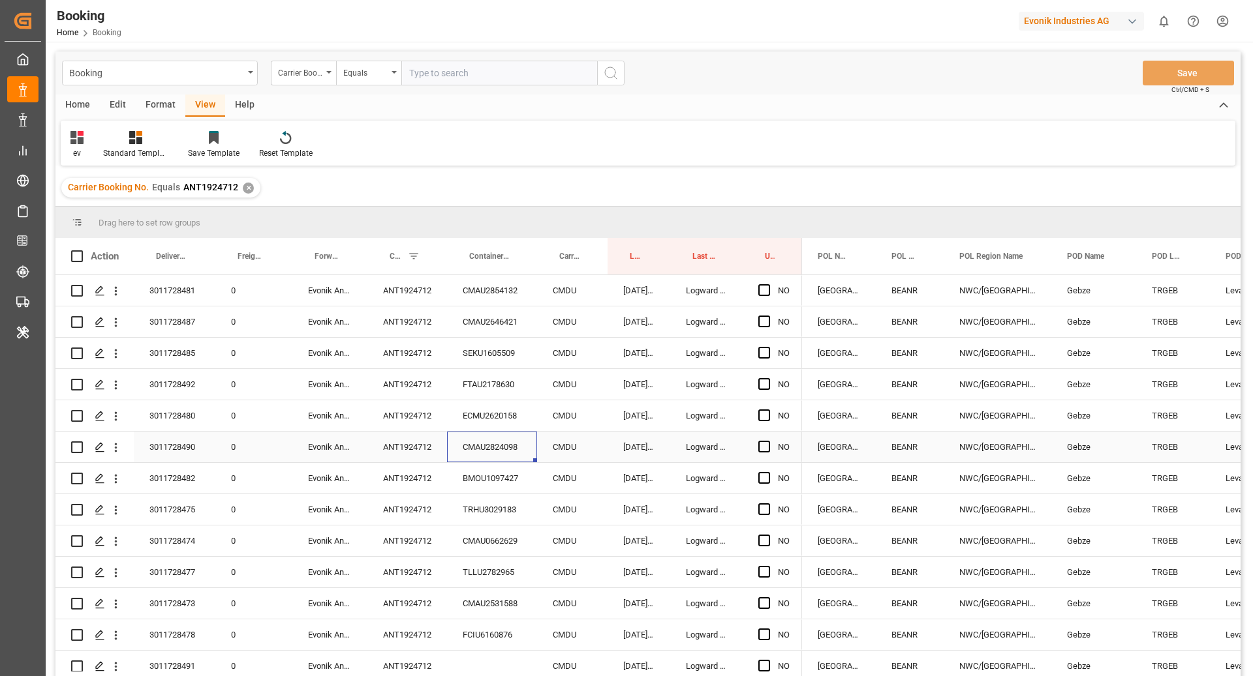
click at [500, 442] on div "CMAU2824098" at bounding box center [492, 447] width 90 height 31
click at [508, 481] on div "BMOU1097427" at bounding box center [492, 478] width 90 height 31
click at [485, 507] on div "TRHU3029183" at bounding box center [492, 509] width 90 height 31
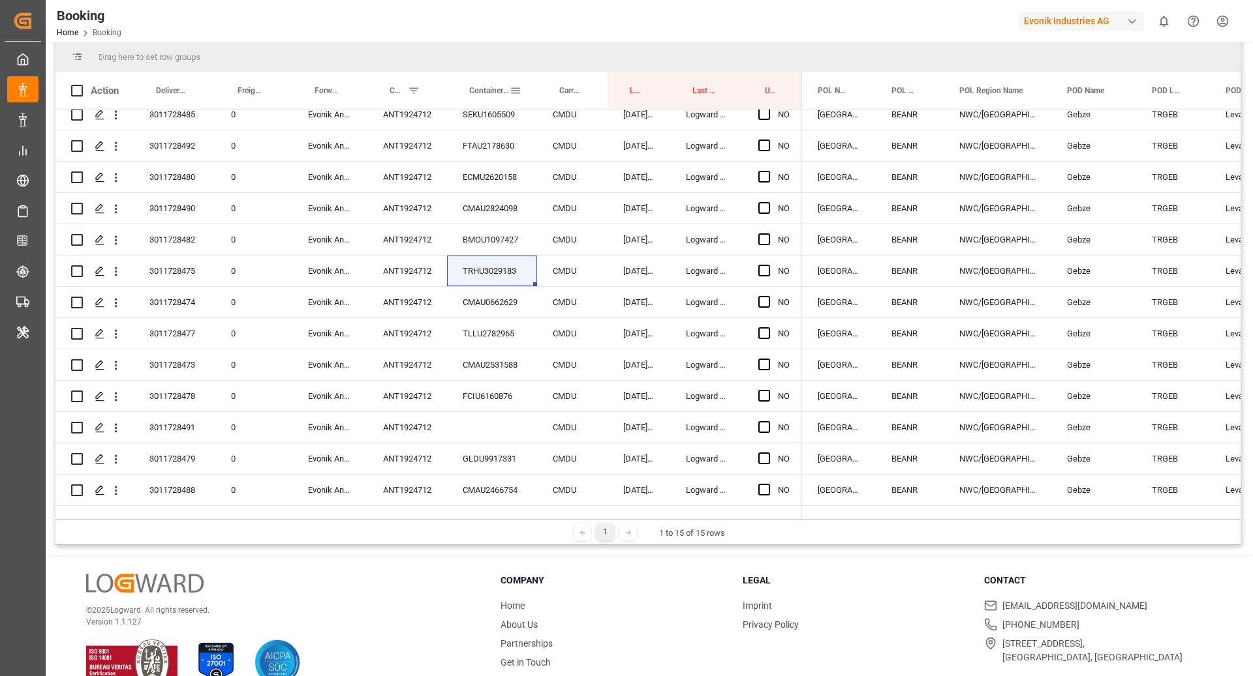
scroll to position [179, 0]
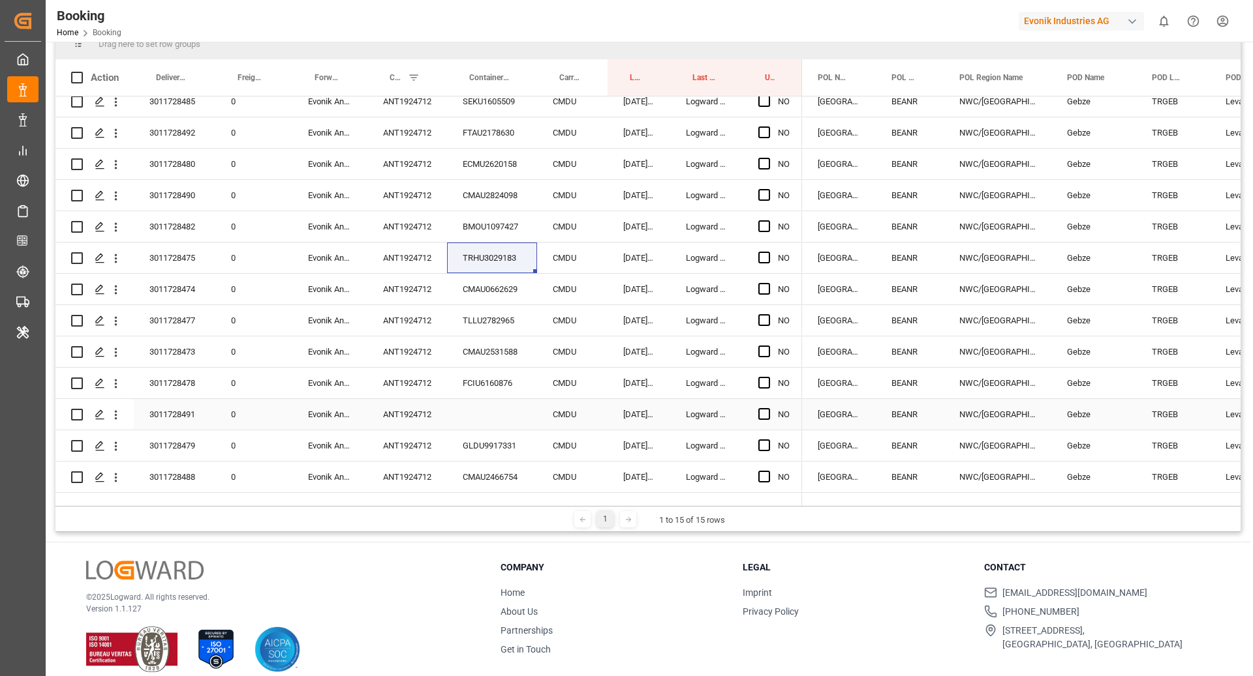
click at [179, 404] on div "3011728491" at bounding box center [175, 414] width 82 height 31
click at [175, 399] on div "3011728491" at bounding box center [175, 414] width 82 height 31
click at [174, 337] on div "3011728473" at bounding box center [175, 352] width 82 height 31
click at [155, 253] on div "3011728475" at bounding box center [175, 258] width 82 height 31
click at [114, 408] on icon "open menu" at bounding box center [116, 415] width 14 height 14
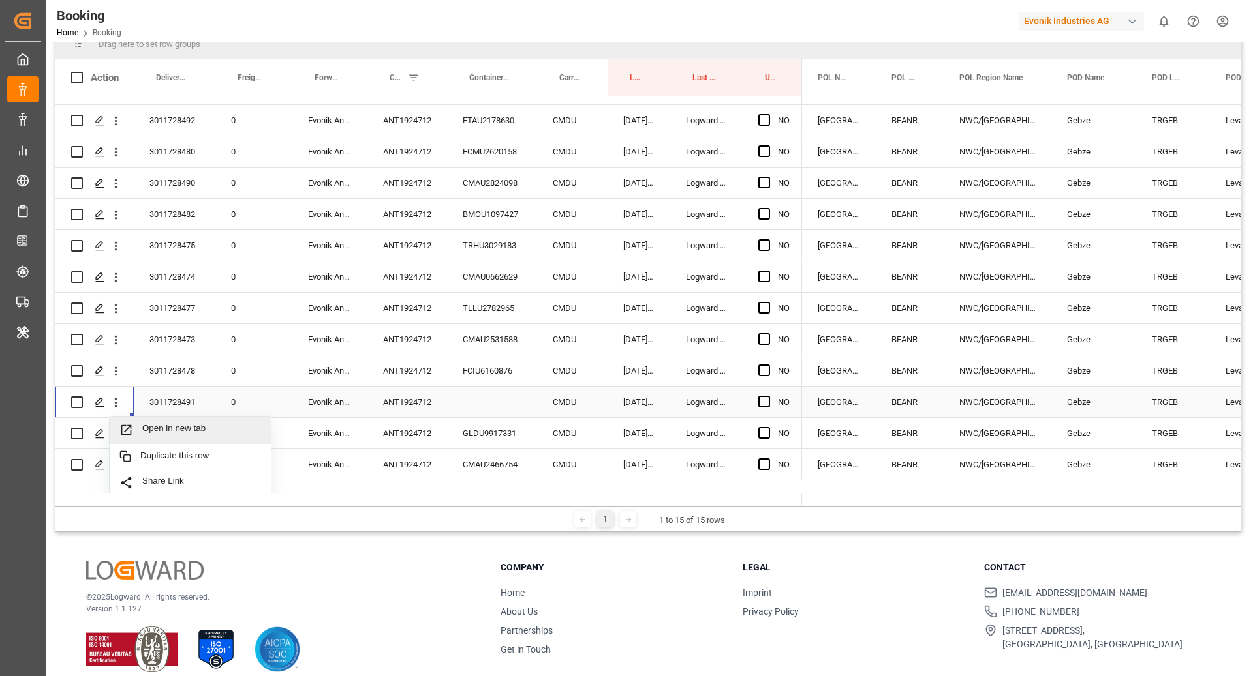
click at [234, 430] on span "Open in new tab" at bounding box center [201, 430] width 119 height 14
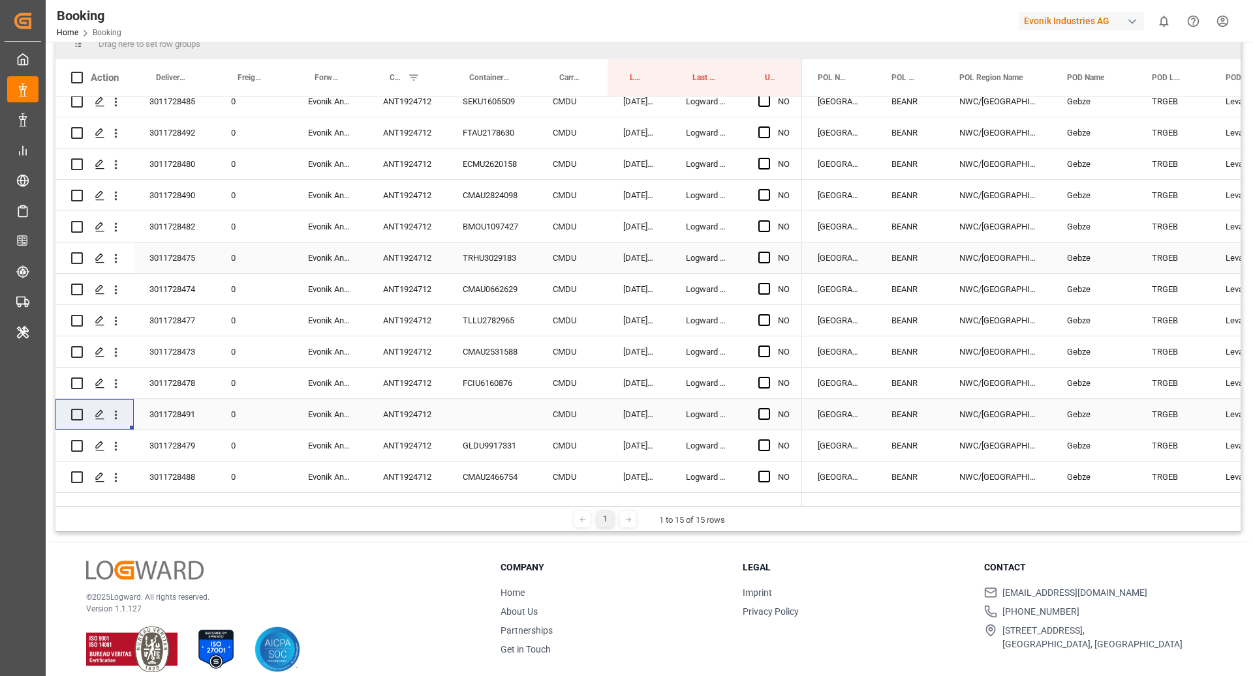
click at [561, 243] on div "CMDU" at bounding box center [572, 258] width 70 height 31
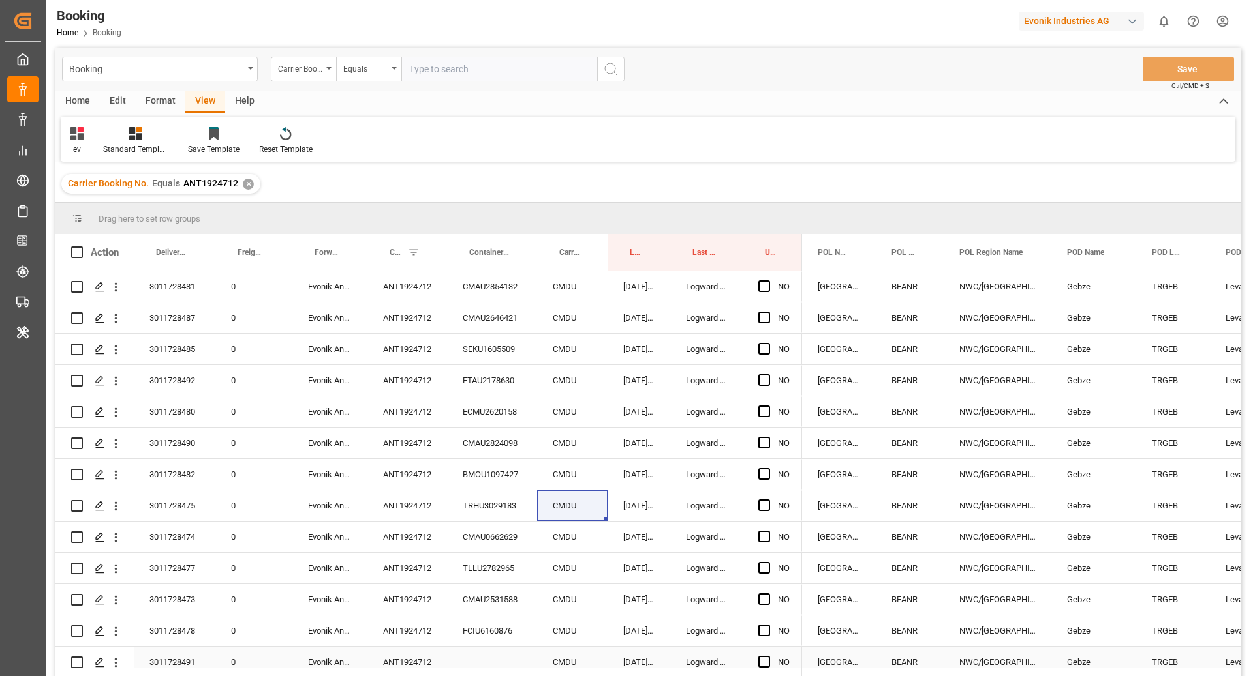
scroll to position [0, 0]
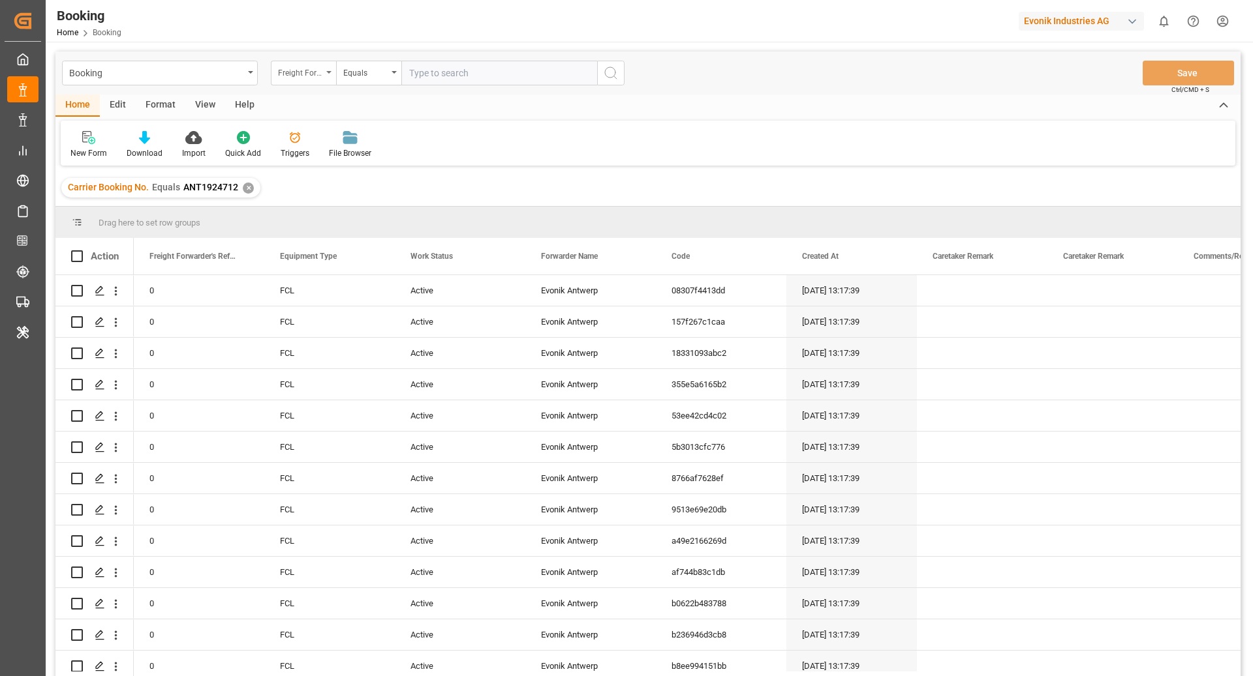
click at [327, 80] on div "Freight Forwarder's Reference No." at bounding box center [303, 73] width 65 height 25
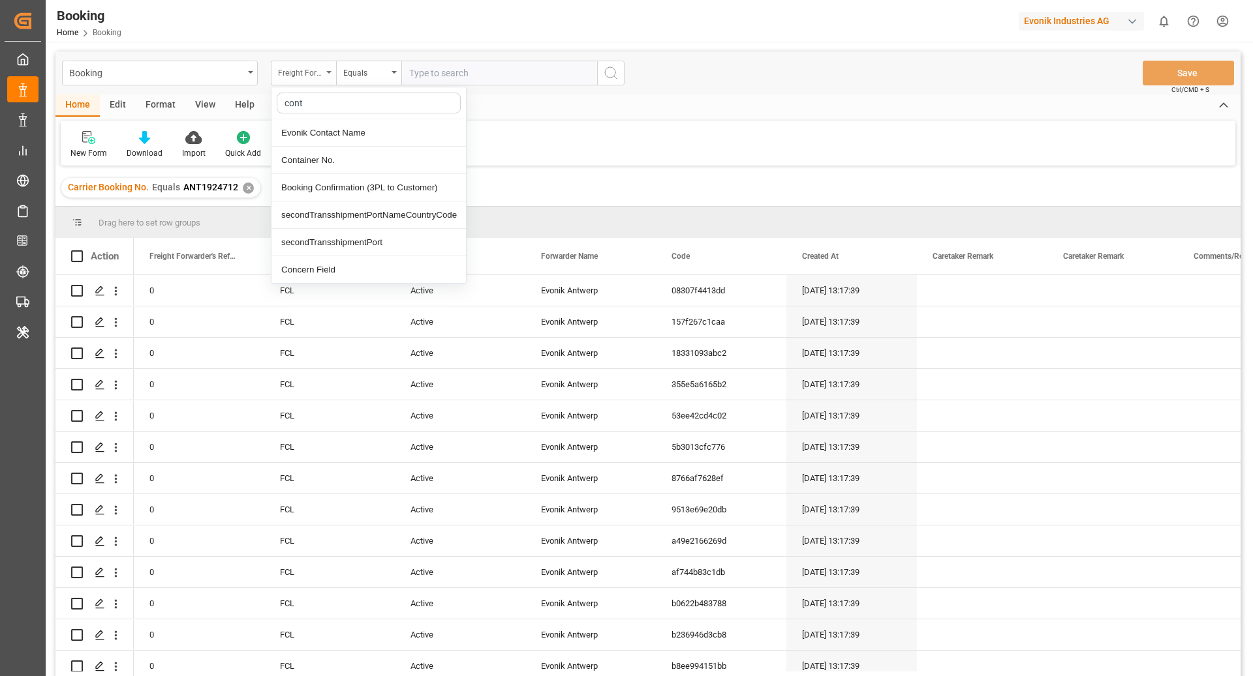
type input "conta"
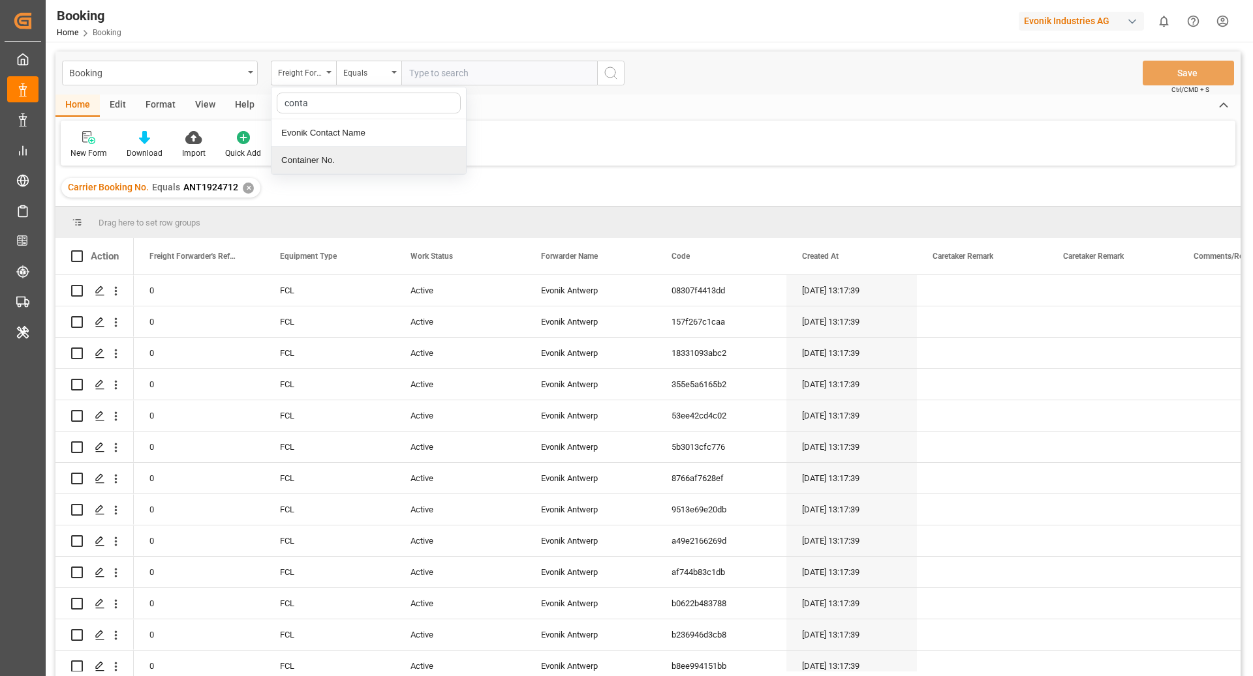
click at [332, 157] on div "Container No." at bounding box center [368, 160] width 194 height 27
click at [451, 83] on input "text" at bounding box center [499, 73] width 196 height 25
paste input "CMAU3153899"
type input "CMAU3153899"
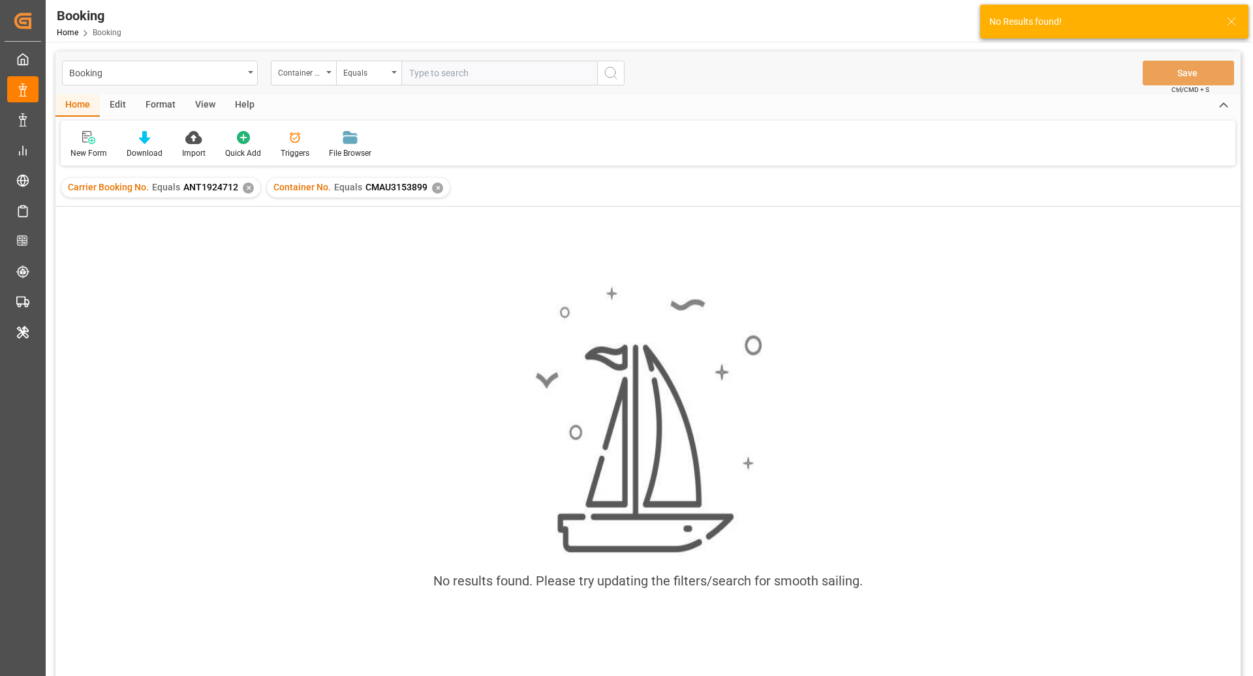
click at [243, 189] on div "✕" at bounding box center [248, 188] width 11 height 11
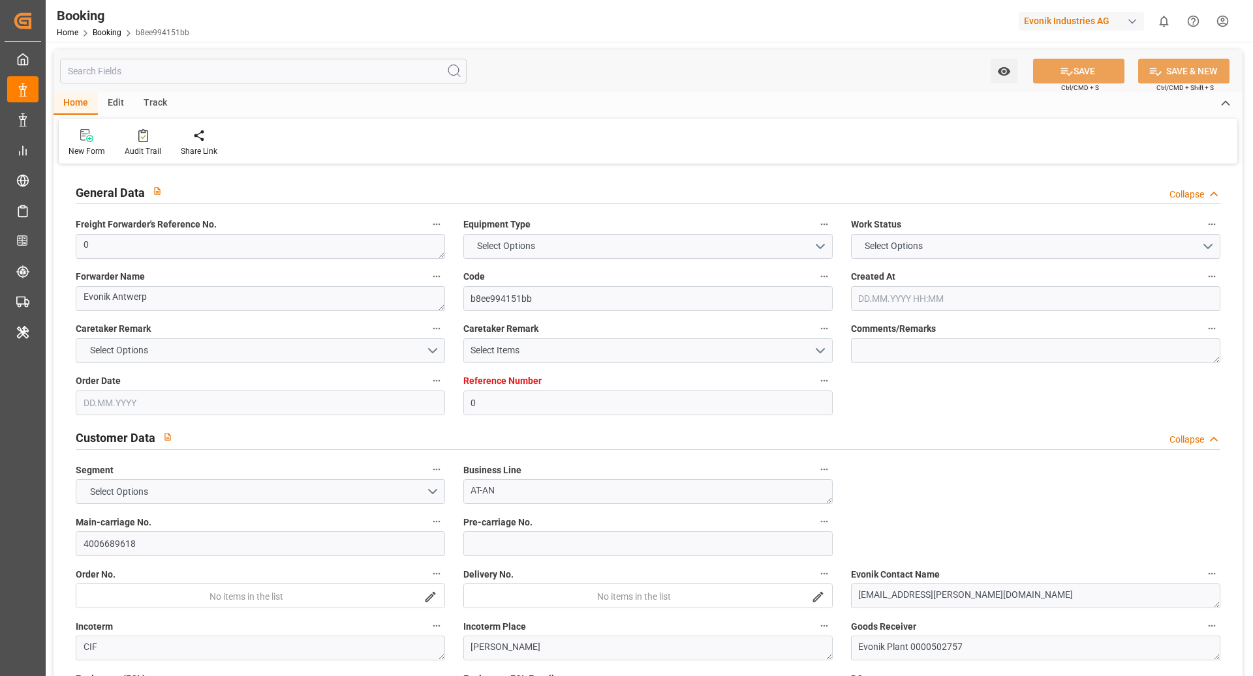
type input "0"
type input "9335197"
type input "CMACGM"
type input "CMA CGM Group"
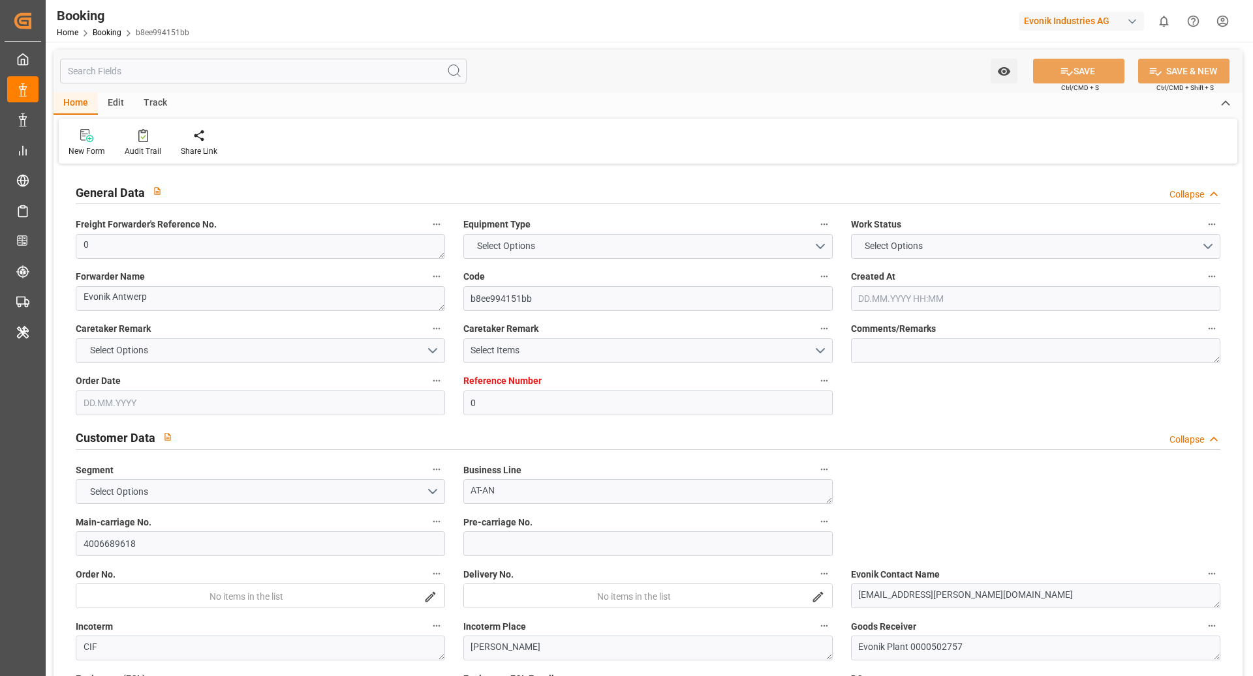
type input "BEANR"
type input "TRGEB"
type input "BEANR"
type input "TRGEB"
type input "9335197"
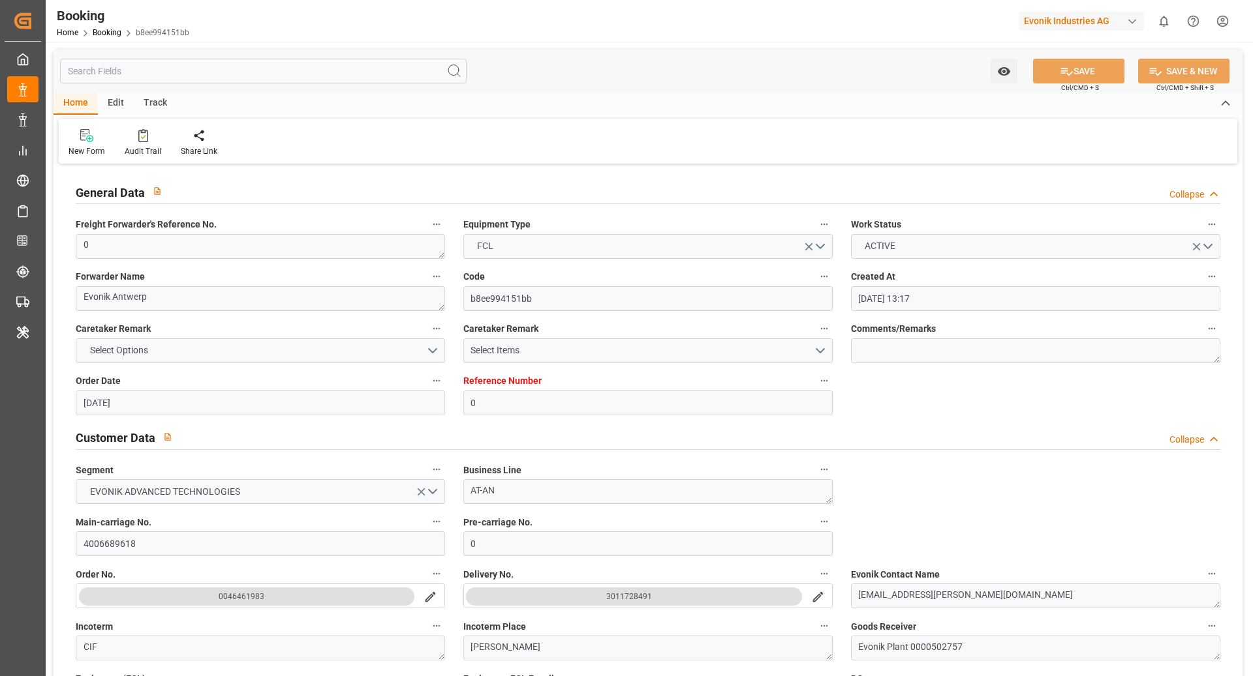
type input "[DATE] 13:17"
type input "[DATE]"
type input "[DATE] 04:30"
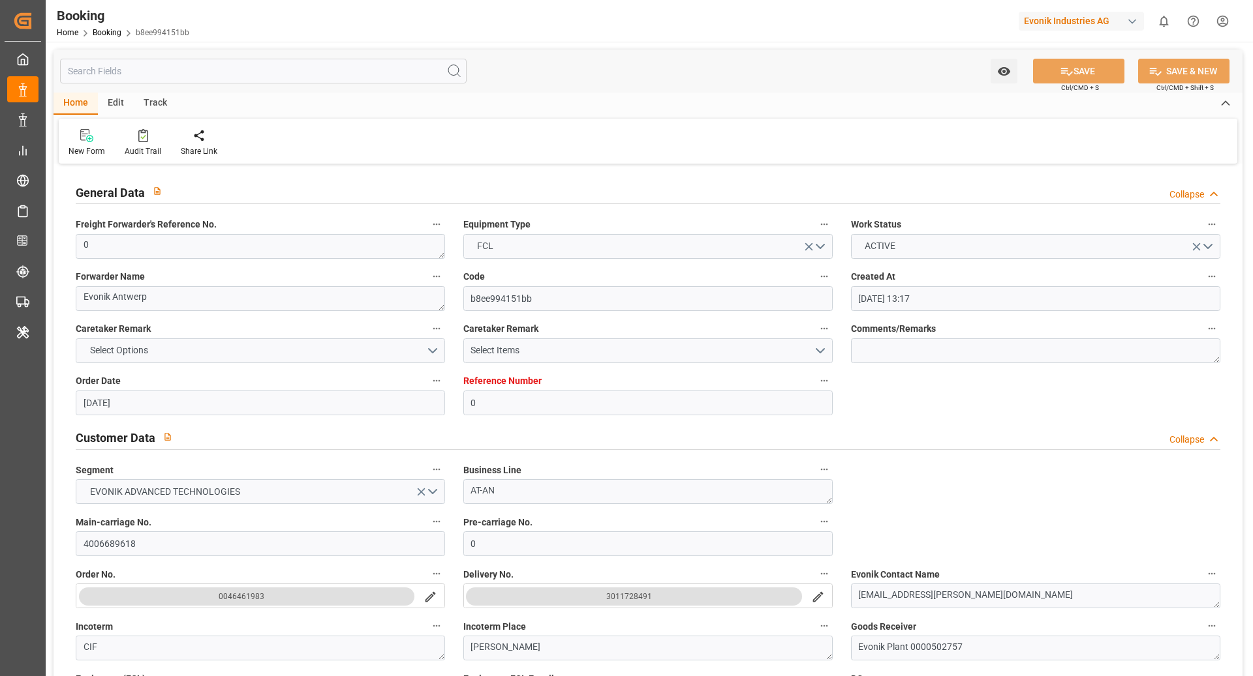
type input "[DATE] 00:00"
type input "[DATE] 11:00"
type input "[DATE] 00:00"
type input "[DATE] 15:25"
type input "[DATE]"
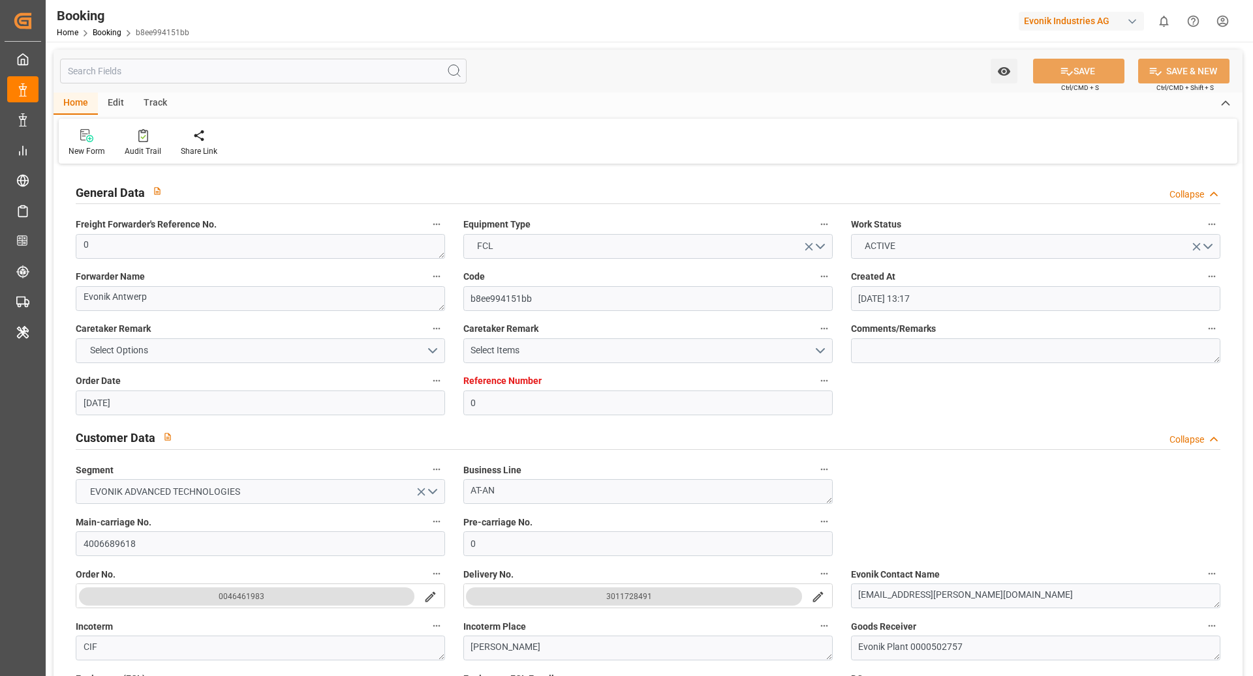
type input "[DATE] 04:30"
type input "[DATE] 11:00"
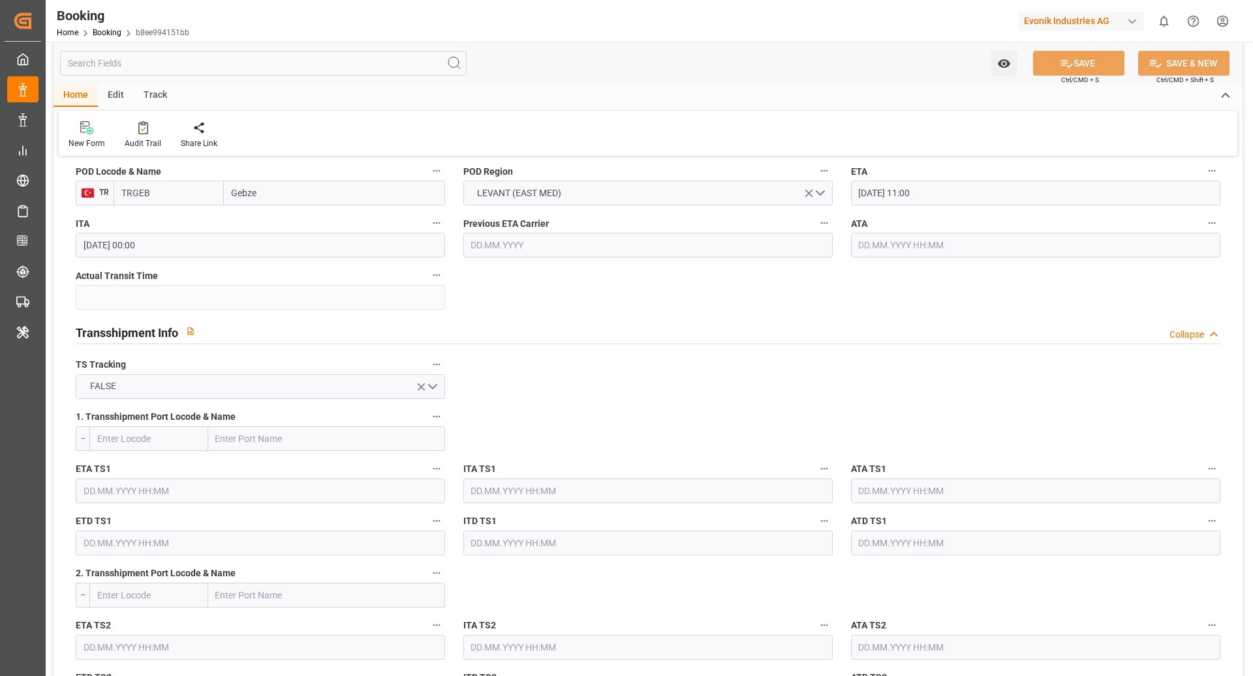
scroll to position [1219, 0]
